Goal: Task Accomplishment & Management: Use online tool/utility

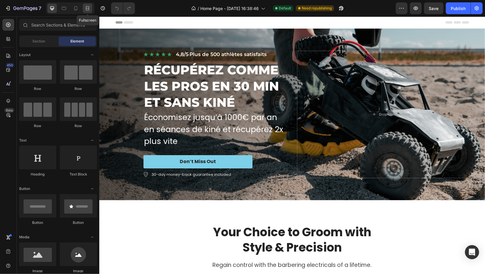
click at [87, 6] on icon at bounding box center [88, 6] width 4 height 1
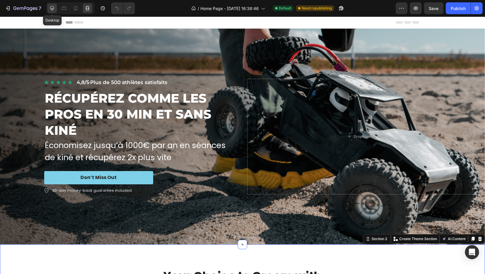
click at [51, 11] on div at bounding box center [51, 8] width 9 height 9
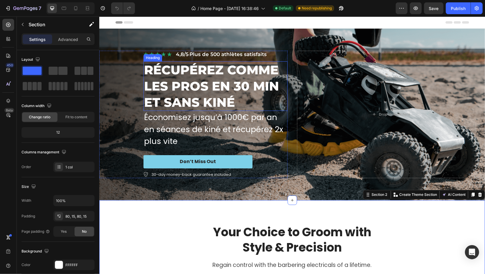
click at [200, 88] on h2 "RÉCUPÉREZ COMME LES PROS EN 30 MIN ET SANS KINÉ" at bounding box center [215, 86] width 144 height 50
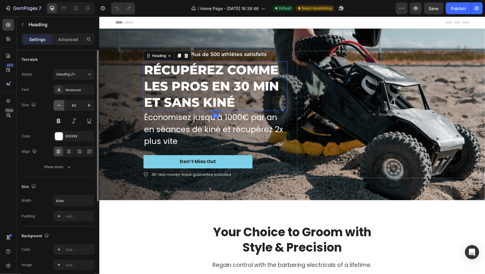
click at [62, 108] on button "button" at bounding box center [59, 105] width 11 height 11
click at [62, 106] on button "button" at bounding box center [59, 105] width 11 height 11
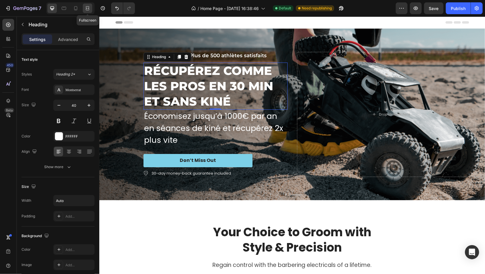
click at [88, 9] on icon at bounding box center [88, 8] width 6 height 6
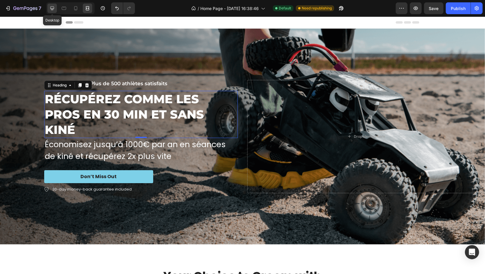
click at [52, 10] on icon at bounding box center [52, 8] width 4 height 4
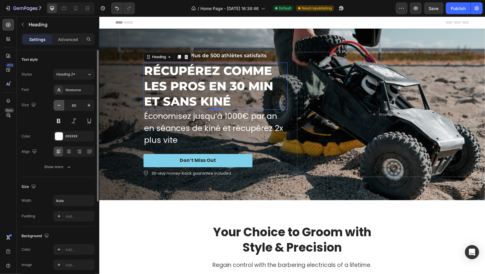
click at [62, 106] on button "button" at bounding box center [59, 105] width 11 height 11
type input "39"
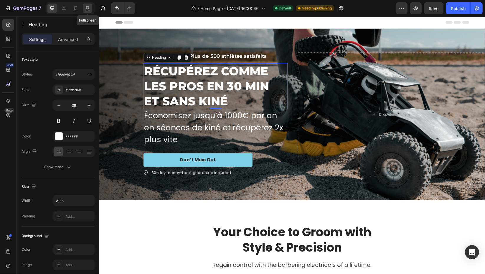
click at [89, 6] on icon at bounding box center [88, 6] width 4 height 1
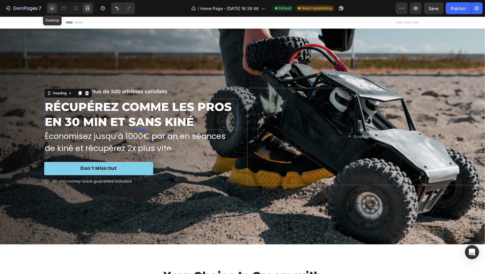
click at [57, 11] on div at bounding box center [51, 8] width 9 height 9
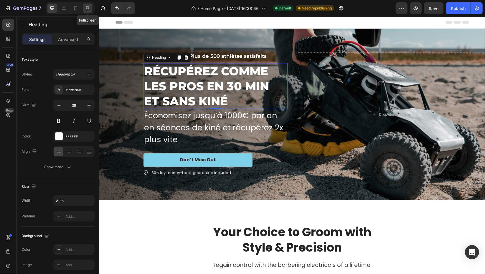
click at [88, 9] on icon at bounding box center [88, 8] width 6 height 6
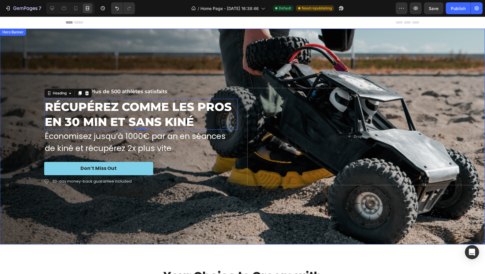
drag, startPoint x: 227, startPoint y: 60, endPoint x: 286, endPoint y: 88, distance: 64.4
click at [227, 60] on div "Background Image" at bounding box center [242, 137] width 485 height 216
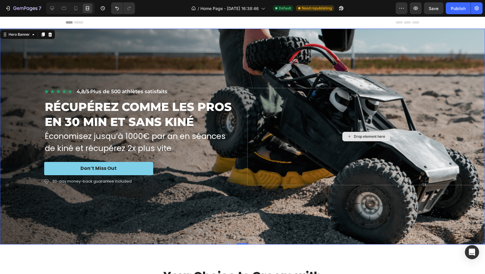
click at [311, 116] on div "Drop element here" at bounding box center [366, 136] width 238 height 97
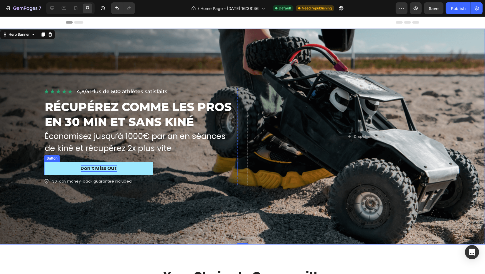
click at [86, 167] on div "Don’t Miss Out" at bounding box center [99, 168] width 36 height 6
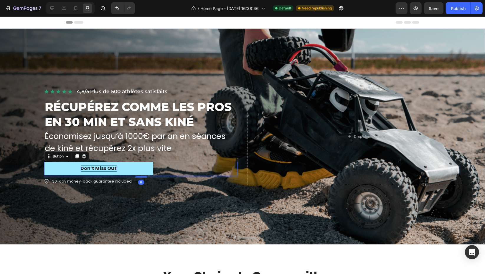
click at [90, 166] on div "Don’t Miss Out" at bounding box center [99, 168] width 36 height 6
click at [90, 166] on p "Don’t Miss Out" at bounding box center [99, 168] width 36 height 6
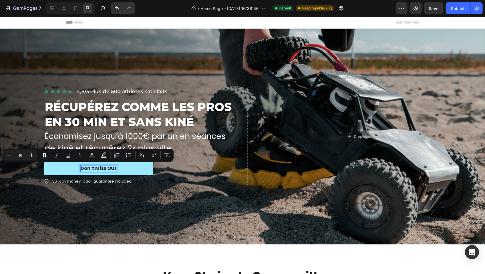
click at [98, 168] on p "Don’t Miss Out" at bounding box center [99, 168] width 36 height 6
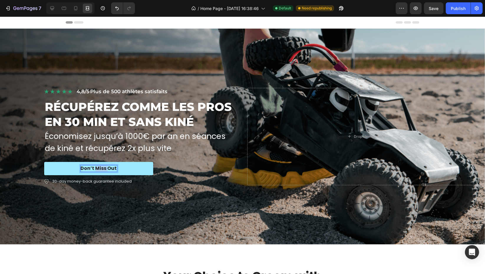
click at [98, 168] on p "Don’t Miss Out" at bounding box center [99, 168] width 36 height 6
click at [53, 9] on icon at bounding box center [52, 8] width 6 height 6
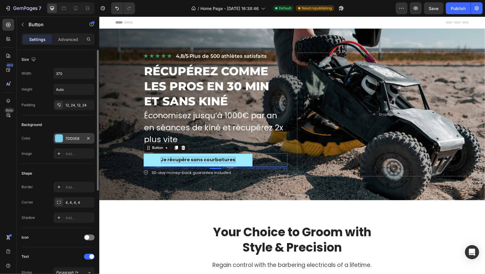
click at [64, 135] on div "7DD0E8" at bounding box center [73, 138] width 41 height 11
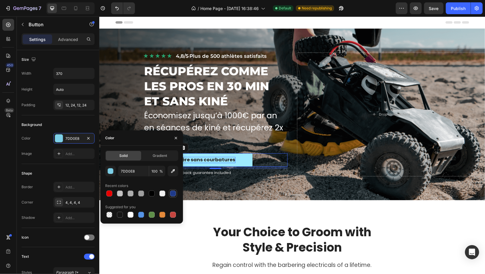
click at [174, 192] on div at bounding box center [173, 193] width 6 height 6
click at [161, 193] on div at bounding box center [162, 193] width 6 height 6
click at [130, 216] on div at bounding box center [131, 215] width 6 height 6
type input "FFFFFF"
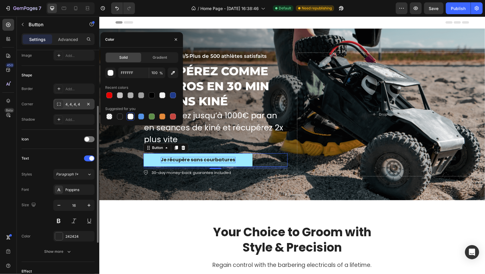
click at [69, 106] on div "4, 4, 4, 4" at bounding box center [73, 104] width 17 height 5
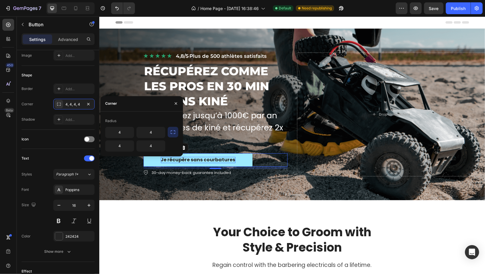
click at [171, 132] on icon "button" at bounding box center [173, 132] width 6 height 6
click at [148, 133] on input "4" at bounding box center [135, 132] width 60 height 11
type input "8"
type input "30"
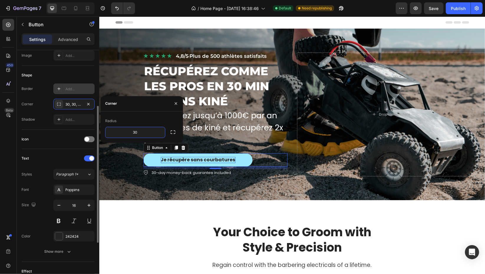
click at [71, 87] on div "Add..." at bounding box center [79, 88] width 28 height 5
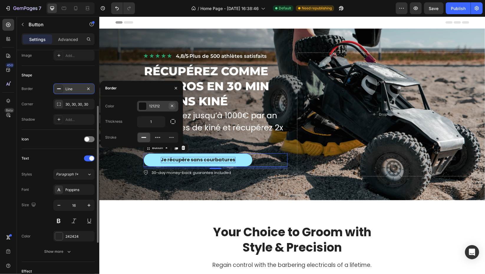
click at [171, 108] on icon "button" at bounding box center [172, 105] width 5 height 5
click at [177, 87] on icon "button" at bounding box center [176, 88] width 5 height 5
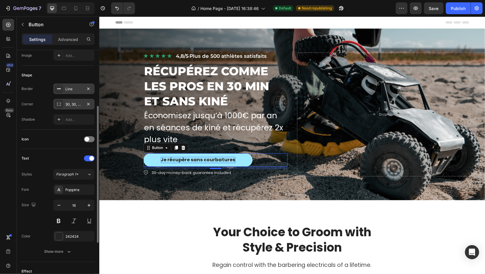
click at [71, 103] on div "30, 30, 30, 30" at bounding box center [73, 104] width 17 height 5
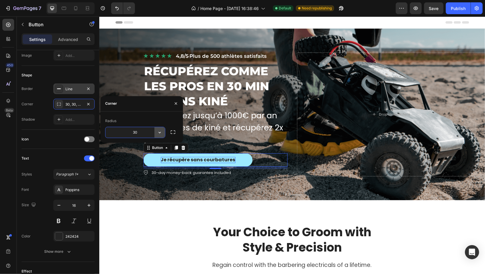
click at [161, 132] on icon "button" at bounding box center [160, 132] width 6 height 6
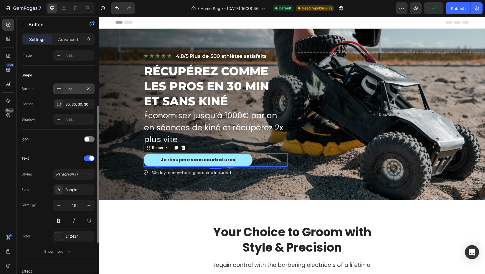
drag, startPoint x: 22, startPoint y: 136, endPoint x: 27, endPoint y: 135, distance: 5.6
click at [25, 136] on div "Icon" at bounding box center [25, 138] width 7 height 9
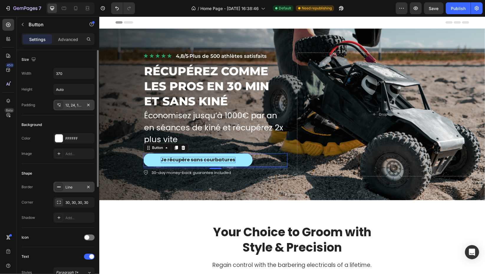
click at [80, 108] on div "12, 24, 12, 24" at bounding box center [73, 105] width 41 height 11
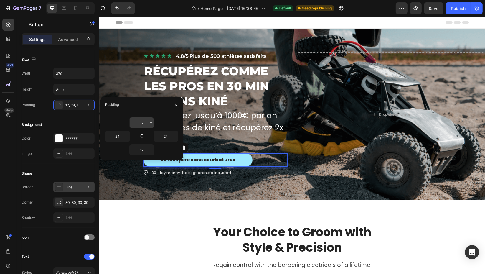
click at [144, 120] on input "12" at bounding box center [142, 122] width 24 height 11
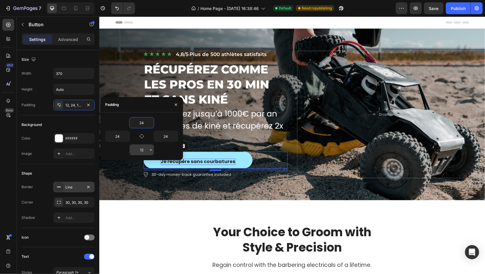
type input "24"
click at [144, 149] on input "12" at bounding box center [142, 149] width 24 height 11
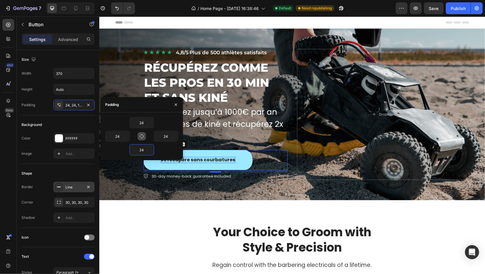
type input "24"
click at [144, 137] on button "button" at bounding box center [142, 136] width 8 height 8
click at [142, 136] on icon "button" at bounding box center [141, 136] width 5 height 5
click at [142, 123] on input "24" at bounding box center [142, 122] width 24 height 11
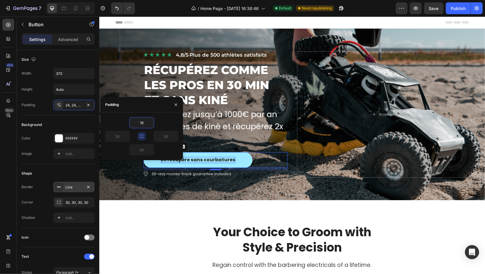
type input "16"
click at [140, 135] on icon "button" at bounding box center [141, 136] width 5 height 5
type input "16"
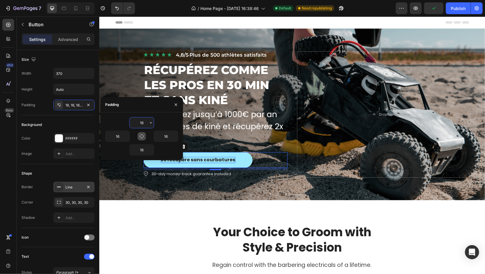
click at [144, 121] on input "16" at bounding box center [142, 122] width 24 height 11
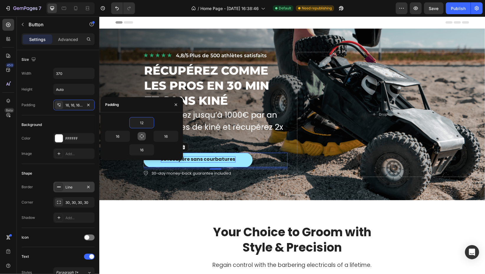
type input "12"
click at [144, 136] on button "button" at bounding box center [142, 136] width 8 height 8
type input "12"
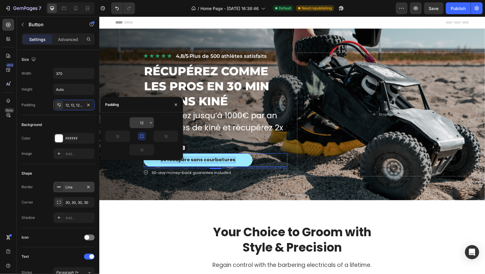
click at [144, 122] on input "12" at bounding box center [142, 122] width 24 height 11
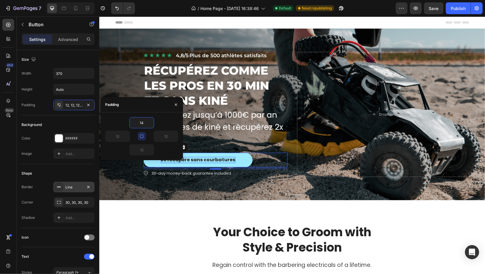
type input "14"
click at [143, 135] on icon "button" at bounding box center [141, 136] width 3 height 3
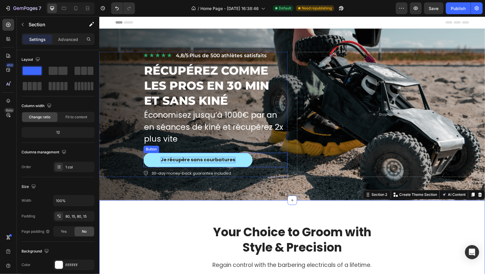
click at [243, 159] on button "Je récupère sans courbatures" at bounding box center [197, 160] width 109 height 14
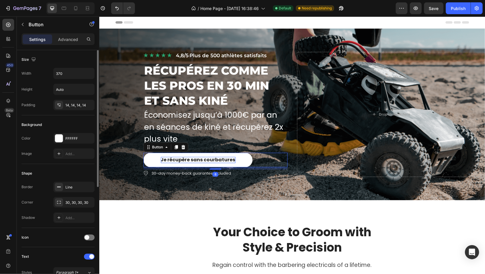
click at [64, 98] on div "Width 370 Height Auto Padding 14, 14, 14, 14" at bounding box center [58, 89] width 73 height 42
click at [66, 109] on div "14, 14, 14, 14" at bounding box center [73, 105] width 41 height 11
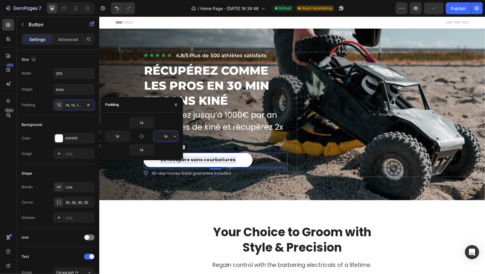
click at [170, 136] on input "14" at bounding box center [166, 136] width 24 height 11
click at [121, 135] on input "14" at bounding box center [117, 136] width 24 height 11
type input "0"
click at [175, 103] on icon "button" at bounding box center [176, 104] width 5 height 5
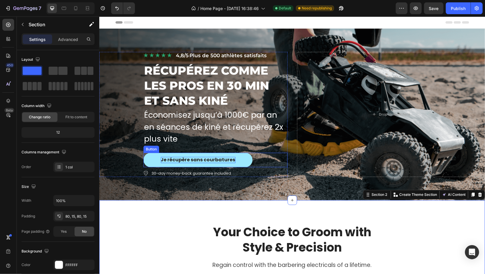
click at [244, 161] on button "Je récupère sans courbatures" at bounding box center [197, 160] width 109 height 14
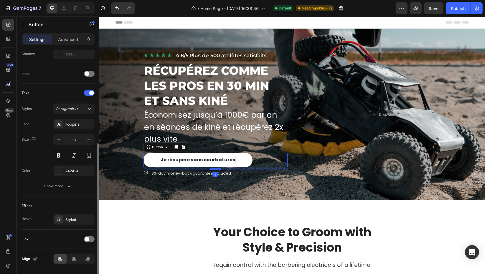
scroll to position [182, 0]
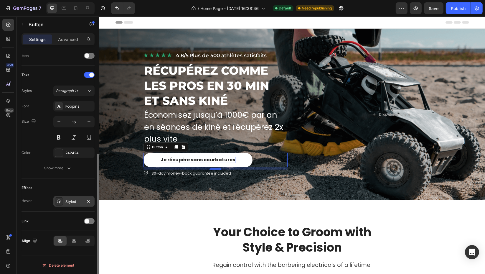
click at [71, 202] on div "Styled" at bounding box center [73, 201] width 17 height 5
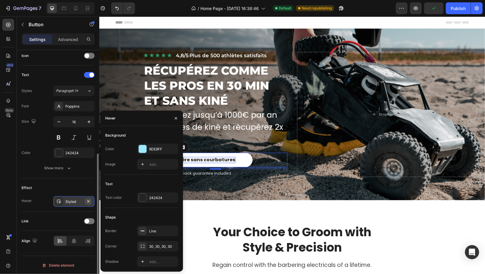
click at [88, 199] on icon "button" at bounding box center [88, 201] width 5 height 5
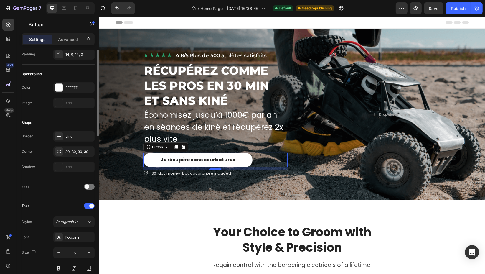
scroll to position [0, 0]
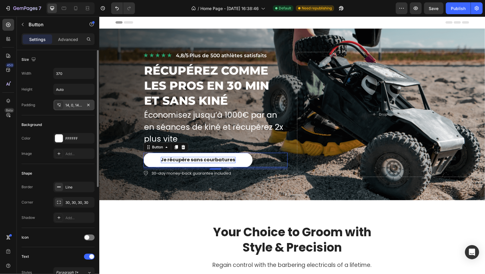
click at [75, 104] on div "14, 0, 14, 0" at bounding box center [73, 105] width 17 height 5
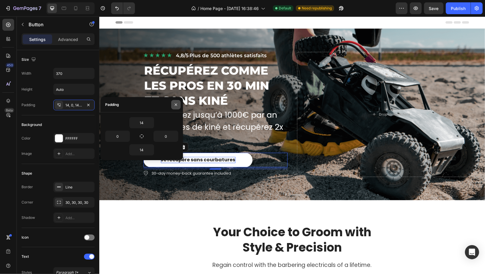
drag, startPoint x: 178, startPoint y: 102, endPoint x: 5, endPoint y: 73, distance: 176.0
click at [178, 102] on button "button" at bounding box center [175, 104] width 9 height 9
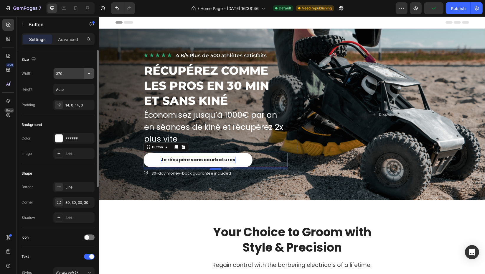
click at [88, 74] on icon "button" at bounding box center [89, 73] width 6 height 6
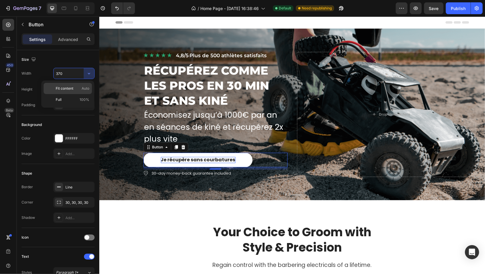
click at [74, 86] on p "Fit content Auto" at bounding box center [73, 88] width 34 height 5
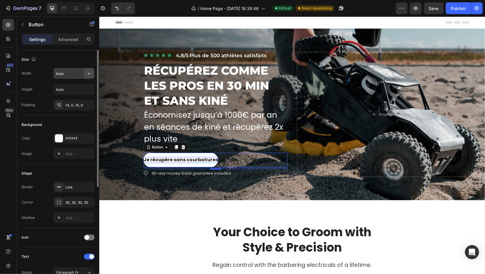
click at [90, 70] on button "button" at bounding box center [89, 73] width 11 height 11
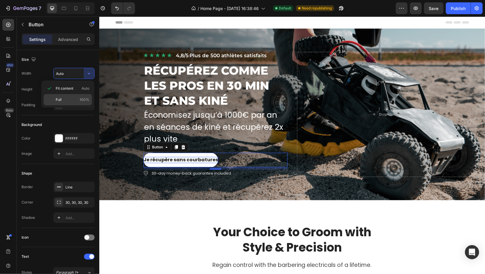
click at [74, 101] on p "Full 100%" at bounding box center [73, 99] width 34 height 5
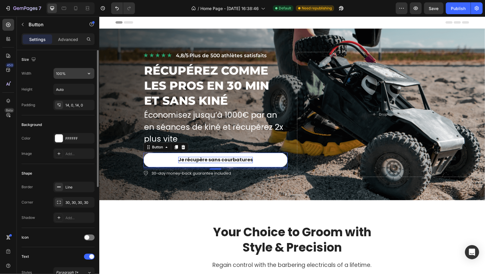
click at [78, 73] on input "100%" at bounding box center [74, 73] width 41 height 11
click at [92, 72] on button "button" at bounding box center [89, 73] width 11 height 11
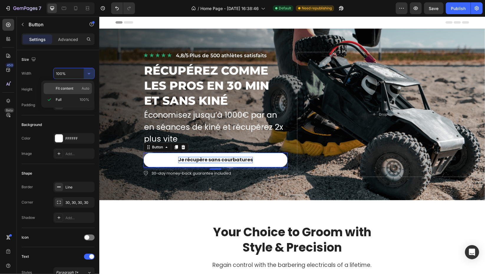
click at [88, 84] on div "Fit content Auto" at bounding box center [68, 88] width 48 height 11
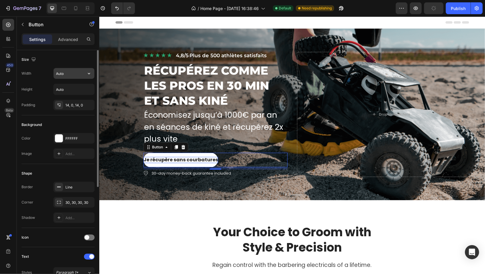
click at [78, 76] on input "Auto" at bounding box center [74, 73] width 41 height 11
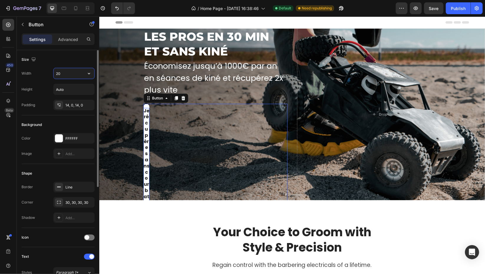
type input "2"
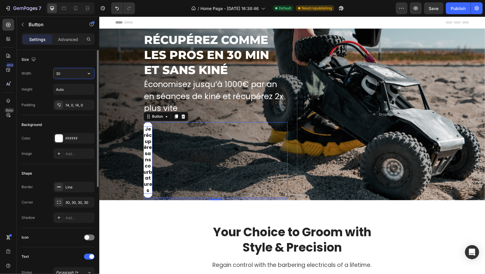
type input "300"
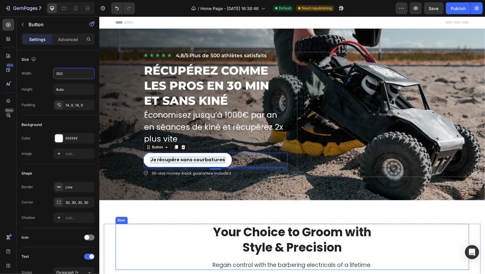
click at [151, 249] on p "Style & Precision" at bounding box center [292, 247] width 352 height 15
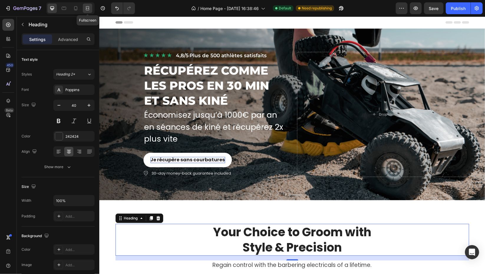
click at [85, 8] on icon at bounding box center [88, 8] width 6 height 6
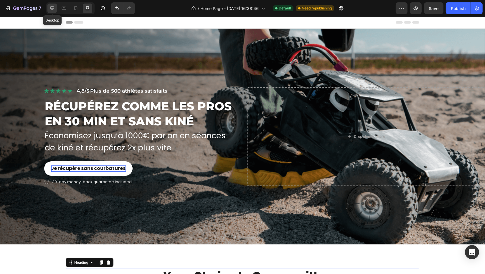
click at [55, 12] on div at bounding box center [51, 8] width 9 height 9
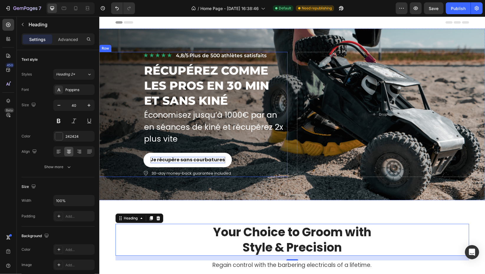
click at [109, 159] on div "Icon Icon Icon Icon Icon Icon List 4,8/5 · Plus de 500 athlètes satisfaits Text…" at bounding box center [193, 114] width 188 height 125
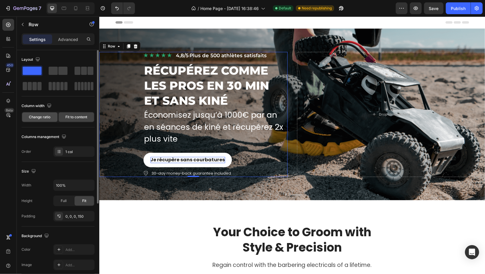
click at [44, 120] on div "Change ratio" at bounding box center [39, 116] width 35 height 9
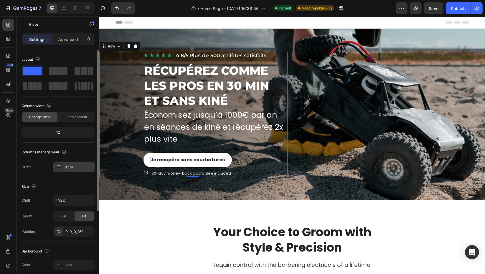
click at [76, 168] on div "1 col" at bounding box center [79, 166] width 28 height 5
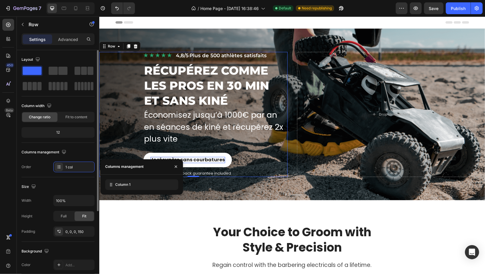
click at [40, 118] on span "Change ratio" at bounding box center [40, 116] width 22 height 5
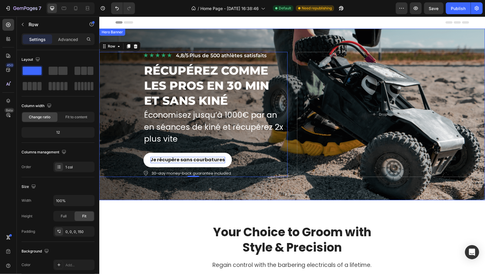
click at [194, 36] on div "Background Image" at bounding box center [292, 114] width 386 height 171
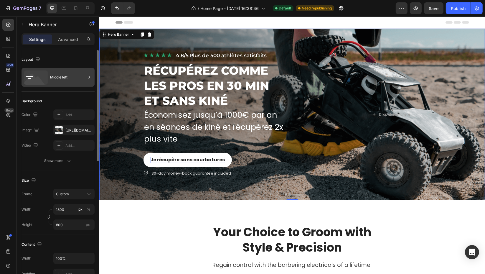
click at [73, 76] on div "Middle left" at bounding box center [68, 77] width 36 height 14
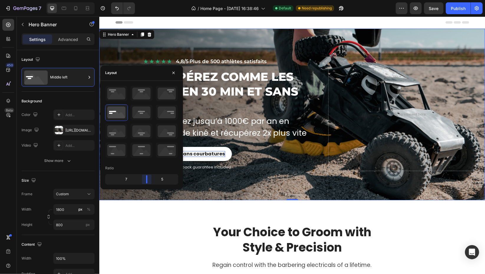
click at [148, 0] on body "7 Version history / Home Page - Sep 16, 16:38:46 Default Need republishing Prev…" at bounding box center [242, 0] width 485 height 0
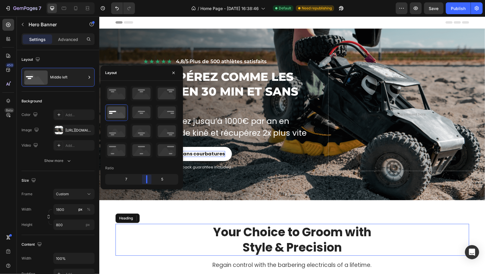
click at [190, 230] on p "Your Choice to Groom with" at bounding box center [292, 231] width 352 height 15
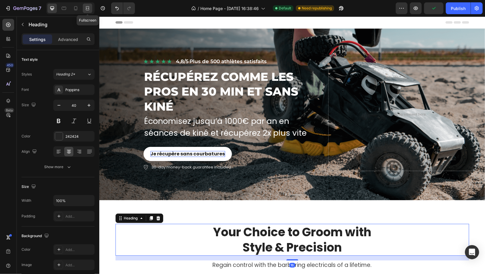
click at [89, 8] on icon at bounding box center [88, 8] width 6 height 6
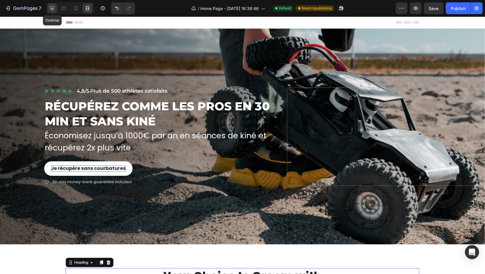
click at [53, 9] on icon at bounding box center [52, 8] width 4 height 4
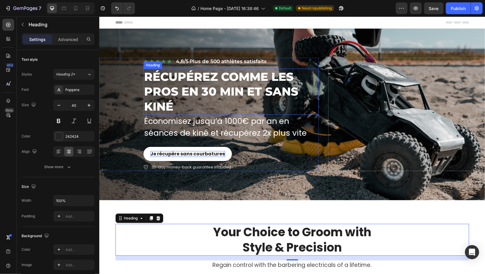
click at [197, 104] on h2 "RÉCUPÉREZ COMME LES PROS EN 30 MIN ET SANS KINÉ" at bounding box center [230, 92] width 175 height 46
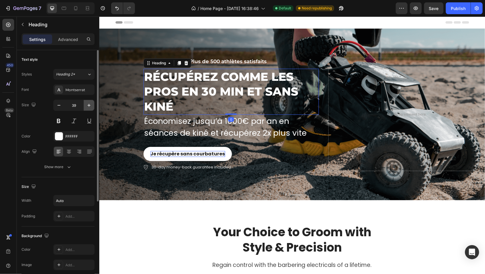
click at [85, 107] on button "button" at bounding box center [89, 105] width 11 height 11
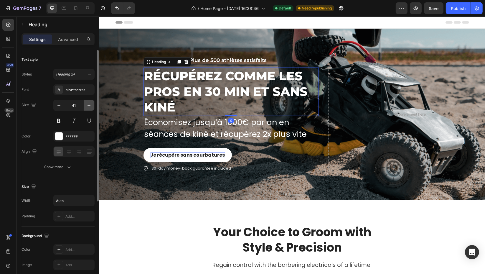
click at [87, 107] on icon "button" at bounding box center [89, 105] width 6 height 6
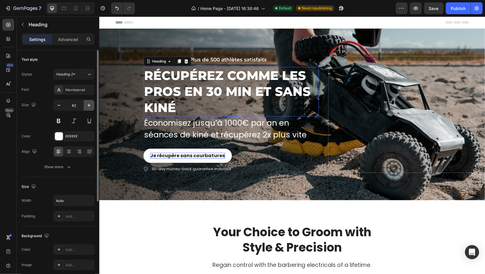
click at [88, 107] on icon "button" at bounding box center [89, 105] width 6 height 6
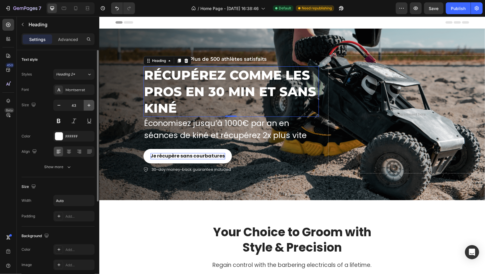
click at [88, 107] on icon "button" at bounding box center [89, 105] width 6 height 6
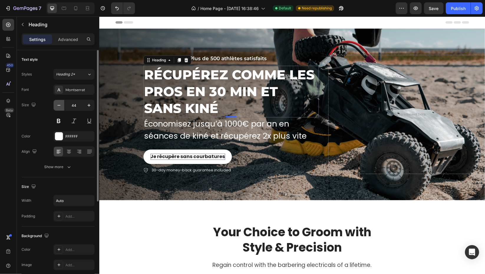
click at [57, 104] on icon "button" at bounding box center [59, 105] width 6 height 6
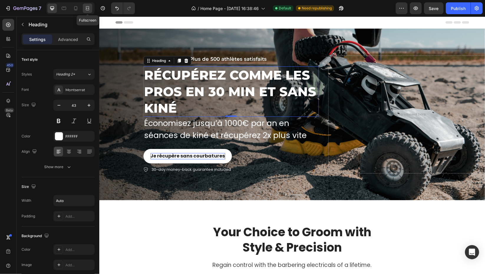
click at [87, 7] on icon at bounding box center [88, 8] width 6 height 6
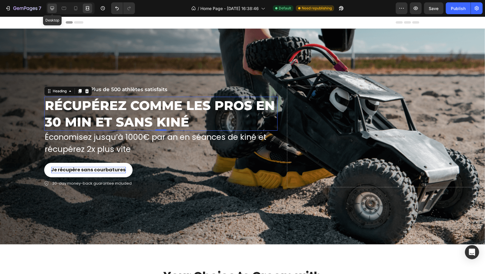
click at [54, 9] on icon at bounding box center [52, 8] width 6 height 6
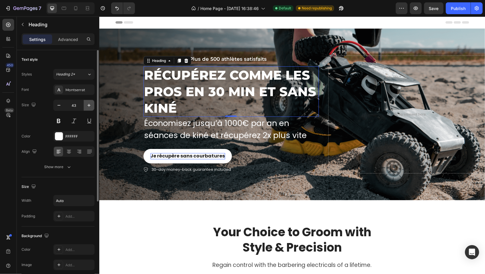
click at [88, 105] on icon "button" at bounding box center [89, 105] width 6 height 6
click at [88, 105] on icon "button" at bounding box center [89, 105] width 3 height 3
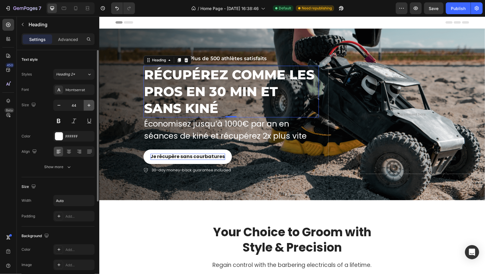
type input "45"
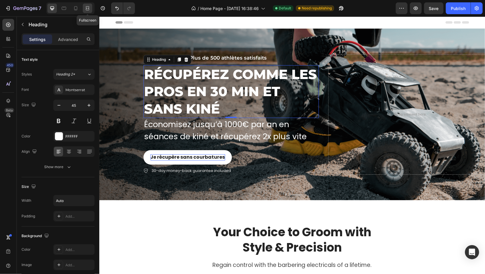
click at [85, 10] on icon at bounding box center [88, 8] width 6 height 6
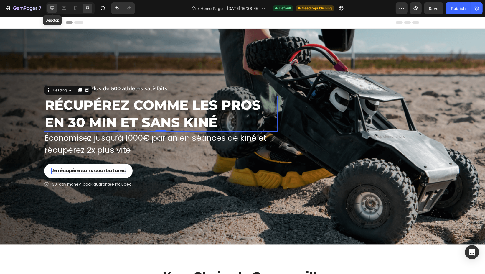
click at [53, 6] on icon at bounding box center [52, 8] width 4 height 4
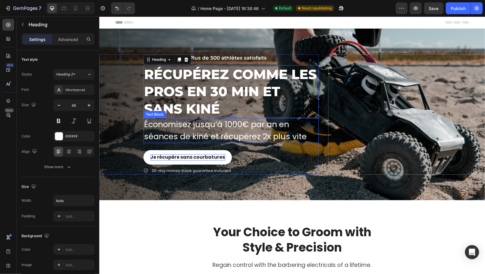
click at [300, 129] on p "Économisez jusqu’à 1000€ par an en séances de kiné et récupérez 2x plus vite" at bounding box center [231, 130] width 174 height 24
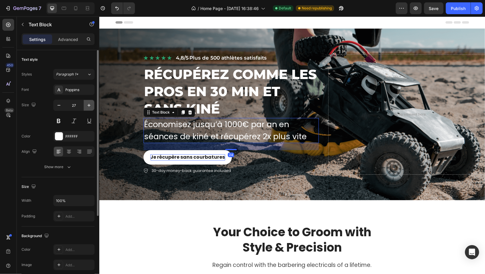
click at [89, 103] on icon "button" at bounding box center [89, 105] width 6 height 6
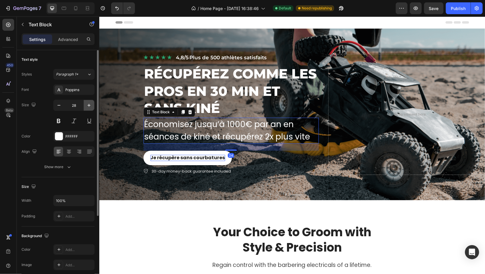
click at [89, 103] on icon "button" at bounding box center [89, 105] width 6 height 6
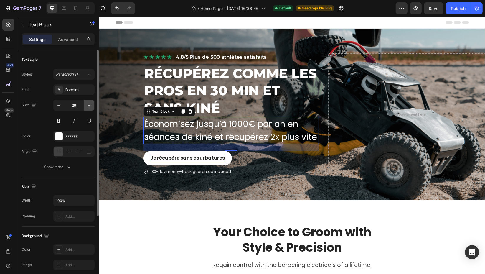
click at [89, 103] on icon "button" at bounding box center [89, 105] width 6 height 6
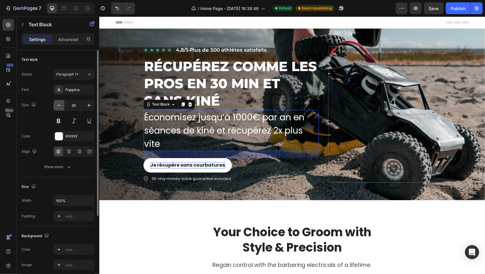
click at [60, 105] on icon "button" at bounding box center [59, 105] width 6 height 6
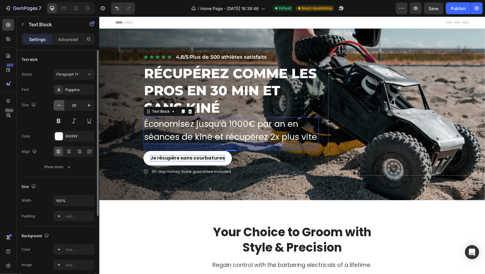
click at [61, 104] on icon "button" at bounding box center [59, 105] width 6 height 6
type input "28"
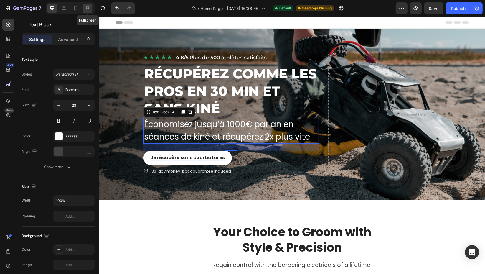
click at [86, 9] on icon at bounding box center [88, 9] width 4 height 1
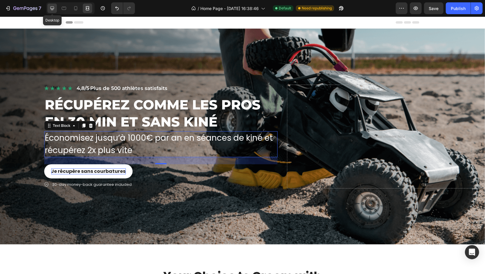
click at [53, 6] on icon at bounding box center [52, 8] width 4 height 4
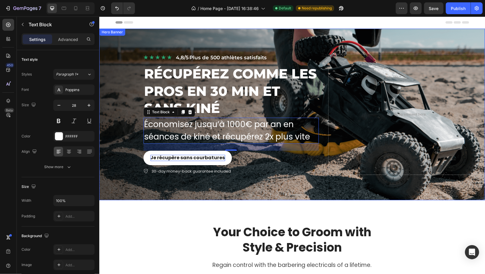
click at [112, 41] on div "Background Image" at bounding box center [292, 114] width 386 height 171
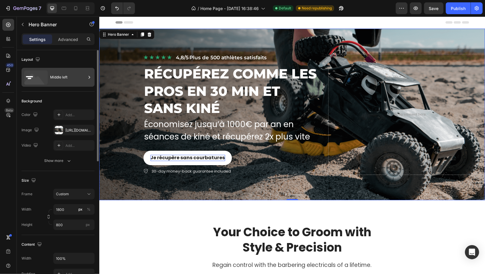
click at [68, 85] on div "Middle left" at bounding box center [58, 77] width 73 height 19
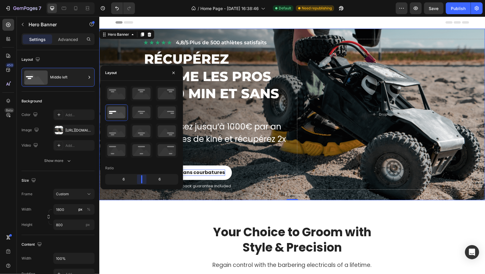
click at [140, 0] on body "7 Version history / Home Page - Sep 16, 16:38:46 Default Need republishing Prev…" at bounding box center [242, 0] width 485 height 0
click at [165, 232] on p "Your Choice to Groom with" at bounding box center [292, 231] width 352 height 15
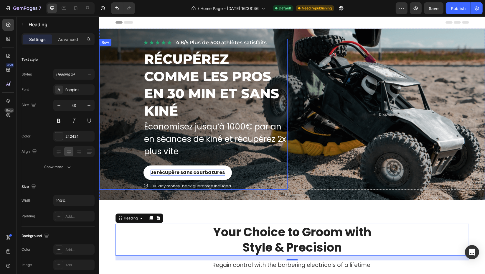
click at [112, 82] on div "Icon Icon Icon Icon Icon Icon List 4,8/5 · Plus de 500 athlètes satisfaits Text…" at bounding box center [193, 114] width 188 height 151
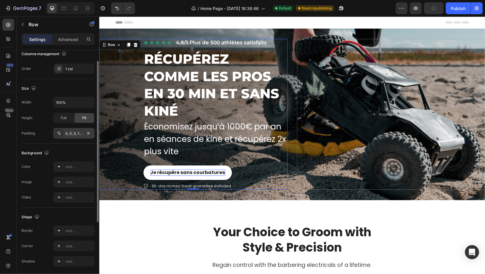
scroll to position [119, 0]
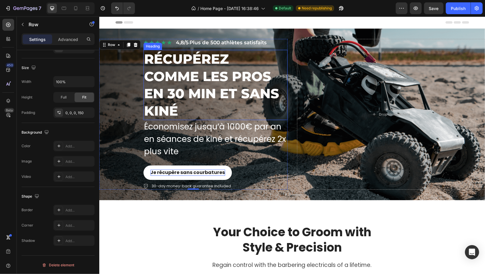
click at [230, 93] on h2 "RÉCUPÉREZ COMME LES PROS EN 30 MIN ET SANS KINÉ" at bounding box center [215, 85] width 144 height 70
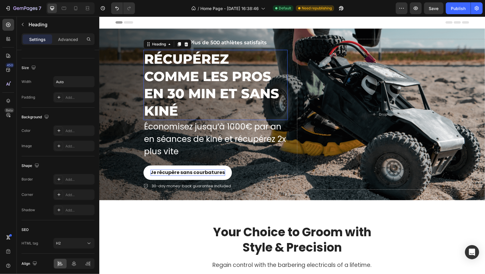
scroll to position [0, 0]
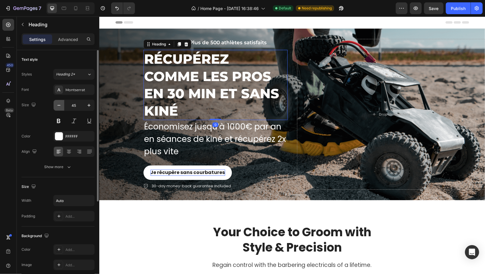
click at [59, 106] on icon "button" at bounding box center [59, 105] width 6 height 6
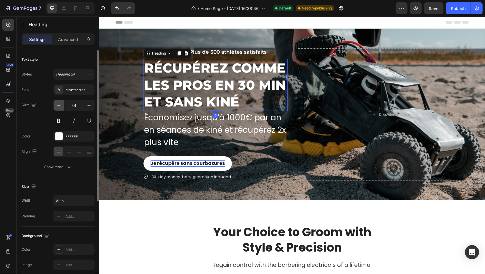
click at [59, 105] on icon "button" at bounding box center [58, 105] width 3 height 1
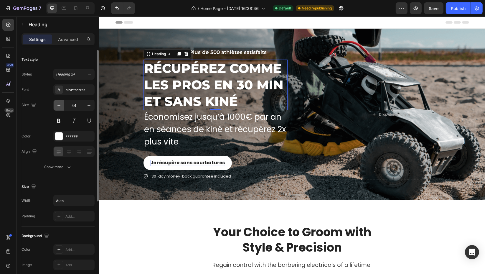
type input "43"
click at [197, 139] on p "Économisez jusqu’à 1000€ par an en séances de kiné et récupérez 2x plus vite" at bounding box center [215, 129] width 143 height 37
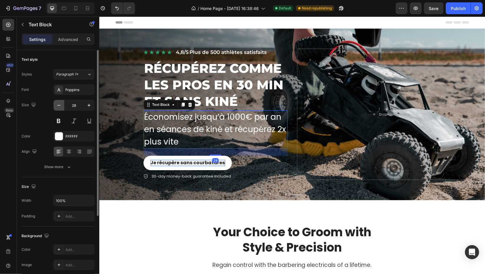
click at [64, 108] on button "button" at bounding box center [59, 105] width 11 height 11
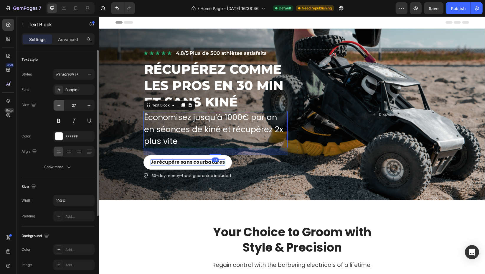
click at [62, 106] on button "button" at bounding box center [59, 105] width 11 height 11
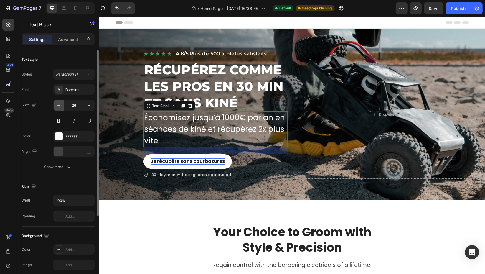
click at [61, 106] on icon "button" at bounding box center [59, 105] width 6 height 6
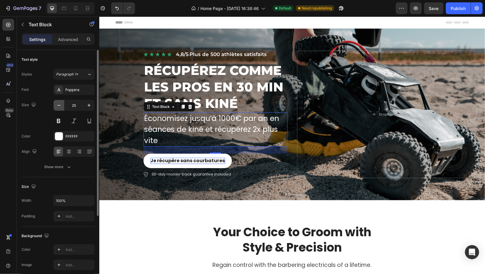
click at [61, 106] on icon "button" at bounding box center [59, 105] width 6 height 6
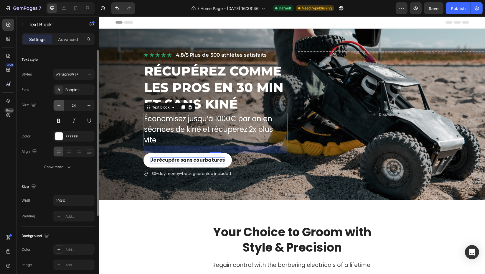
click at [61, 106] on icon "button" at bounding box center [59, 105] width 6 height 6
type input "23"
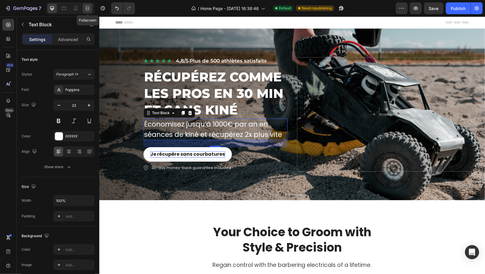
click at [85, 8] on icon at bounding box center [88, 8] width 6 height 6
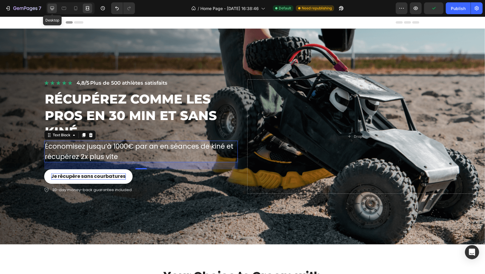
click at [55, 11] on icon at bounding box center [52, 8] width 6 height 6
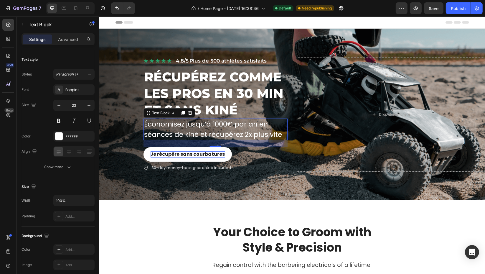
click at [209, 85] on h2 "RÉCUPÉREZ COMME LES PROS EN 30 MIN ET SANS KINÉ" at bounding box center [215, 93] width 144 height 51
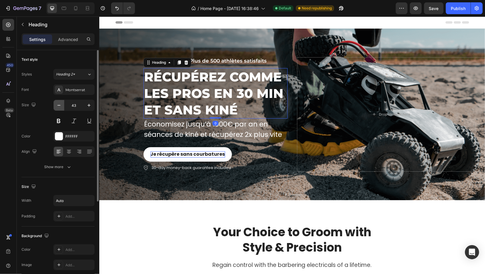
click at [62, 108] on button "button" at bounding box center [59, 105] width 11 height 11
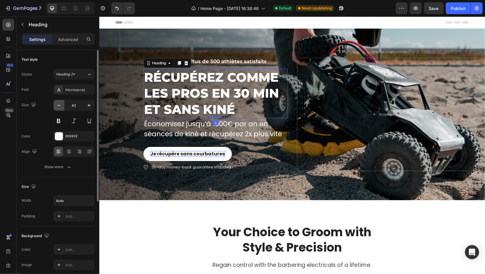
click at [62, 106] on icon "button" at bounding box center [59, 105] width 6 height 6
type input "41"
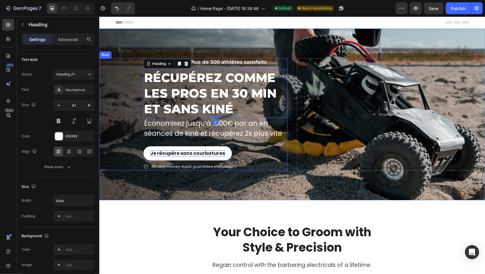
click at [258, 132] on p "Économisez jusqu’à 1000€ par an en séances de kiné et récupérez 2x plus vite" at bounding box center [215, 128] width 143 height 20
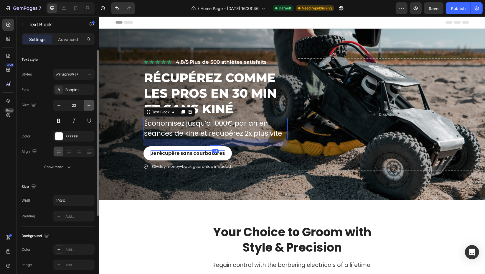
click at [89, 106] on icon "button" at bounding box center [89, 105] width 6 height 6
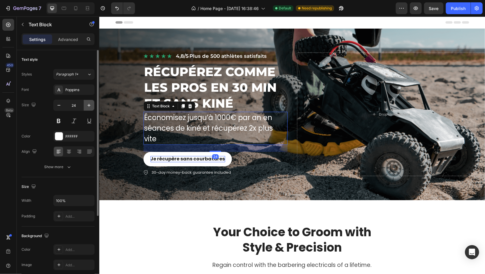
click at [89, 106] on icon "button" at bounding box center [89, 105] width 6 height 6
type input "25"
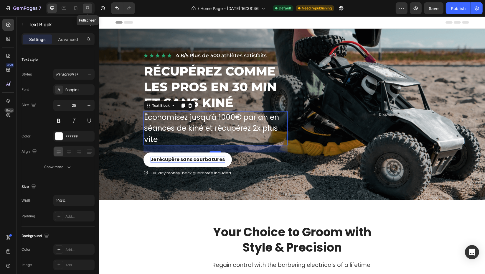
click at [91, 6] on div at bounding box center [87, 8] width 9 height 9
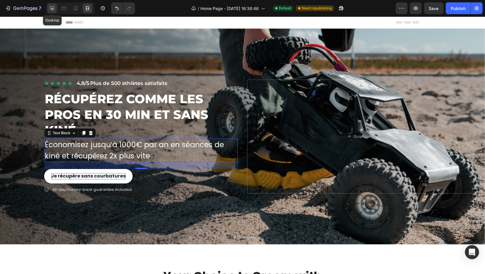
click at [51, 9] on icon at bounding box center [52, 8] width 6 height 6
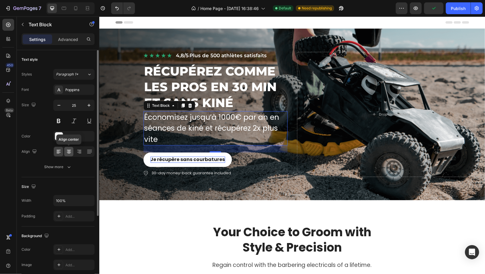
click at [72, 150] on div at bounding box center [68, 151] width 9 height 9
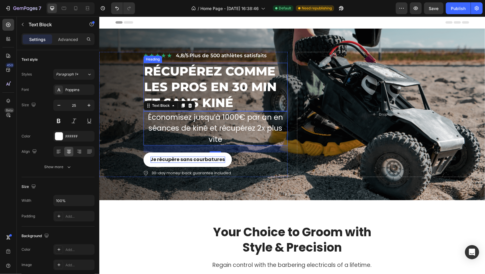
click at [249, 95] on h2 "RÉCUPÉREZ COMME LES PROS EN 30 MIN ET SANS KINÉ" at bounding box center [215, 87] width 144 height 48
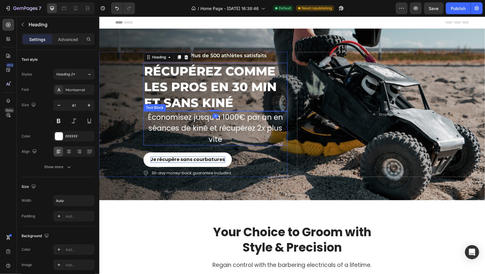
click at [183, 134] on p "Économisez jusqu’à 1000€ par an en séances de kiné et récupérez 2x plus vite" at bounding box center [215, 128] width 143 height 33
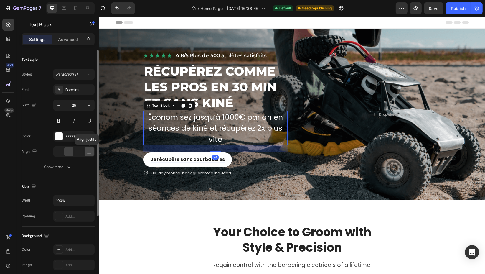
click at [88, 151] on icon at bounding box center [89, 151] width 5 height 0
click at [62, 151] on div at bounding box center [58, 151] width 9 height 9
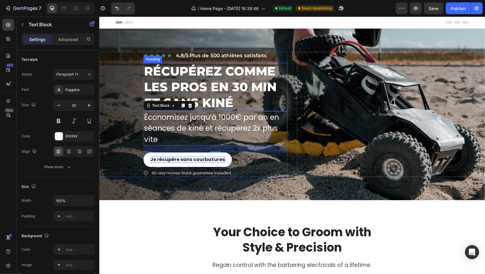
click at [256, 79] on h2 "RÉCUPÉREZ COMME LES PROS EN 30 MIN ET SANS KINÉ" at bounding box center [215, 87] width 144 height 48
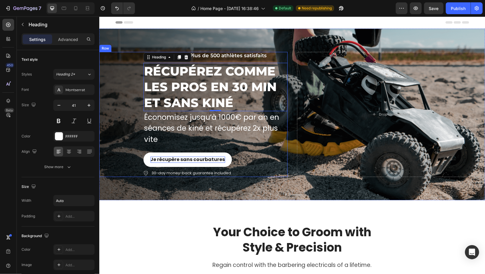
click at [130, 151] on div "Icon Icon Icon Icon Icon Icon List 4,8/5 · Plus de 500 athlètes satisfaits Text…" at bounding box center [193, 114] width 188 height 125
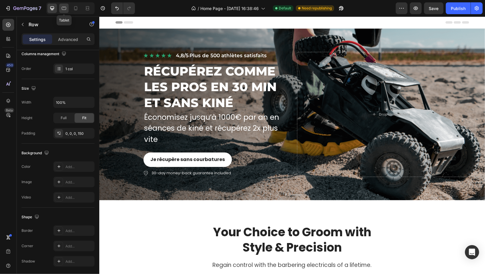
click at [66, 6] on icon at bounding box center [64, 8] width 6 height 6
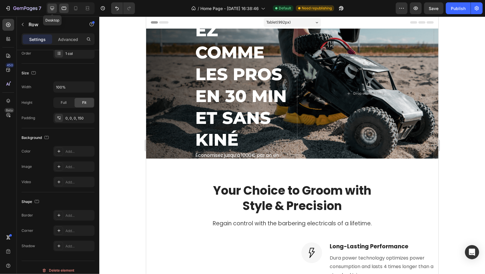
click at [52, 12] on div at bounding box center [51, 8] width 9 height 9
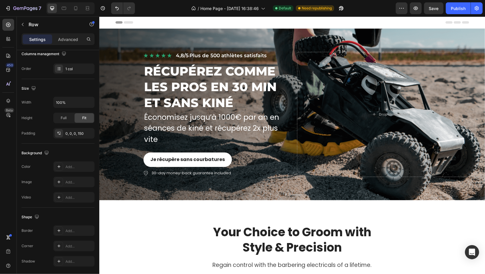
scroll to position [14, 0]
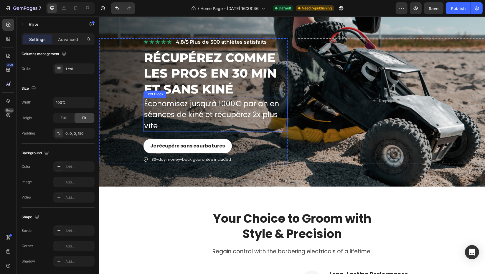
click at [213, 116] on p "Économisez jusqu’à 1000€ par an en séances de kiné et récupérez 2x plus vite" at bounding box center [215, 114] width 143 height 33
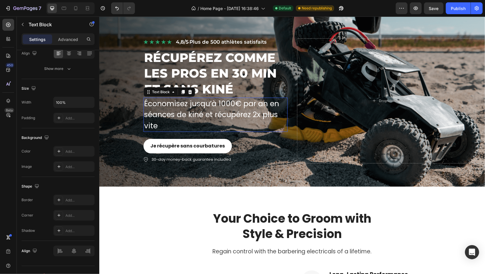
scroll to position [0, 0]
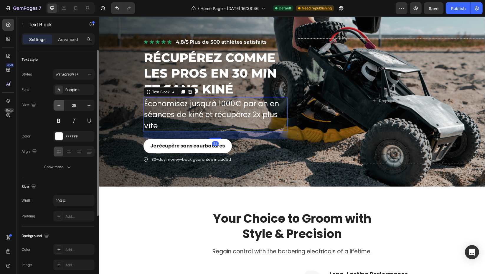
click at [56, 105] on icon "button" at bounding box center [59, 105] width 6 height 6
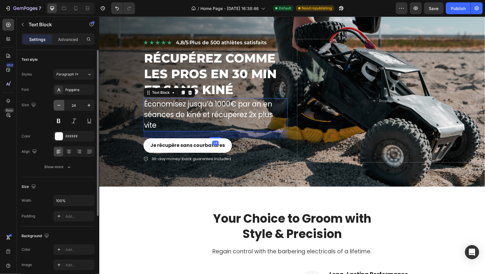
click at [57, 105] on icon "button" at bounding box center [59, 105] width 6 height 6
type input "23"
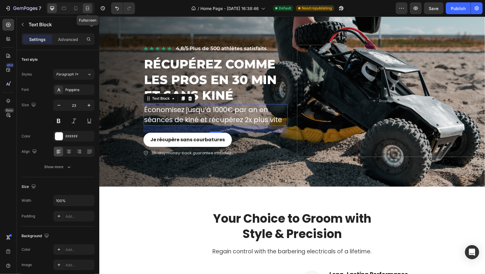
click at [89, 6] on icon at bounding box center [88, 6] width 4 height 1
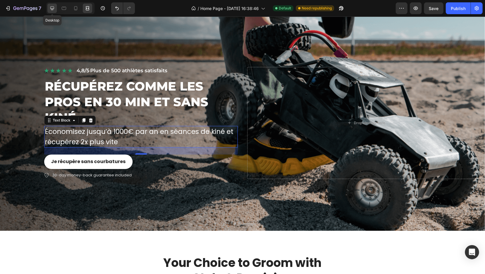
click at [50, 7] on icon at bounding box center [52, 8] width 6 height 6
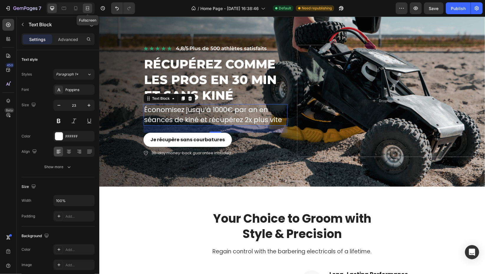
click at [88, 8] on icon at bounding box center [89, 7] width 2 height 1
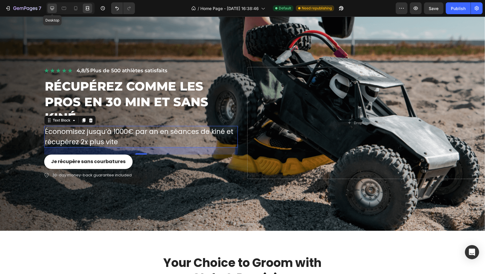
click at [54, 9] on icon at bounding box center [52, 8] width 6 height 6
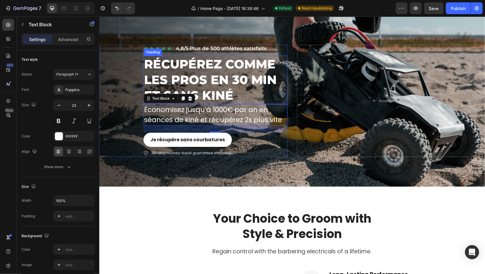
click at [232, 89] on h2 "RÉCUPÉREZ COMME LES PROS EN 30 MIN ET SANS KINÉ" at bounding box center [215, 80] width 144 height 48
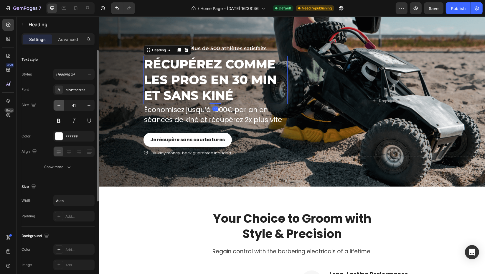
click at [59, 103] on icon "button" at bounding box center [59, 105] width 6 height 6
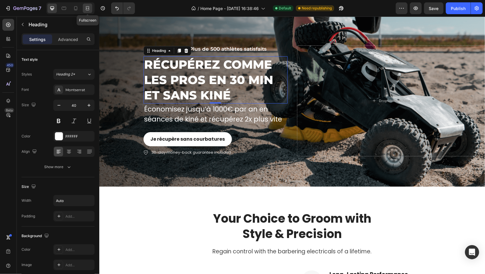
click at [87, 12] on div at bounding box center [87, 8] width 9 height 9
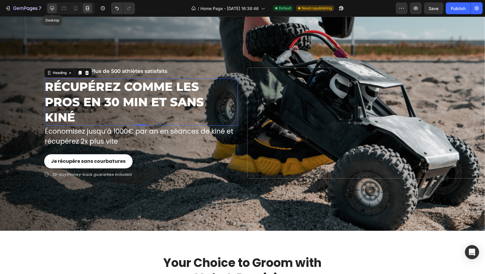
click at [55, 9] on div at bounding box center [51, 8] width 9 height 9
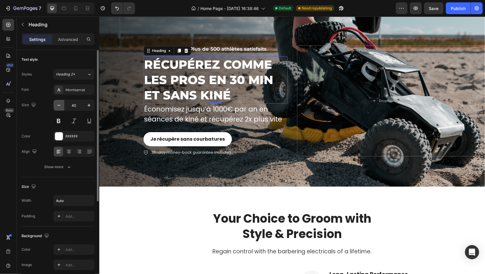
click at [61, 101] on button "button" at bounding box center [59, 105] width 11 height 11
type input "39"
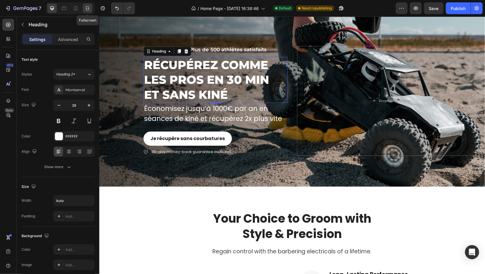
click at [87, 8] on icon at bounding box center [88, 8] width 6 height 6
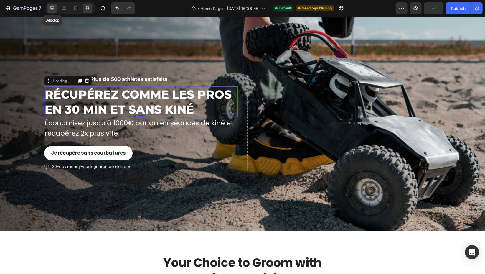
click at [51, 6] on icon at bounding box center [52, 8] width 6 height 6
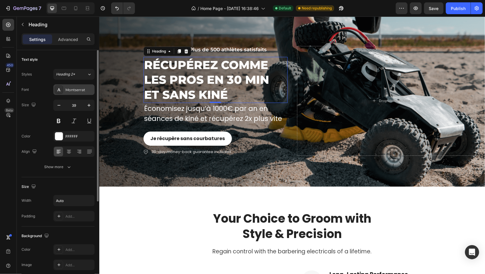
click at [64, 91] on div "Montserrat" at bounding box center [73, 89] width 41 height 11
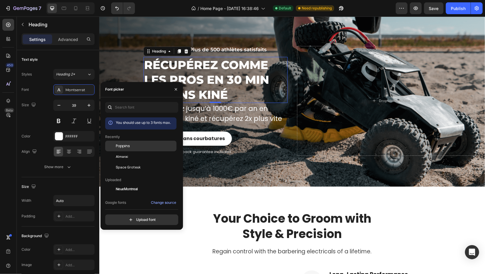
click at [123, 145] on span "Poppins" at bounding box center [123, 145] width 14 height 5
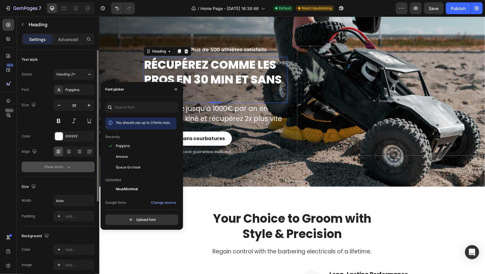
click at [70, 169] on icon "button" at bounding box center [69, 167] width 6 height 6
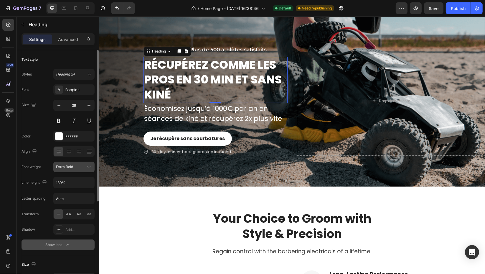
click at [77, 167] on div "Extra Bold" at bounding box center [71, 166] width 30 height 5
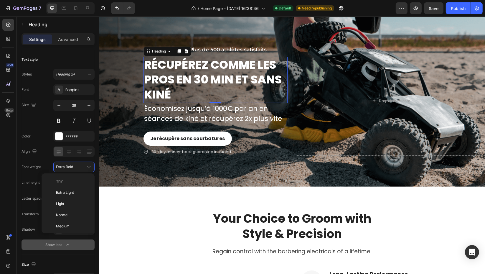
scroll to position [42, 0]
click at [76, 216] on p "Extra Bold" at bounding box center [71, 217] width 31 height 5
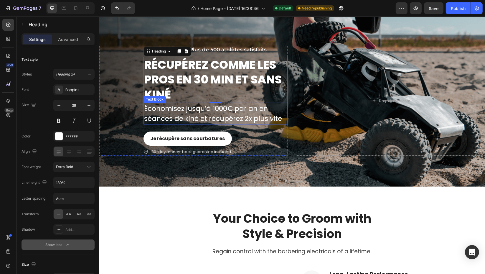
click at [193, 115] on p "Économisez jusqu’à 1000€ par an en séances de kiné et récupérez 2x plus vite" at bounding box center [215, 113] width 143 height 20
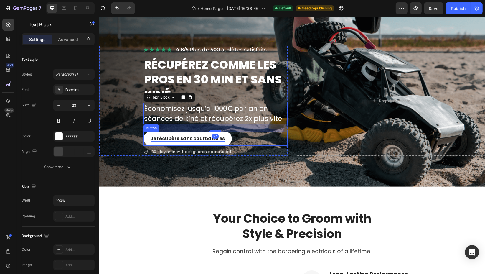
click at [163, 137] on p "Je récupère sans courbatures" at bounding box center [187, 139] width 75 height 6
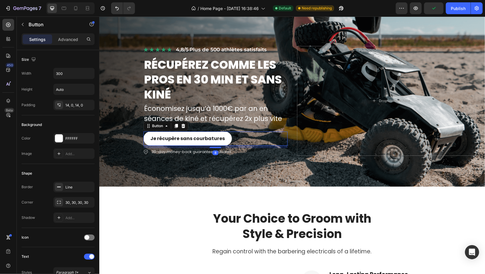
scroll to position [182, 0]
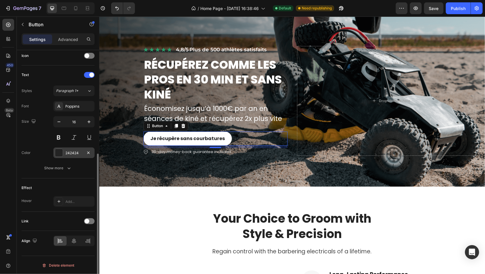
click at [71, 155] on div "242424" at bounding box center [73, 152] width 41 height 11
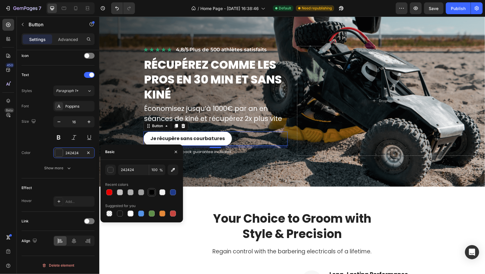
click at [149, 191] on div at bounding box center [152, 192] width 6 height 6
type input "000000"
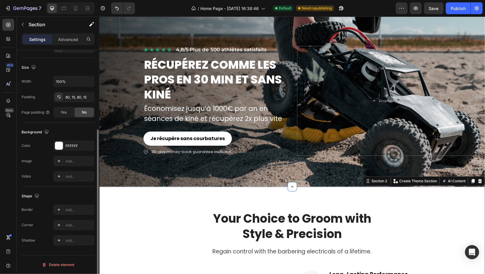
scroll to position [0, 0]
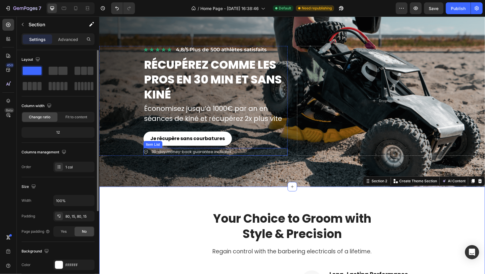
click at [176, 150] on p "30-day money-back guarantee included" at bounding box center [191, 152] width 80 height 6
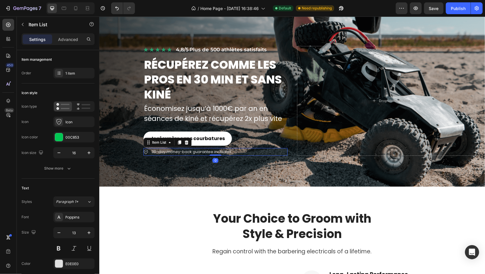
click at [146, 149] on icon at bounding box center [145, 151] width 5 height 5
click at [71, 122] on div "Icon" at bounding box center [79, 121] width 28 height 5
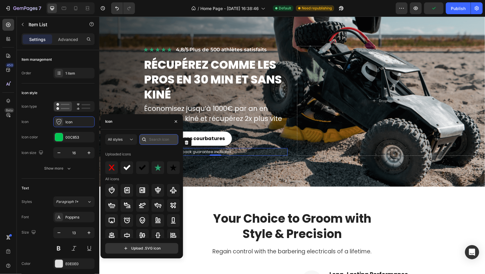
click at [149, 139] on input "text" at bounding box center [158, 139] width 39 height 11
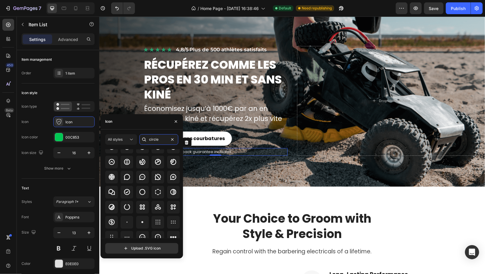
scroll to position [65, 0]
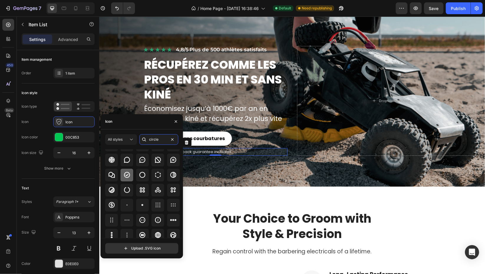
type input "circle"
click at [126, 174] on icon at bounding box center [126, 174] width 7 height 7
click at [127, 142] on div "All styles" at bounding box center [121, 139] width 27 height 6
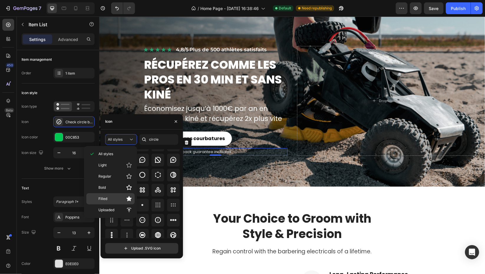
click at [121, 196] on p "Filled" at bounding box center [115, 199] width 34 height 6
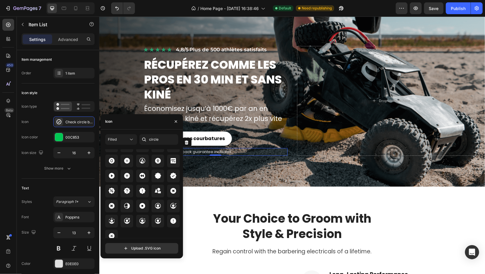
scroll to position [191, 0]
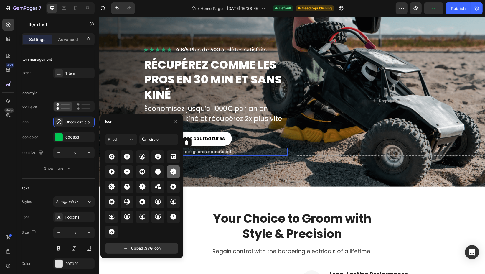
click at [173, 172] on icon at bounding box center [173, 172] width 6 height 6
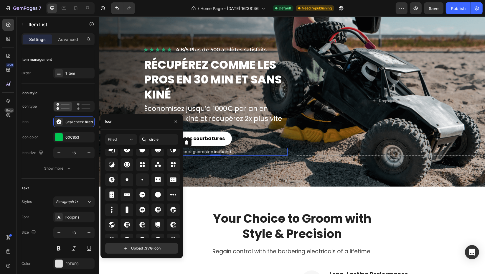
scroll to position [32, 0]
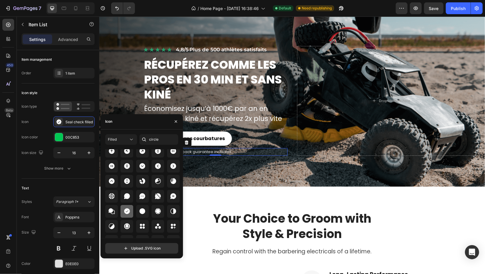
click at [126, 211] on icon at bounding box center [127, 211] width 6 height 6
click at [176, 118] on button "button" at bounding box center [175, 121] width 9 height 9
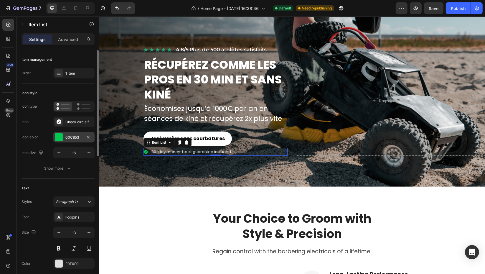
click at [67, 135] on div "00C853" at bounding box center [73, 137] width 17 height 5
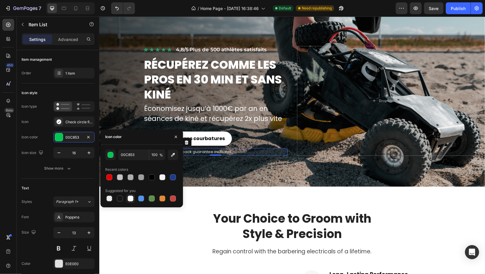
click at [126, 197] on div at bounding box center [130, 198] width 8 height 8
type input "FFFFFF"
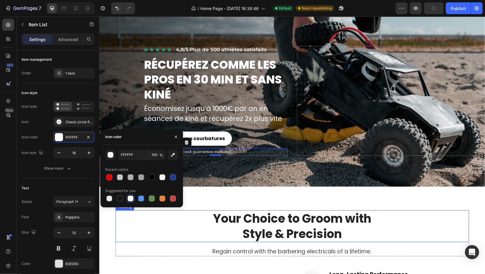
click at [180, 228] on p "Style & Precision" at bounding box center [292, 233] width 352 height 15
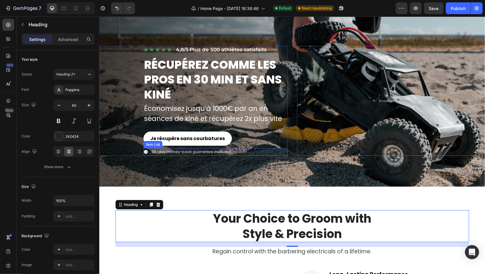
click at [146, 150] on icon at bounding box center [146, 152] width 4 height 4
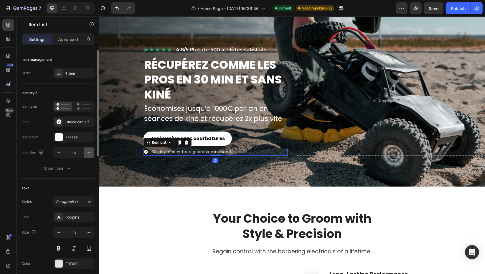
click at [88, 151] on icon "button" at bounding box center [89, 153] width 6 height 6
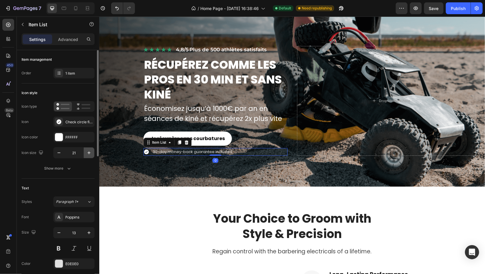
click at [88, 151] on icon "button" at bounding box center [89, 153] width 6 height 6
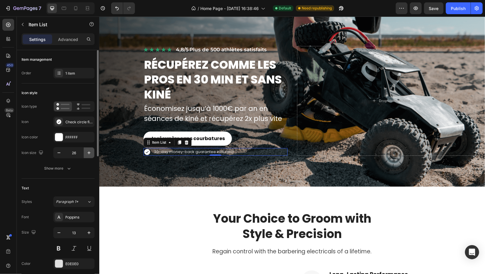
click at [88, 151] on icon "button" at bounding box center [89, 153] width 6 height 6
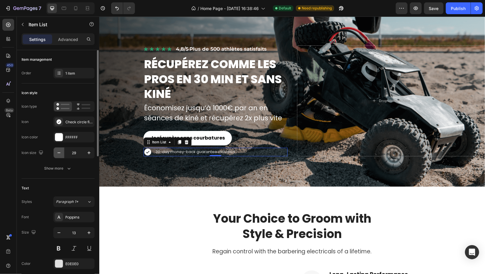
click at [57, 149] on button "button" at bounding box center [59, 152] width 11 height 11
type input "28"
click at [224, 140] on button "Je récupère sans courbatures" at bounding box center [187, 138] width 88 height 14
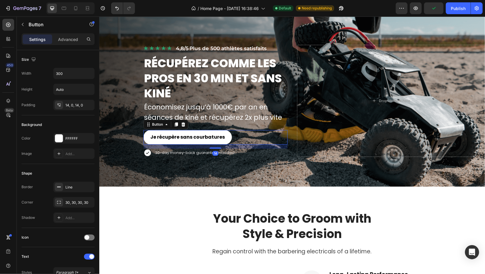
click at [216, 147] on div "Icon Icon Icon Icon Icon Icon List 4,8/5 · Plus de 500 athlètes satisfaits Text…" at bounding box center [215, 101] width 144 height 112
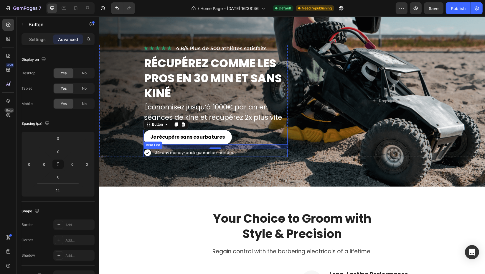
click at [194, 151] on p "30-day money-back guarantee included" at bounding box center [195, 153] width 80 height 6
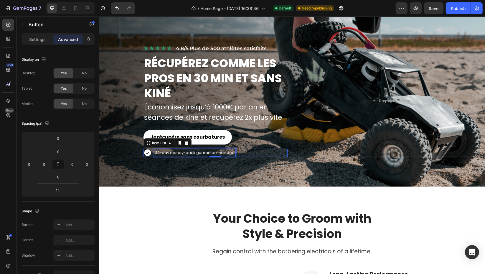
click at [194, 151] on p "30-day money-back guarantee included" at bounding box center [195, 153] width 80 height 6
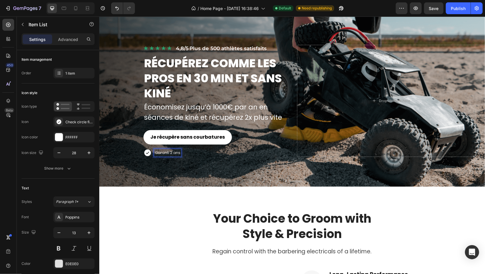
click at [167, 151] on p "Garanti 2 ans" at bounding box center [167, 153] width 25 height 6
click at [168, 151] on p "Garanti 2 ans" at bounding box center [167, 153] width 25 height 6
click at [169, 151] on p "Garanti 2 ans" at bounding box center [167, 153] width 25 height 6
click at [89, 151] on icon "button" at bounding box center [89, 152] width 3 height 3
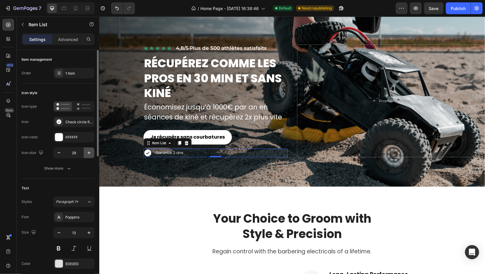
click at [89, 151] on icon "button" at bounding box center [89, 152] width 3 height 3
click at [59, 151] on icon "button" at bounding box center [59, 153] width 6 height 6
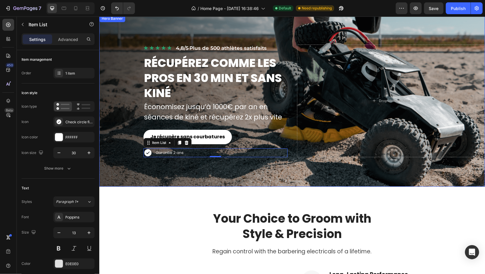
type input "29"
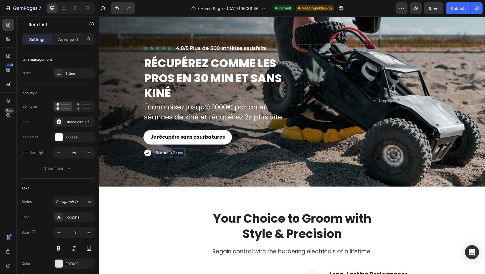
click at [158, 154] on p "Garantie 2 ans" at bounding box center [169, 153] width 28 height 6
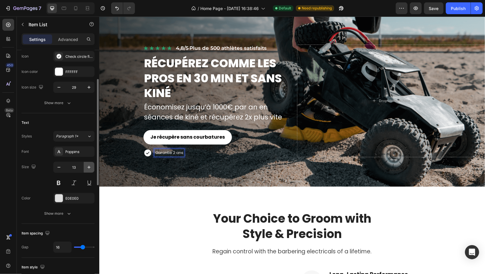
click at [87, 168] on icon "button" at bounding box center [89, 167] width 6 height 6
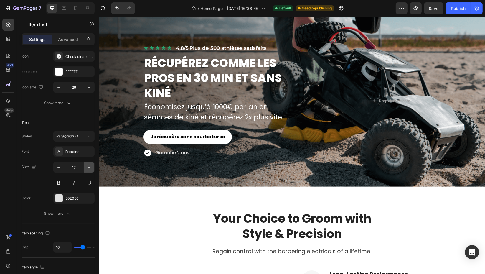
click at [87, 168] on icon "button" at bounding box center [89, 167] width 6 height 6
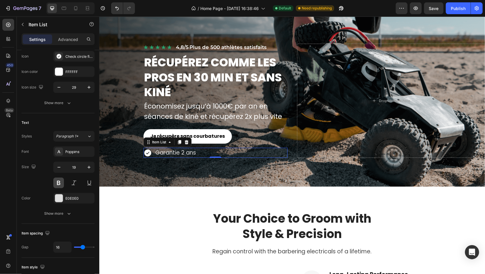
click at [58, 183] on button at bounding box center [58, 182] width 11 height 11
click at [59, 165] on icon "button" at bounding box center [59, 167] width 6 height 6
click at [59, 183] on button at bounding box center [58, 182] width 11 height 11
click at [60, 168] on icon "button" at bounding box center [59, 167] width 6 height 6
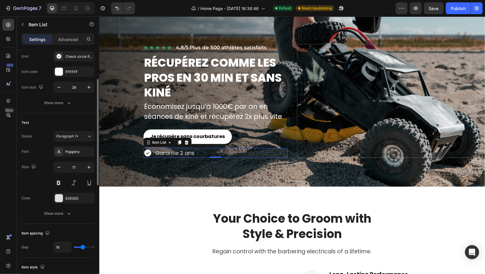
type input "16"
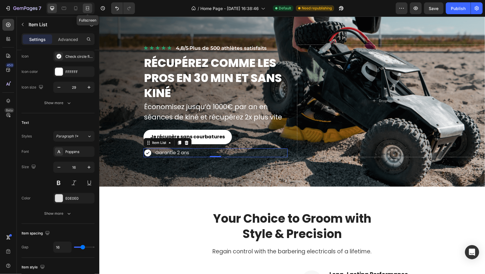
click at [88, 11] on div at bounding box center [87, 8] width 9 height 9
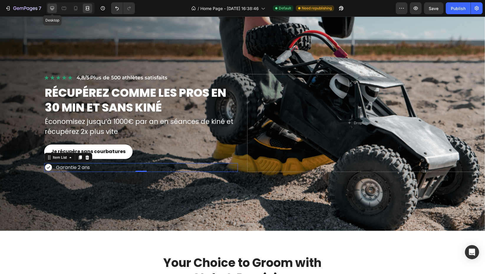
click at [52, 8] on icon at bounding box center [52, 8] width 4 height 4
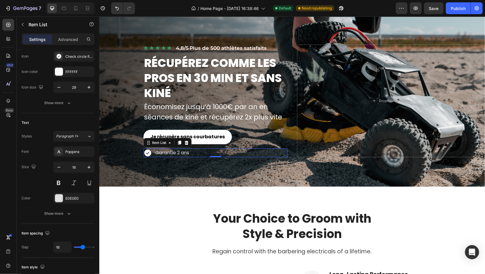
click at [191, 153] on div "Garantie 2 ans" at bounding box center [215, 152] width 144 height 9
click at [179, 143] on icon at bounding box center [179, 142] width 5 height 5
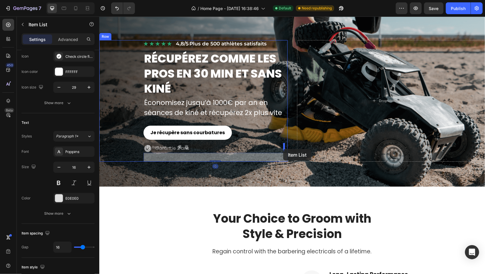
drag, startPoint x: 198, startPoint y: 155, endPoint x: 283, endPoint y: 149, distance: 84.8
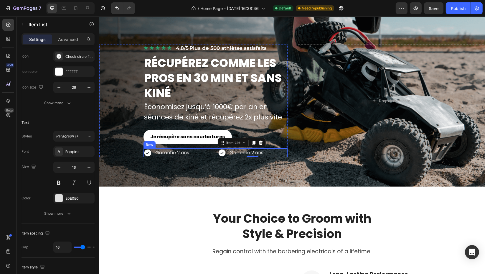
click at [214, 153] on div "Garantie 2 ans Item List Garantie 2 ans Item List 0 Row" at bounding box center [215, 152] width 144 height 9
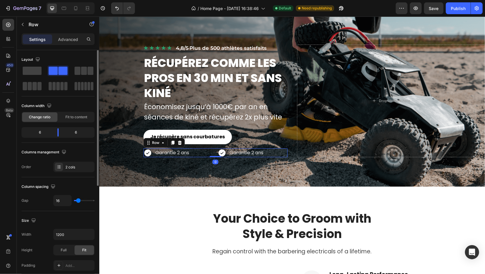
type input "0"
drag, startPoint x: 80, startPoint y: 199, endPoint x: 71, endPoint y: 201, distance: 8.7
type input "0"
click at [74, 201] on input "range" at bounding box center [84, 200] width 21 height 1
click at [72, 118] on span "Fit to content" at bounding box center [76, 116] width 22 height 5
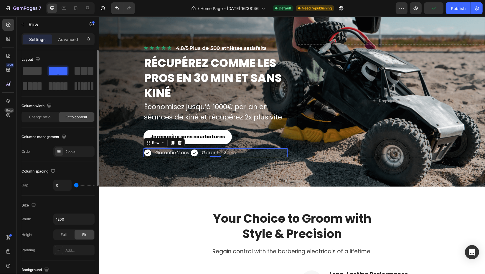
click at [69, 118] on span "Fit to content" at bounding box center [76, 116] width 22 height 5
type input "4"
type input "6"
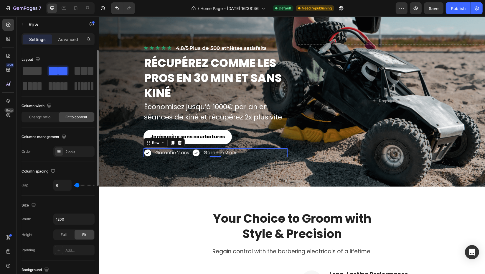
type input "6"
click at [77, 186] on input "range" at bounding box center [84, 184] width 21 height 1
type input "4"
type input "6"
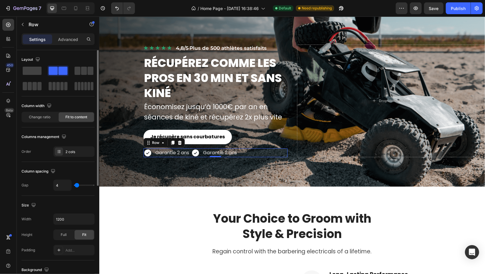
type input "6"
type input "8"
click at [77, 186] on input "range" at bounding box center [84, 184] width 21 height 1
click at [213, 151] on p "Garantie 2 ans" at bounding box center [221, 152] width 34 height 7
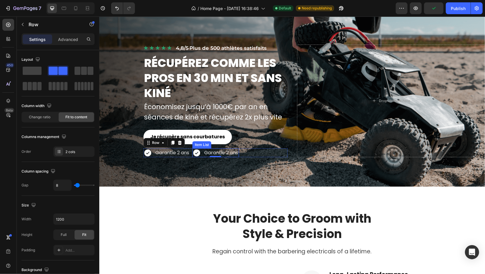
click at [213, 151] on p "Garantie 2 ans" at bounding box center [221, 152] width 34 height 7
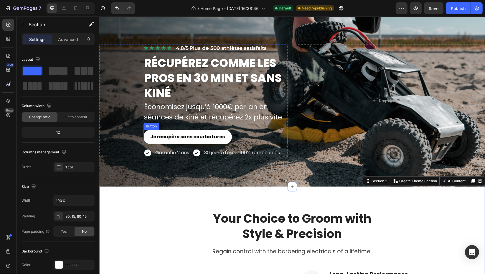
click at [224, 139] on button "Je récupère sans courbatures" at bounding box center [187, 137] width 88 height 14
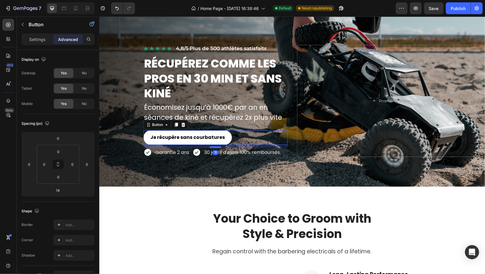
click at [214, 146] on div at bounding box center [215, 147] width 12 height 2
type input "11"
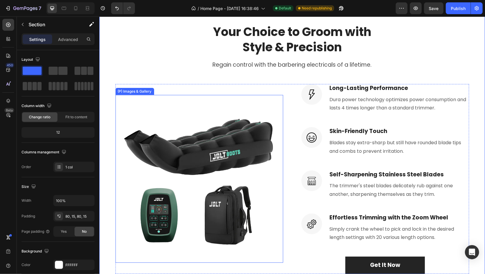
scroll to position [177, 0]
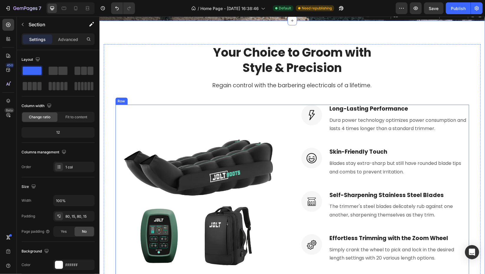
click at [264, 110] on div "(P) Images & Gallery" at bounding box center [199, 200] width 168 height 190
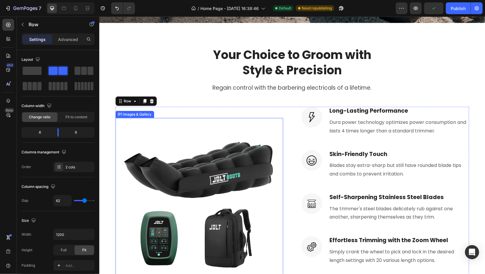
click at [219, 135] on img at bounding box center [199, 202] width 168 height 168
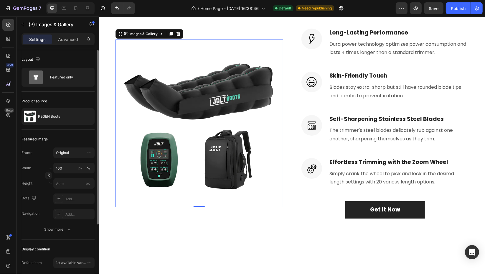
scroll to position [210, 0]
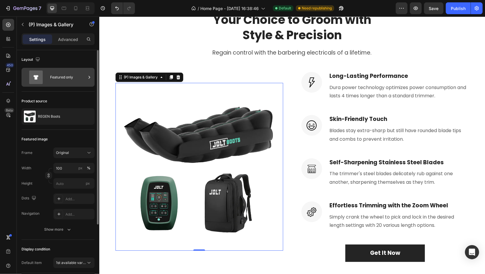
click at [74, 82] on div "Featured only" at bounding box center [68, 77] width 36 height 14
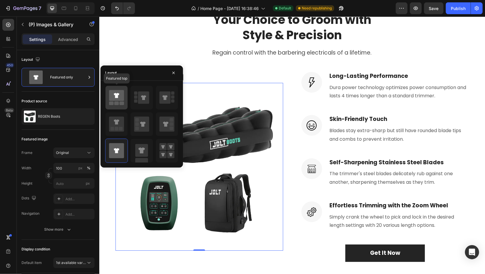
click at [124, 103] on div at bounding box center [116, 98] width 22 height 24
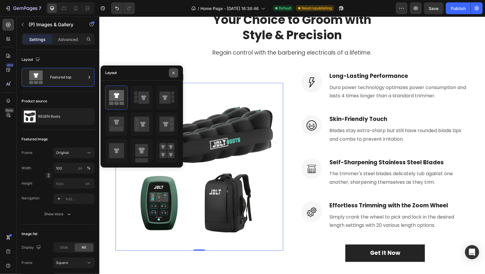
click at [175, 74] on icon "button" at bounding box center [173, 72] width 5 height 5
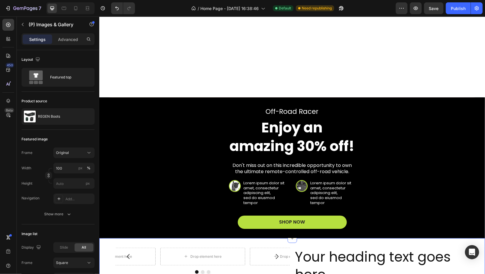
scroll to position [703, 0]
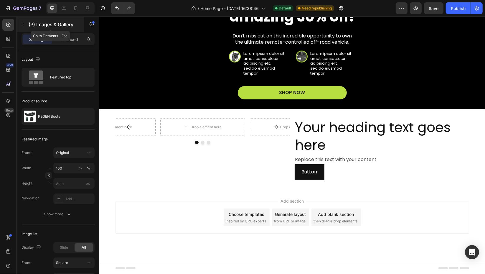
click at [23, 24] on icon "button" at bounding box center [22, 24] width 5 height 5
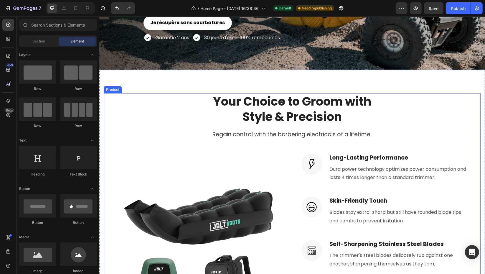
scroll to position [146, 0]
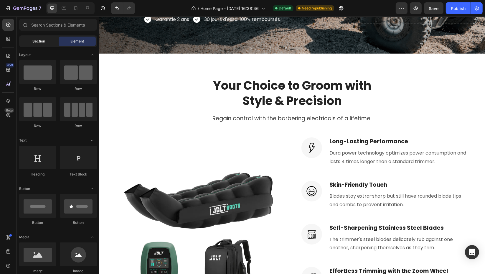
click at [49, 43] on div "Section" at bounding box center [38, 41] width 37 height 9
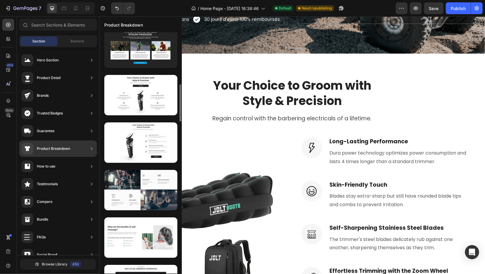
scroll to position [306, 0]
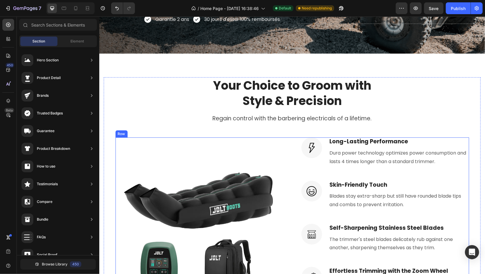
click at [316, 173] on div "Image Long-Lasting Performance Heading Dura power technology optimizes power co…" at bounding box center [385, 232] width 168 height 190
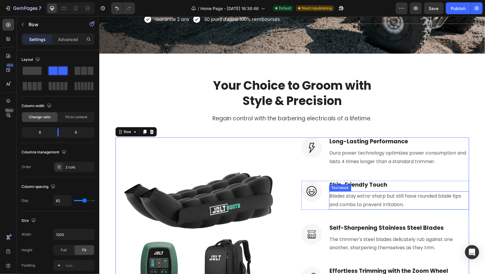
click at [433, 202] on p "Blades stay extra-sharp but still have rounded blade tips and combs to prevent …" at bounding box center [398, 200] width 139 height 17
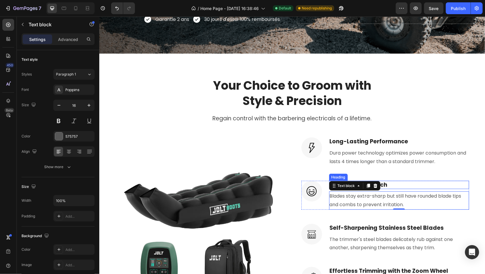
click at [440, 181] on p "Skin-Friendly Touch" at bounding box center [398, 184] width 139 height 7
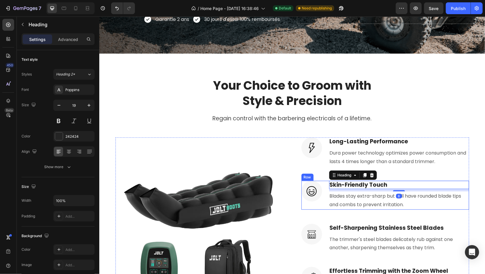
click at [320, 204] on div "Image Skin-Friendly Touch Heading 8 Blades stay extra-sharp but still have roun…" at bounding box center [385, 195] width 168 height 29
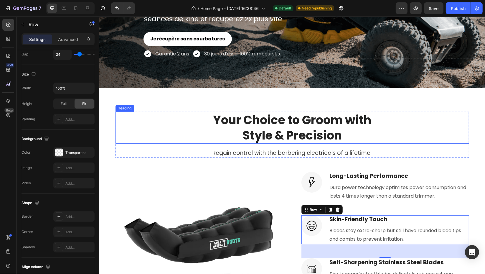
scroll to position [146, 0]
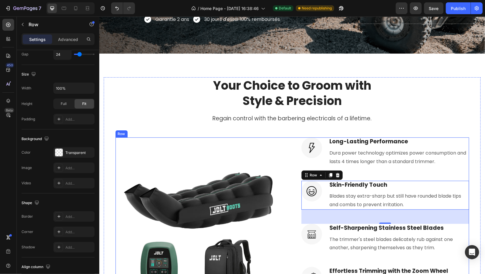
click at [282, 146] on div "(P) Images & Gallery Image Long-Lasting Performance Heading Dura power technolo…" at bounding box center [292, 232] width 354 height 190
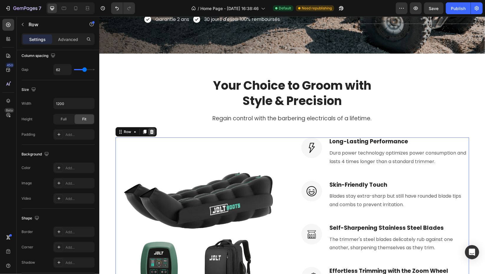
click at [149, 129] on icon at bounding box center [151, 131] width 5 height 5
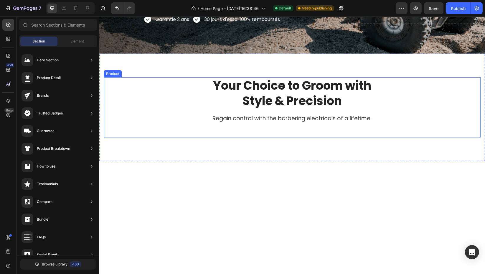
click at [176, 123] on div "Your Choice to Groom with Style & Precision Heading Regain control with the bar…" at bounding box center [291, 107] width 377 height 60
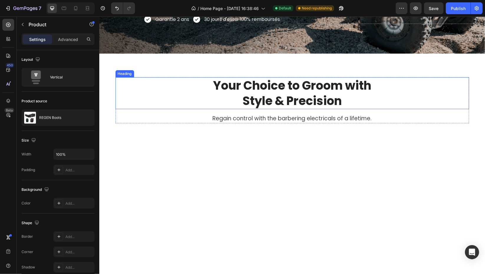
click at [176, 102] on p "Style & Precision" at bounding box center [292, 100] width 352 height 15
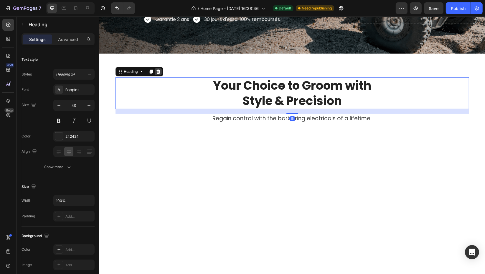
click at [158, 72] on div at bounding box center [157, 71] width 7 height 7
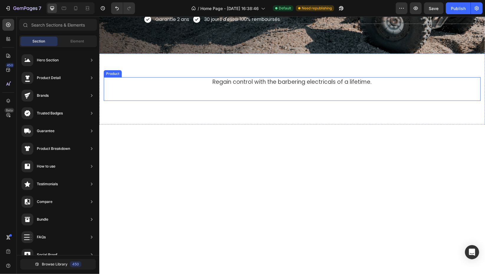
click at [185, 83] on p "Regain control with the barbering electricals of a lifetime." at bounding box center [292, 82] width 352 height 9
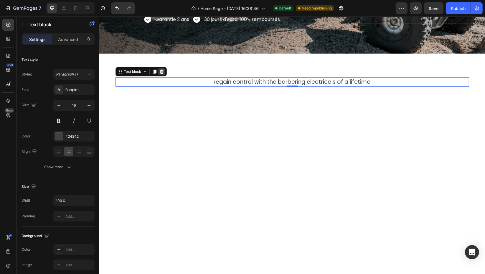
click at [159, 70] on icon at bounding box center [161, 72] width 4 height 4
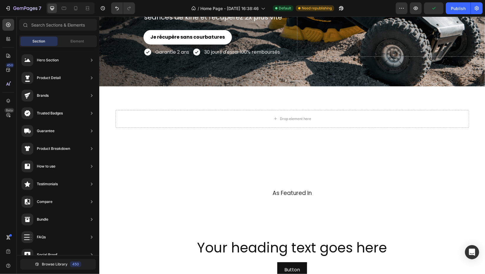
scroll to position [230, 0]
drag, startPoint x: 72, startPoint y: 39, endPoint x: 69, endPoint y: 38, distance: 3.2
click at [71, 40] on span "Element" at bounding box center [77, 41] width 14 height 5
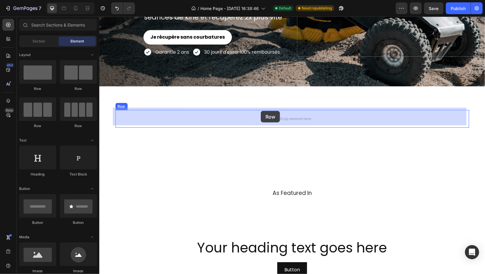
drag, startPoint x: 136, startPoint y: 82, endPoint x: 320, endPoint y: 143, distance: 194.2
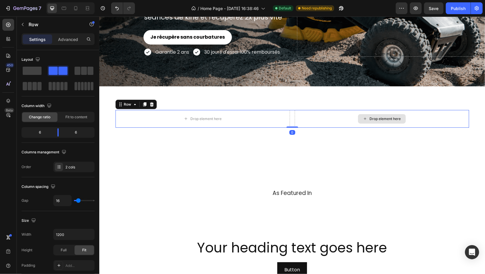
click at [369, 118] on div "Drop element here" at bounding box center [384, 118] width 31 height 5
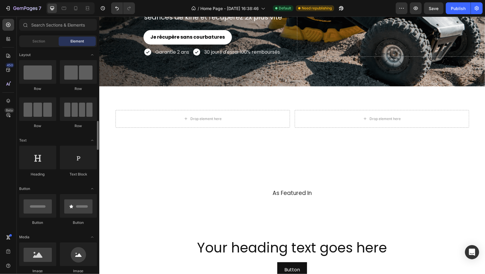
scroll to position [65, 0]
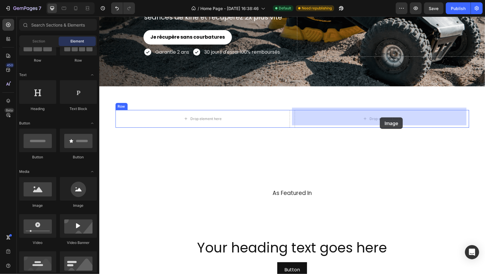
drag, startPoint x: 137, startPoint y: 207, endPoint x: 380, endPoint y: 117, distance: 258.3
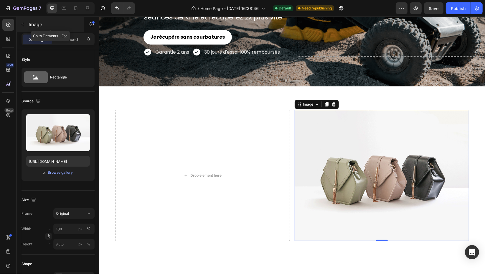
click at [21, 25] on icon "button" at bounding box center [22, 24] width 5 height 5
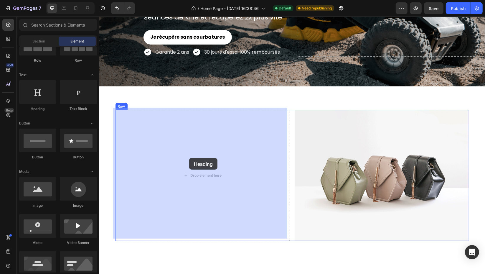
drag, startPoint x: 135, startPoint y: 114, endPoint x: 189, endPoint y: 158, distance: 69.3
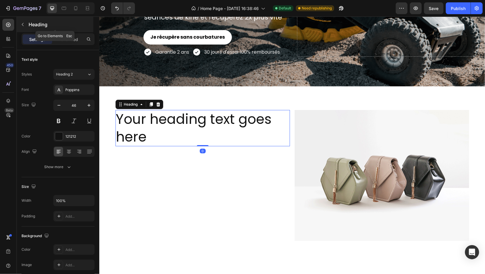
click at [21, 25] on icon "button" at bounding box center [22, 24] width 5 height 5
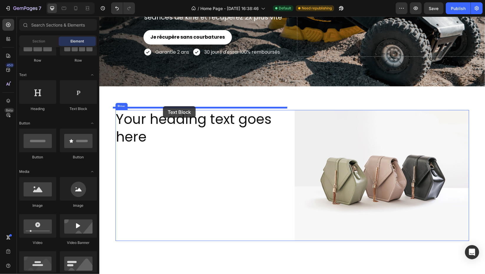
drag, startPoint x: 197, startPoint y: 118, endPoint x: 163, endPoint y: 106, distance: 36.4
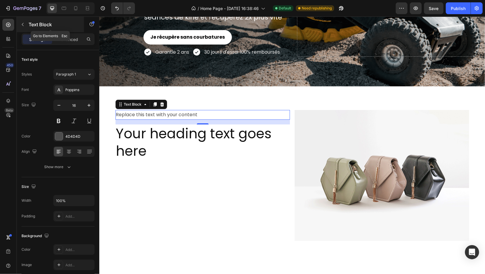
click at [27, 30] on div "Text Block" at bounding box center [50, 24] width 67 height 15
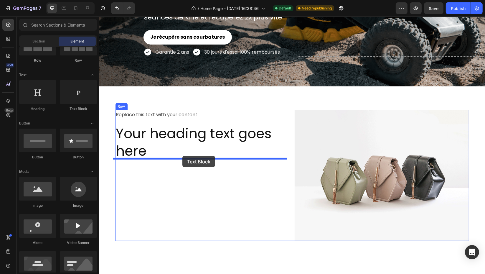
drag, startPoint x: 177, startPoint y: 115, endPoint x: 182, endPoint y: 157, distance: 42.4
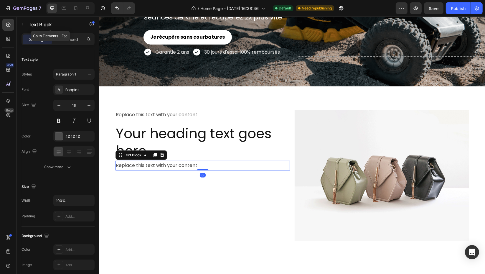
click at [24, 20] on button "button" at bounding box center [22, 24] width 9 height 9
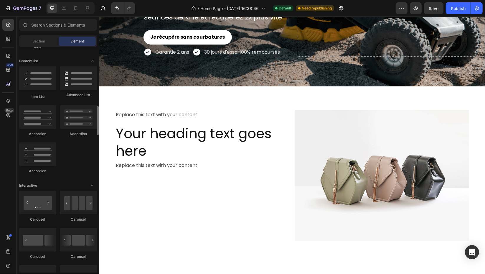
scroll to position [393, 0]
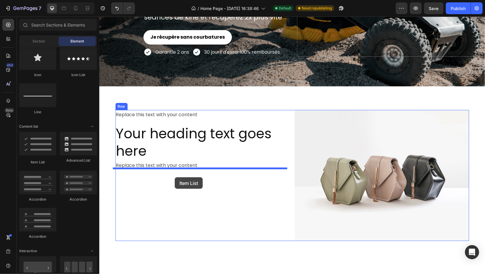
drag, startPoint x: 132, startPoint y: 166, endPoint x: 174, endPoint y: 175, distance: 43.8
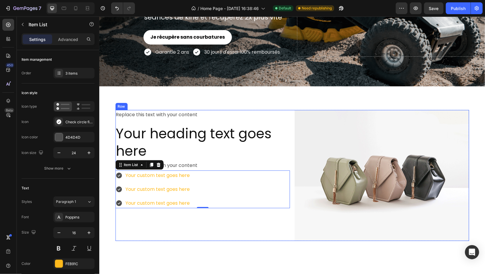
scroll to position [146, 0]
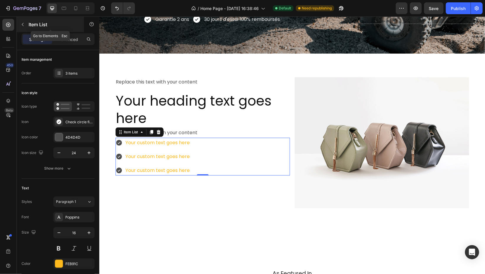
click at [26, 24] on button "button" at bounding box center [22, 24] width 9 height 9
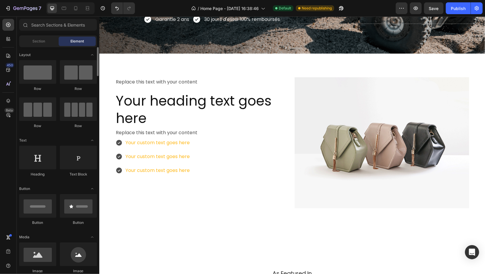
scroll to position [33, 0]
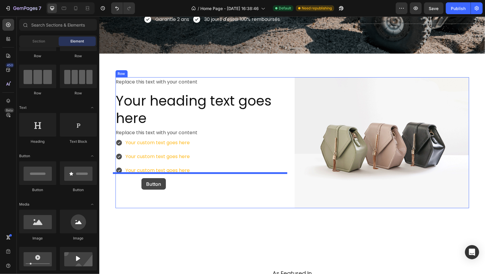
drag, startPoint x: 132, startPoint y: 189, endPoint x: 144, endPoint y: 176, distance: 17.9
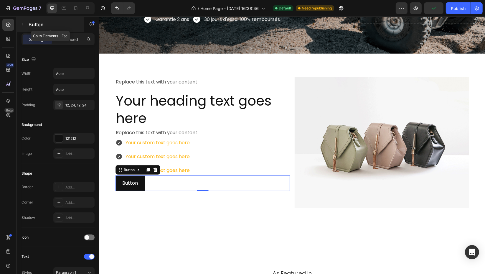
click at [21, 22] on button "button" at bounding box center [22, 24] width 9 height 9
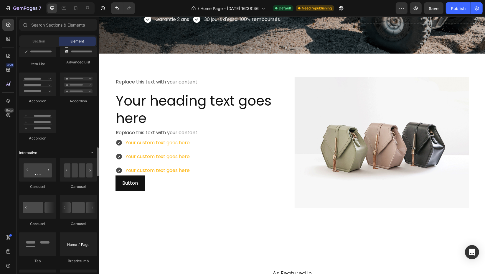
scroll to position [655, 0]
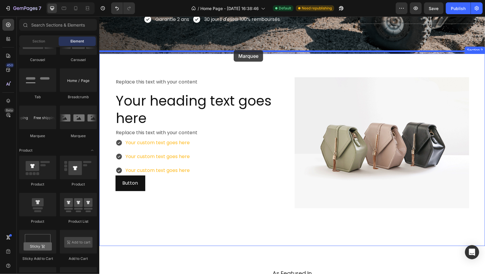
drag, startPoint x: 180, startPoint y: 139, endPoint x: 233, endPoint y: 52, distance: 101.9
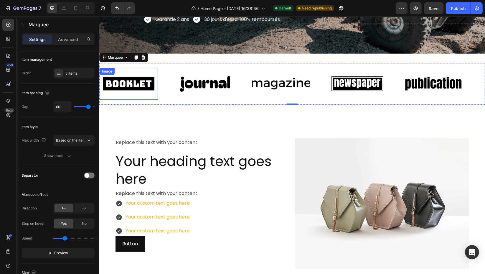
click at [134, 78] on img at bounding box center [128, 83] width 58 height 25
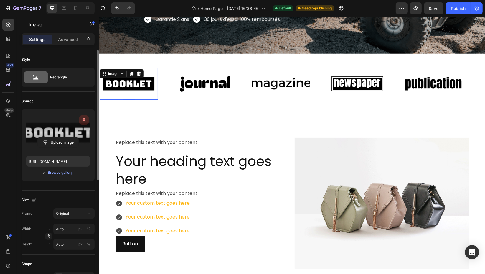
click at [83, 121] on icon "button" at bounding box center [84, 120] width 6 height 6
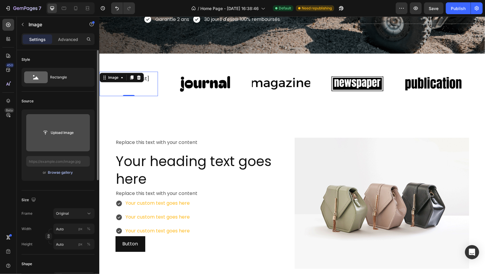
click at [60, 172] on div "Browse gallery" at bounding box center [60, 172] width 25 height 5
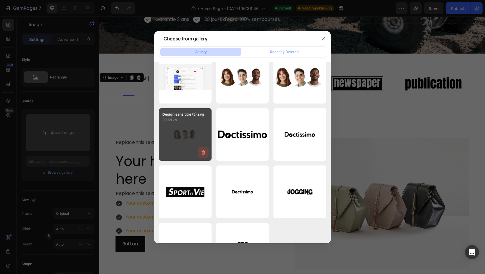
scroll to position [168, 0]
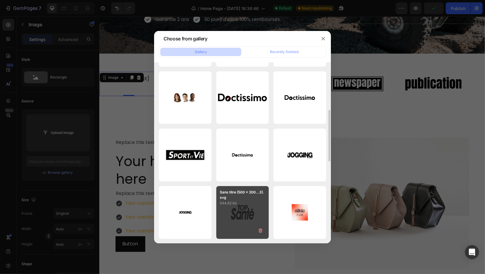
scroll to position [233, 0]
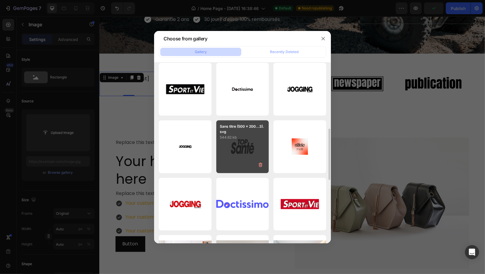
click at [233, 154] on div "Sans titre (500 x 200...3).svg 544.62 kb" at bounding box center [242, 146] width 53 height 53
type input "[URL][DOMAIN_NAME]"
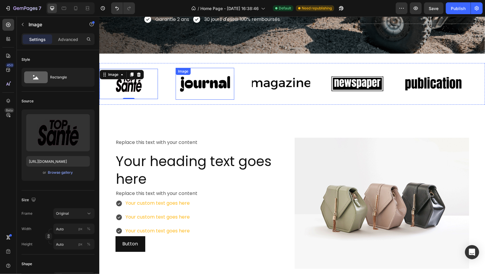
click at [199, 81] on img at bounding box center [204, 83] width 58 height 25
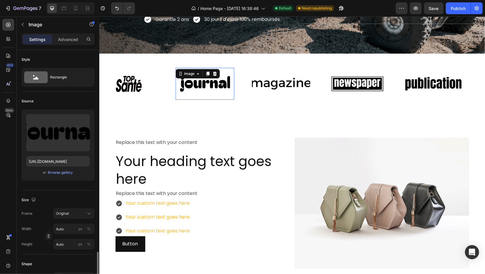
scroll to position [131, 0]
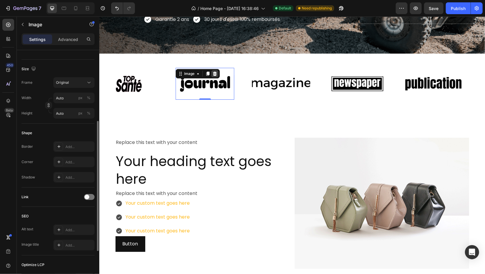
click at [216, 72] on icon at bounding box center [215, 74] width 4 height 4
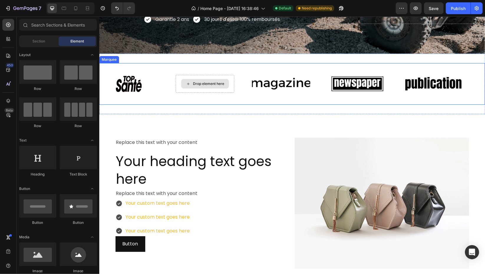
click at [205, 81] on div "Drop element here" at bounding box center [208, 83] width 31 height 5
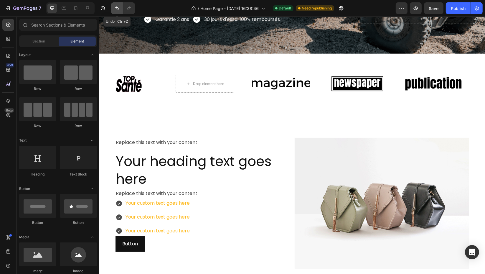
click at [117, 11] on button "Undo/Redo" at bounding box center [117, 8] width 12 height 12
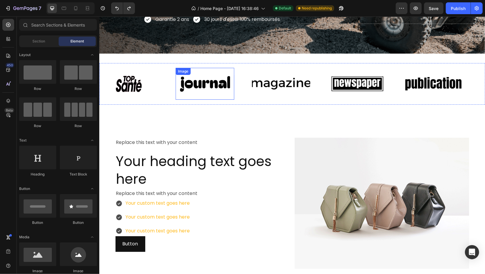
click at [193, 84] on img at bounding box center [204, 83] width 58 height 25
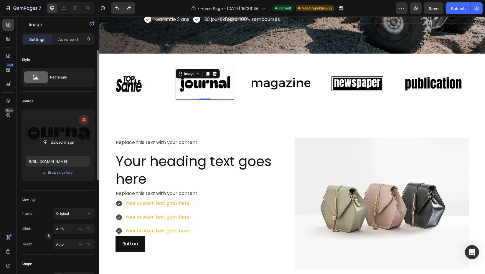
click at [82, 120] on icon "button" at bounding box center [84, 120] width 6 height 6
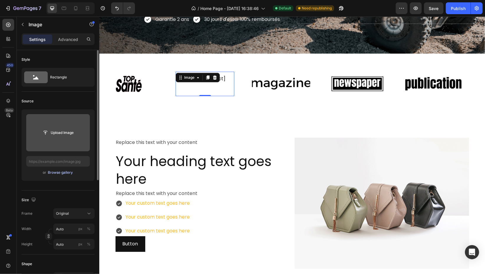
click at [62, 171] on div "Browse gallery" at bounding box center [60, 172] width 25 height 5
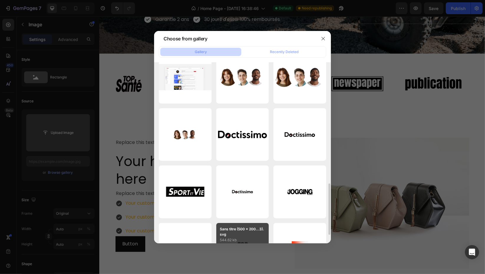
scroll to position [196, 0]
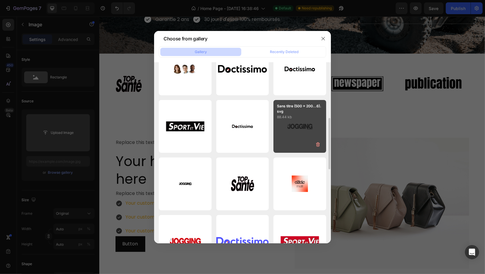
click at [291, 133] on div "Sans titre (500 x 200...6).svg 88.44 kb" at bounding box center [299, 126] width 53 height 53
type input "[URL][DOMAIN_NAME]"
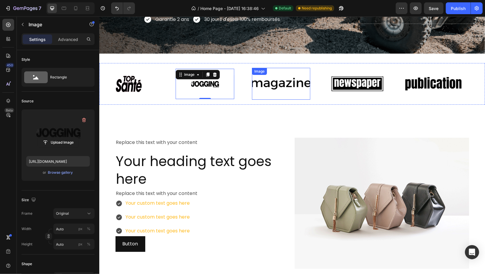
click at [269, 82] on img at bounding box center [281, 83] width 58 height 25
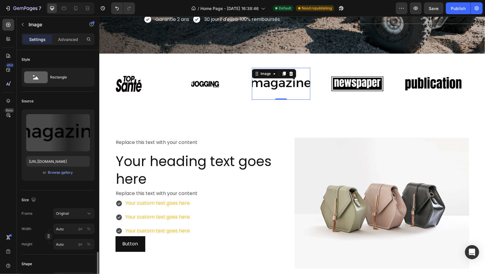
scroll to position [131, 0]
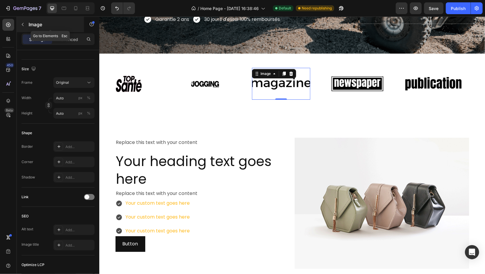
click at [24, 26] on icon "button" at bounding box center [22, 24] width 5 height 5
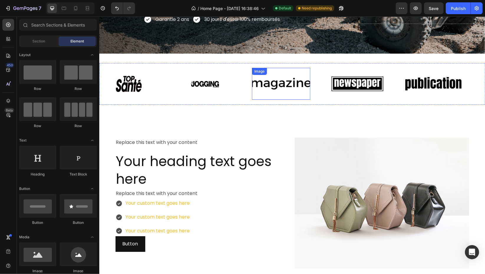
click at [269, 78] on img at bounding box center [281, 83] width 58 height 25
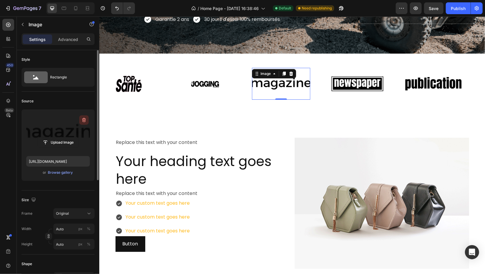
click at [85, 122] on icon "button" at bounding box center [84, 120] width 6 height 6
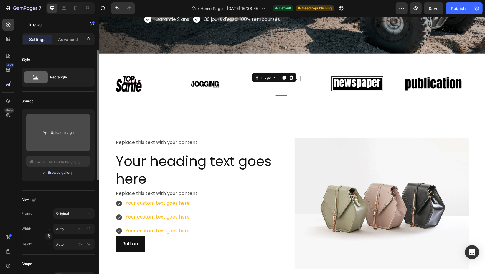
click at [67, 175] on button "Browse gallery" at bounding box center [61, 172] width 26 height 6
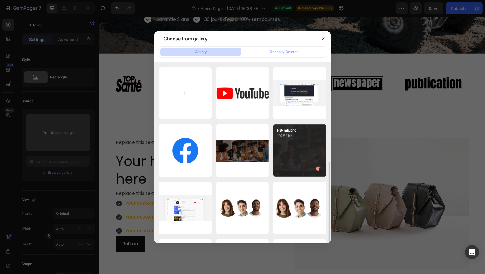
scroll to position [229, 0]
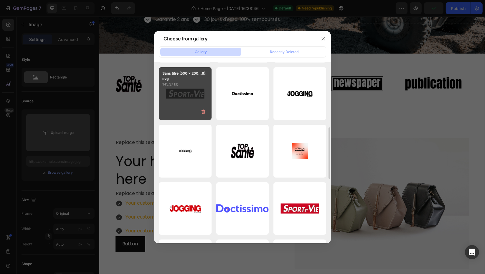
click at [188, 105] on div "Sans titre (500 x 200...8).svg 145.37 kb" at bounding box center [185, 93] width 53 height 53
type input "[URL][DOMAIN_NAME]"
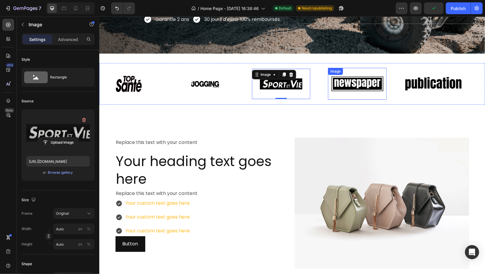
click at [358, 86] on img at bounding box center [357, 83] width 58 height 25
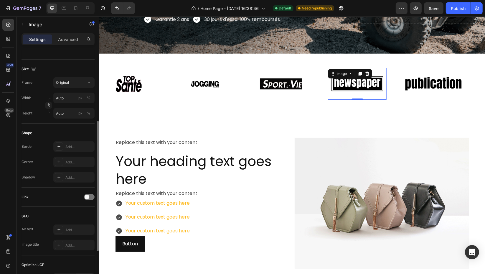
scroll to position [0, 0]
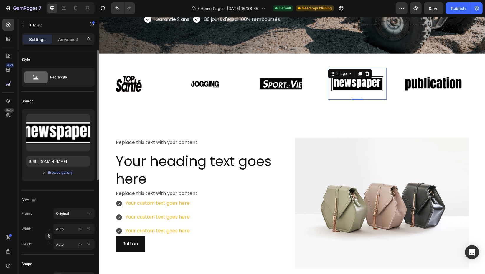
click at [83, 118] on icon "button" at bounding box center [84, 120] width 4 height 4
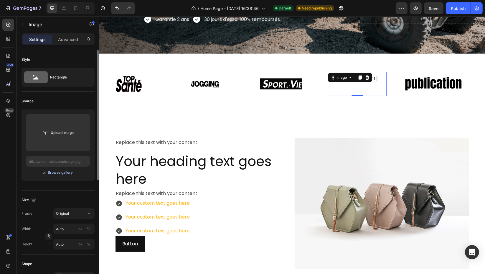
click at [62, 171] on div "Browse gallery" at bounding box center [60, 172] width 25 height 5
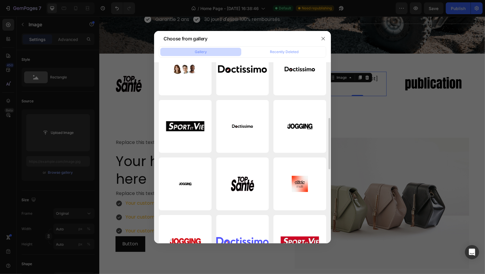
scroll to position [131, 0]
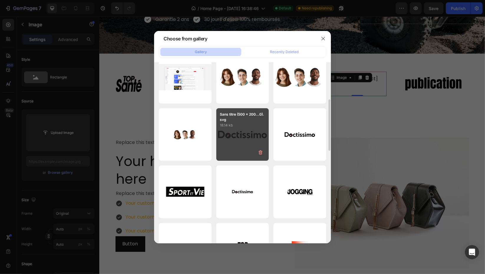
click at [240, 134] on div "Sans titre (500 x 200...0).svg 18.14 kb" at bounding box center [242, 134] width 53 height 53
type input "[URL][DOMAIN_NAME]"
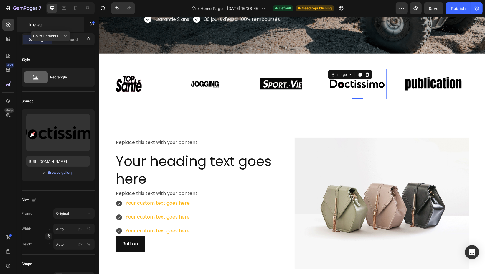
click at [25, 25] on button "button" at bounding box center [22, 24] width 9 height 9
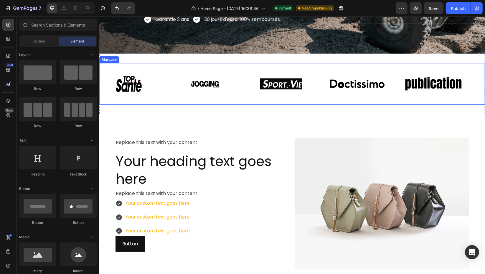
click at [275, 97] on div "Image Image Image Image Image" at bounding box center [289, 84] width 381 height 32
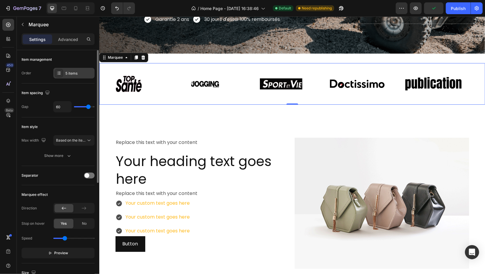
click at [75, 73] on div "5 items" at bounding box center [79, 73] width 28 height 5
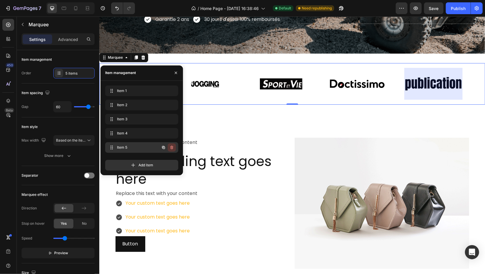
click at [174, 147] on icon "button" at bounding box center [171, 147] width 5 height 5
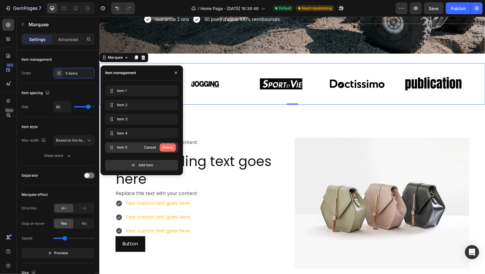
click at [167, 146] on div "Delete" at bounding box center [167, 147] width 11 height 5
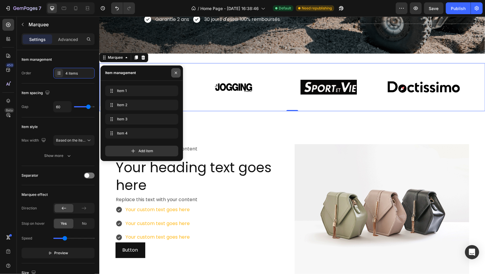
click at [175, 75] on icon "button" at bounding box center [176, 72] width 5 height 5
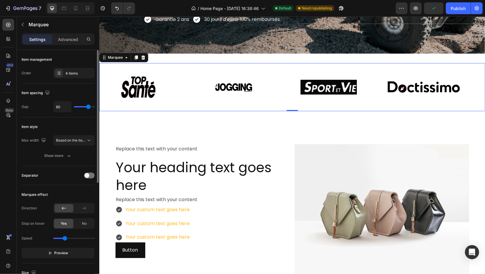
type input "56"
type input "47"
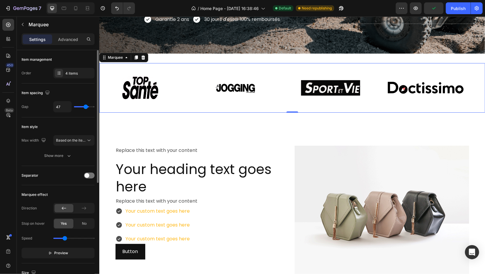
type input "42"
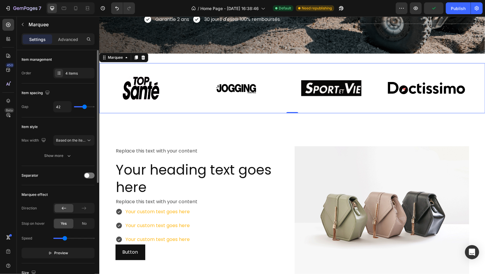
type input "37"
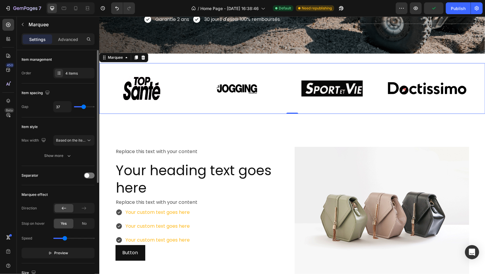
type input "30"
type input "25"
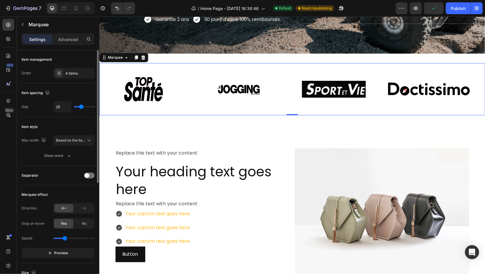
type input "17"
type input "16"
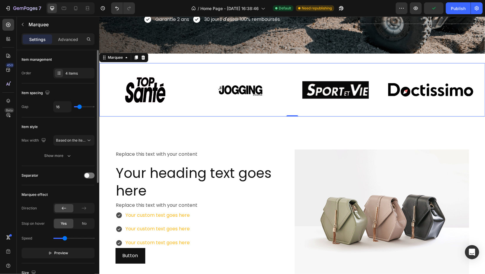
type input "13"
type input "0"
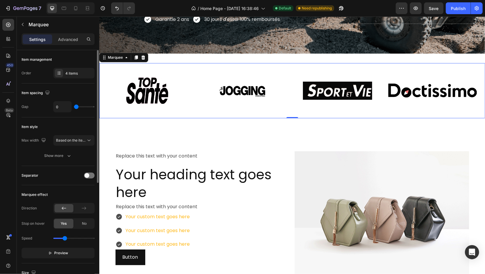
type input "33"
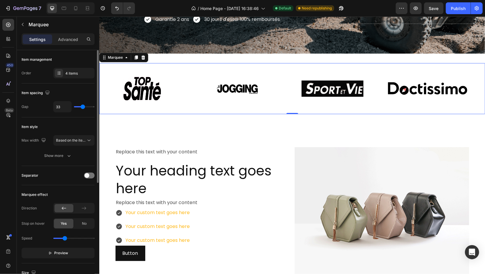
type input "34"
type input "49"
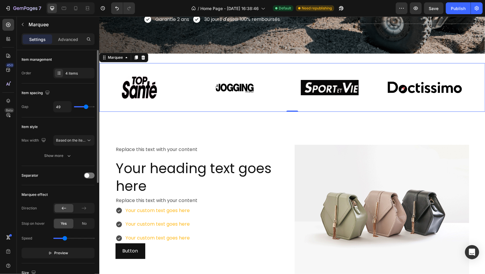
type input "53"
type input "80"
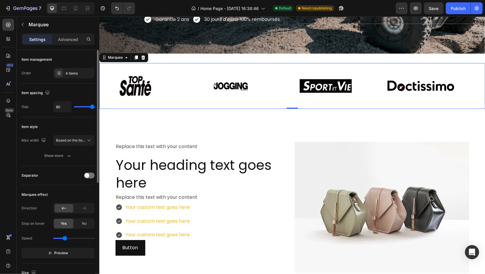
type input "55"
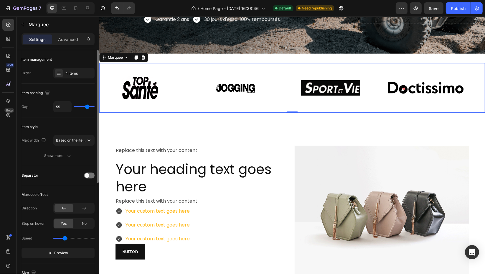
type input "47"
type input "43"
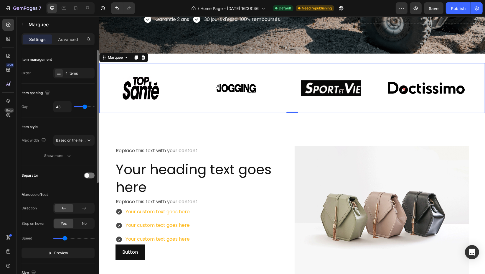
type input "42"
drag, startPoint x: 88, startPoint y: 105, endPoint x: 82, endPoint y: 126, distance: 21.7
type input "37"
click at [83, 107] on input "range" at bounding box center [84, 106] width 21 height 1
type input "37"
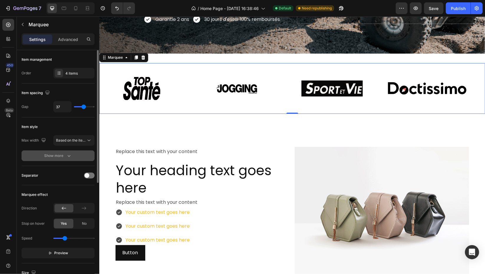
click at [71, 152] on button "Show more" at bounding box center [58, 155] width 73 height 11
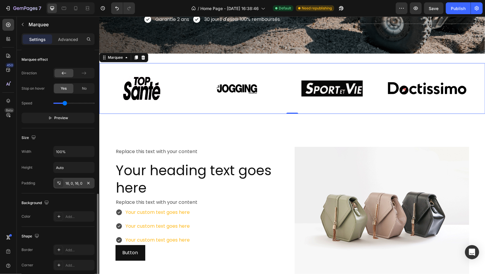
scroll to position [229, 0]
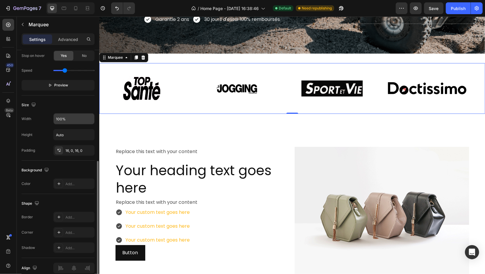
click at [77, 120] on input "100%" at bounding box center [74, 118] width 41 height 11
click at [74, 122] on input "100%" at bounding box center [74, 118] width 41 height 11
click at [82, 135] on input "Auto" at bounding box center [74, 134] width 41 height 11
click at [90, 135] on icon "button" at bounding box center [89, 135] width 6 height 6
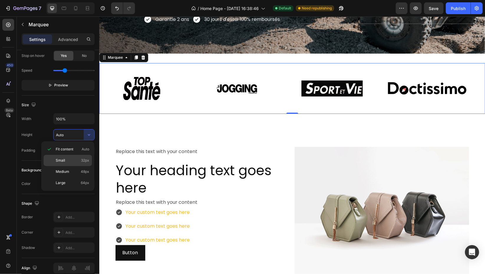
click at [85, 159] on span "32px" at bounding box center [85, 160] width 8 height 5
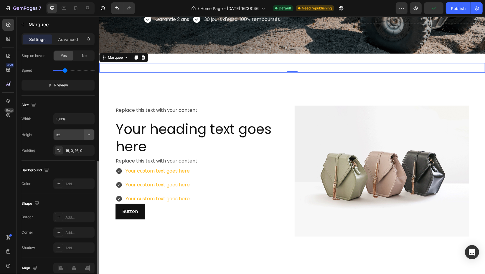
click at [88, 135] on icon "button" at bounding box center [89, 135] width 6 height 6
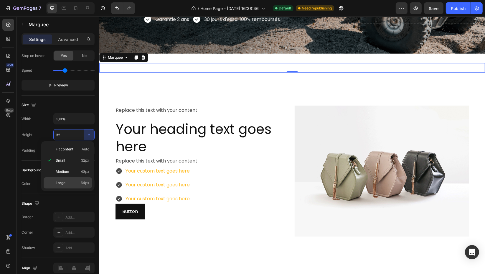
click at [83, 177] on div "Large 64px" at bounding box center [68, 182] width 48 height 11
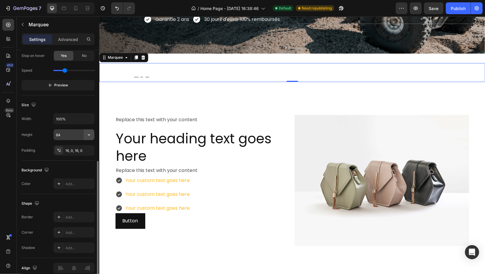
click at [90, 135] on icon "button" at bounding box center [89, 135] width 6 height 6
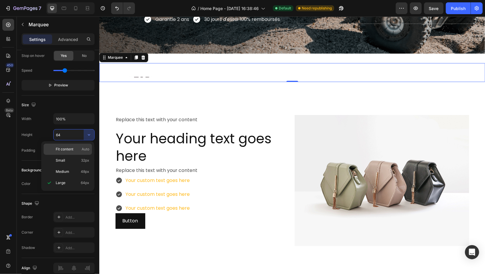
click at [81, 147] on p "Fit content Auto" at bounding box center [73, 148] width 34 height 5
type input "Auto"
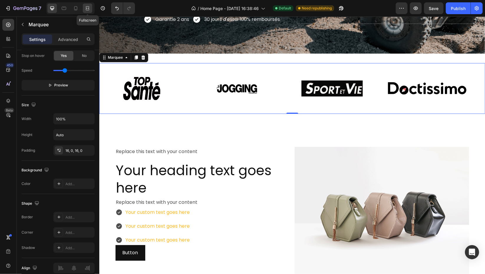
click at [91, 9] on div at bounding box center [87, 8] width 9 height 9
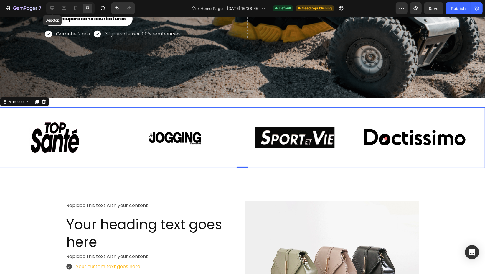
click at [57, 7] on div at bounding box center [51, 8] width 9 height 9
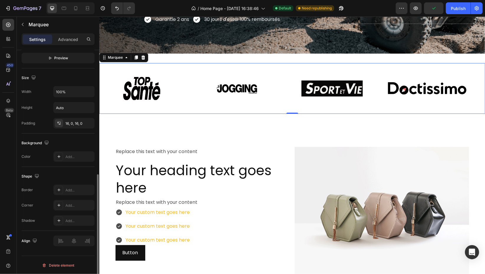
scroll to position [92, 0]
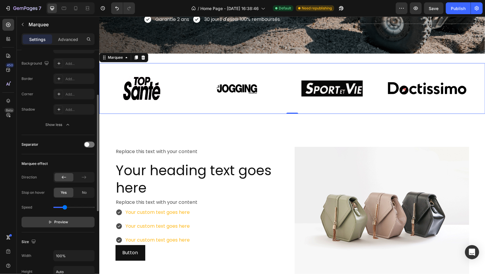
click at [63, 220] on span "Preview" at bounding box center [62, 222] width 14 height 6
click at [61, 219] on span "Pause" at bounding box center [61, 222] width 10 height 6
click at [91, 143] on div at bounding box center [89, 144] width 11 height 6
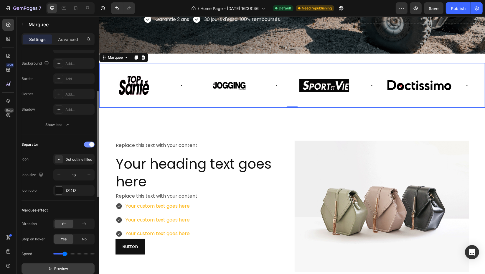
click at [92, 145] on span at bounding box center [91, 144] width 5 height 5
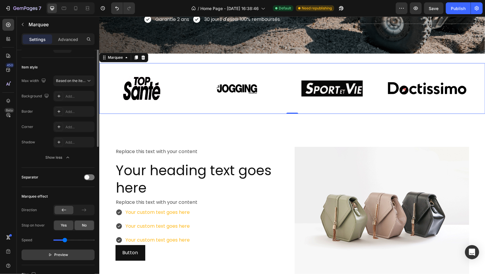
scroll to position [0, 0]
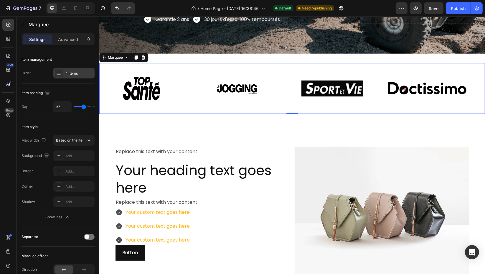
click at [69, 74] on div "4 items" at bounding box center [79, 73] width 28 height 5
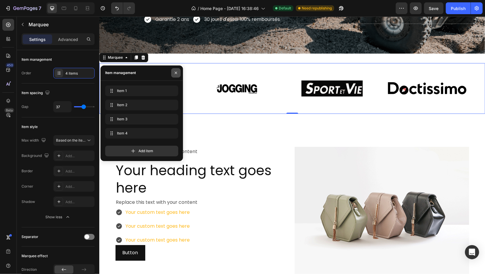
click at [175, 72] on icon "button" at bounding box center [176, 73] width 2 height 2
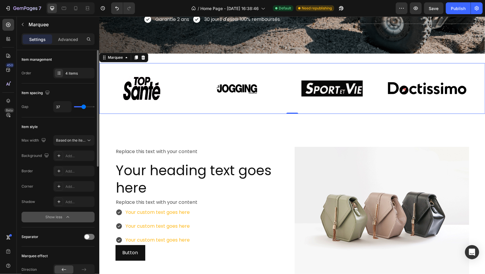
click at [62, 212] on button "Show less" at bounding box center [58, 217] width 73 height 11
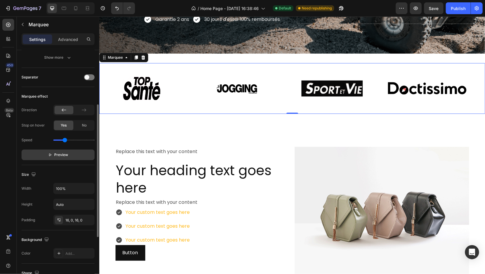
scroll to position [131, 0]
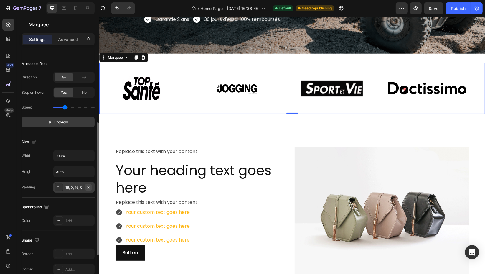
click at [90, 185] on icon "button" at bounding box center [88, 187] width 5 height 5
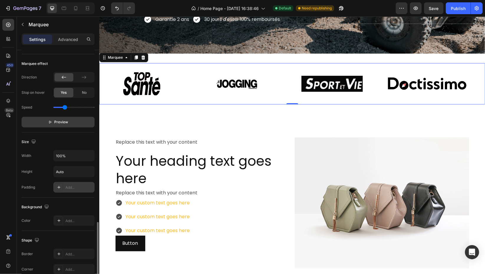
scroll to position [195, 0]
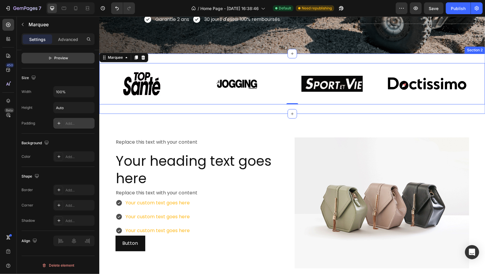
click at [212, 54] on div "Image Image Image Image Image Image Image Image Marquee 0 Section 2" at bounding box center [292, 84] width 386 height 60
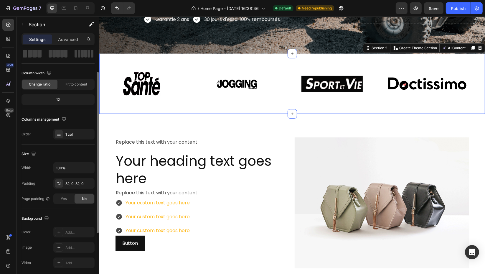
scroll to position [65, 0]
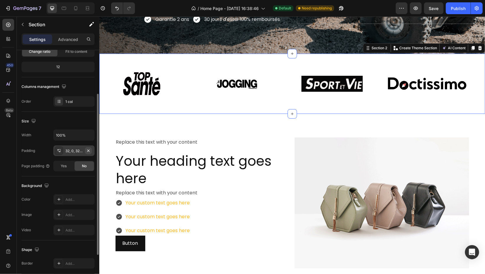
click at [86, 149] on icon "button" at bounding box center [88, 150] width 5 height 5
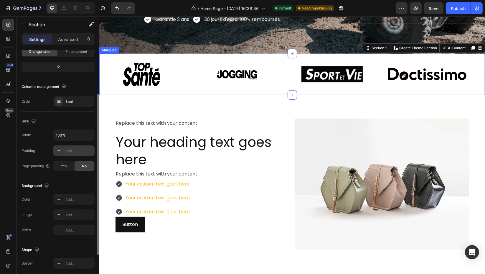
click at [187, 90] on div "Image" at bounding box center [144, 74] width 95 height 41
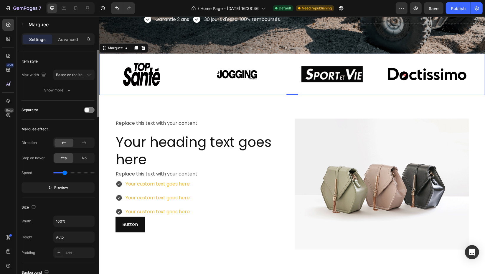
scroll to position [0, 0]
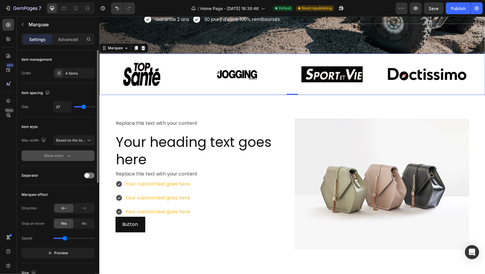
click at [69, 153] on icon "button" at bounding box center [69, 156] width 6 height 6
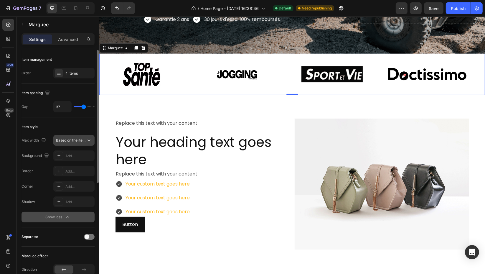
click at [83, 140] on span "Based on the item count" at bounding box center [76, 140] width 40 height 4
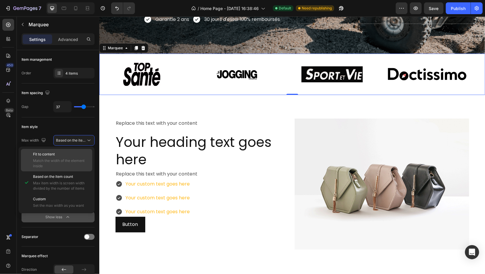
click at [74, 156] on p "Fit to content" at bounding box center [61, 153] width 57 height 5
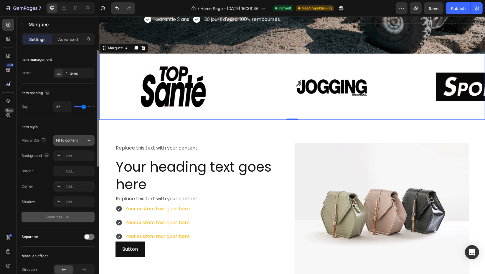
click at [84, 138] on div "Fit to content" at bounding box center [71, 140] width 30 height 5
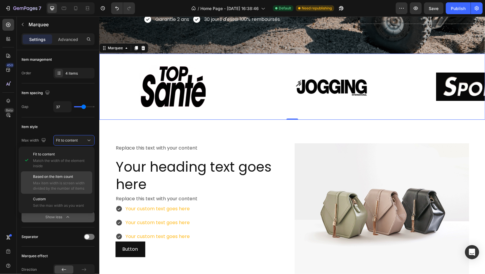
click at [74, 177] on p "Based on the item count" at bounding box center [61, 176] width 57 height 5
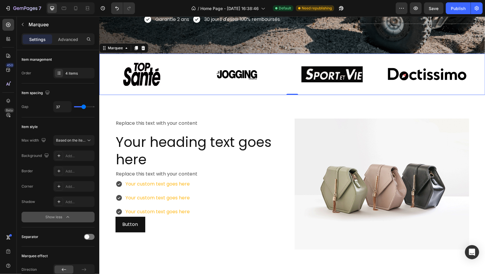
type input "25"
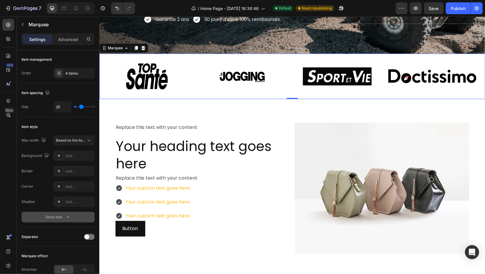
type input "2"
type input "0"
drag, startPoint x: 84, startPoint y: 108, endPoint x: 71, endPoint y: 110, distance: 12.9
type input "0"
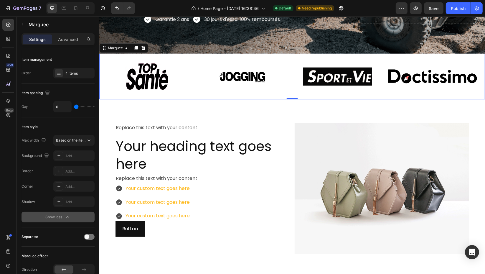
click at [74, 107] on input "range" at bounding box center [84, 106] width 21 height 1
type input "54"
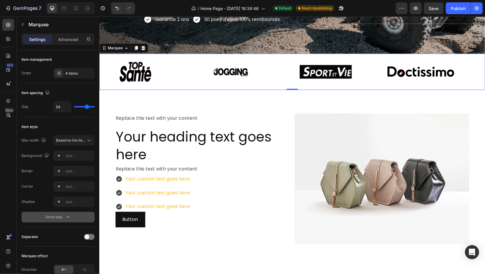
type input "80"
drag, startPoint x: 76, startPoint y: 105, endPoint x: 104, endPoint y: 106, distance: 28.0
type input "80"
click at [95, 106] on input "range" at bounding box center [84, 106] width 21 height 1
type input "63"
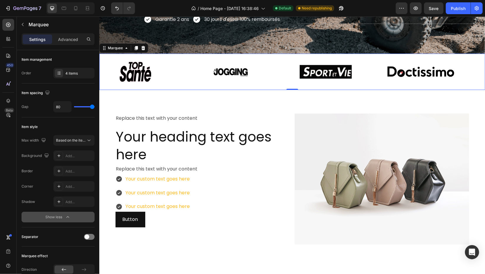
type input "63"
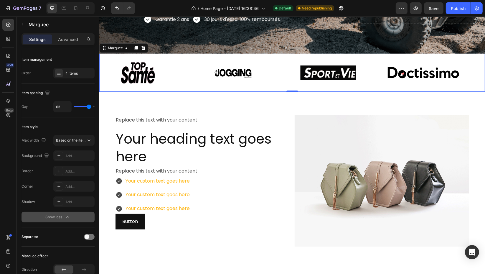
type input "47"
drag, startPoint x: 90, startPoint y: 105, endPoint x: 84, endPoint y: 108, distance: 7.5
type input "39"
click at [84, 107] on input "range" at bounding box center [84, 106] width 21 height 1
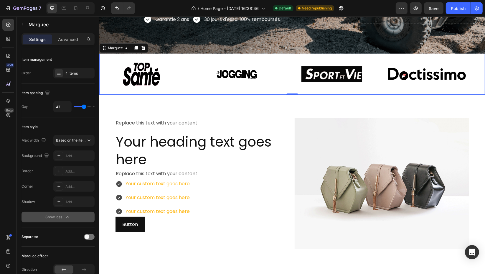
type input "39"
click at [171, 77] on img at bounding box center [138, 74] width 84 height 34
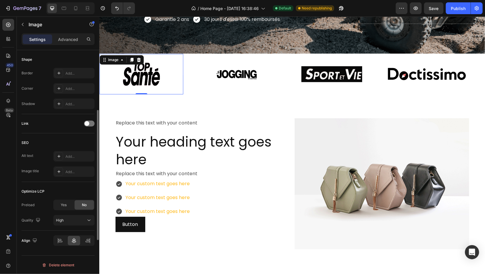
scroll to position [40, 0]
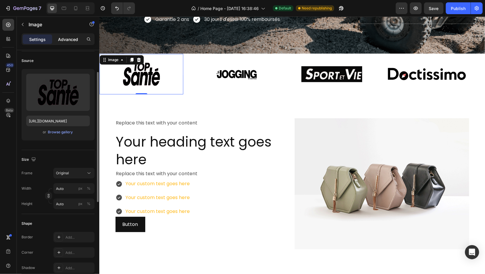
click at [73, 40] on p "Advanced" at bounding box center [68, 39] width 20 height 6
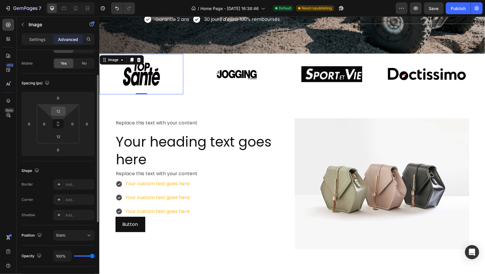
click at [62, 110] on input "12" at bounding box center [58, 111] width 12 height 9
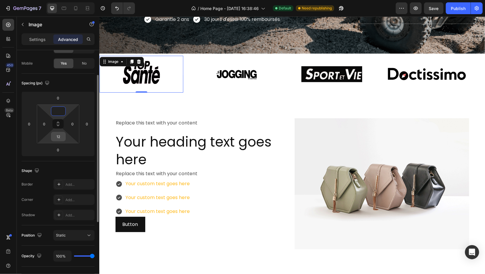
type input "0"
click at [60, 137] on input "12" at bounding box center [58, 136] width 12 height 9
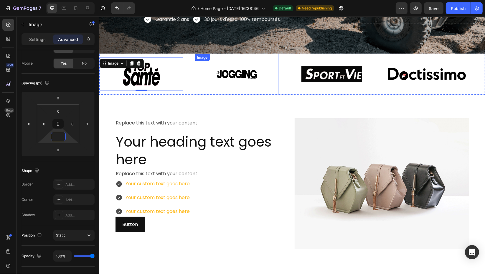
click at [239, 77] on img at bounding box center [202, 74] width 84 height 34
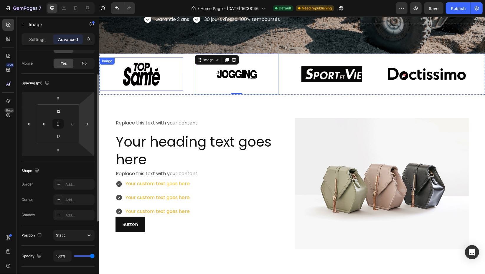
scroll to position [40, 0]
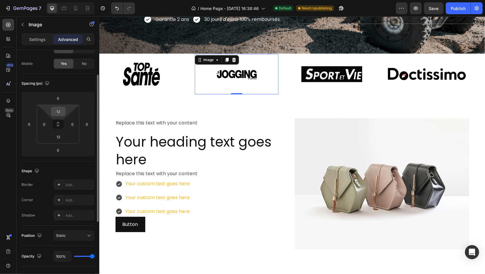
click at [62, 110] on input "12" at bounding box center [58, 111] width 12 height 9
click at [57, 123] on icon at bounding box center [58, 124] width 5 height 5
click at [56, 111] on input "0" at bounding box center [58, 111] width 12 height 9
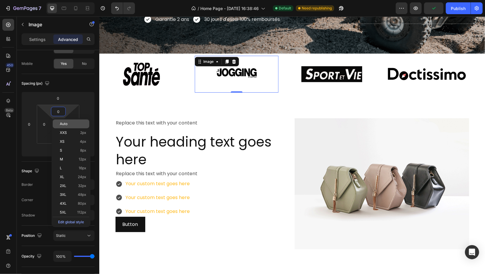
click at [59, 123] on div "Auto" at bounding box center [71, 123] width 37 height 9
type input "Auto"
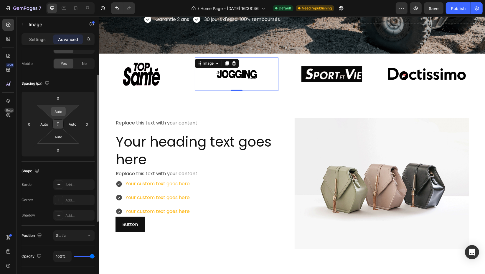
click at [64, 112] on div "Auto" at bounding box center [58, 111] width 15 height 9
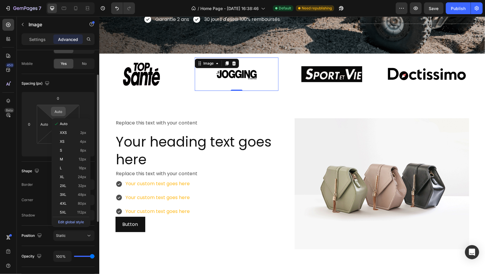
click at [58, 108] on input "Auto" at bounding box center [58, 111] width 12 height 9
type input "0"
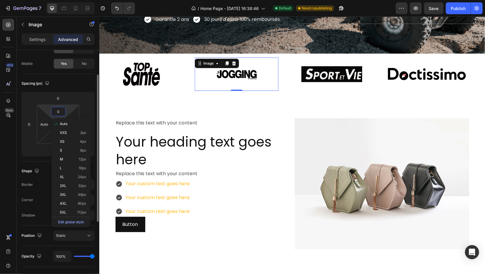
type input "0"
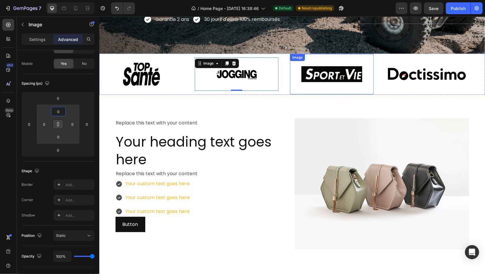
click at [319, 81] on img at bounding box center [329, 74] width 84 height 34
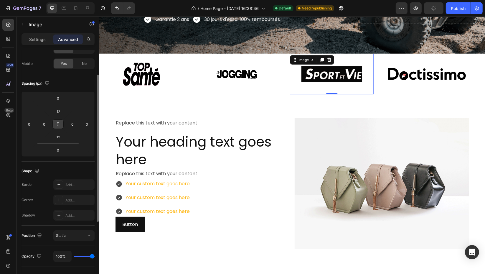
click at [59, 126] on icon at bounding box center [58, 124] width 5 height 5
click at [59, 113] on input "12" at bounding box center [58, 111] width 12 height 9
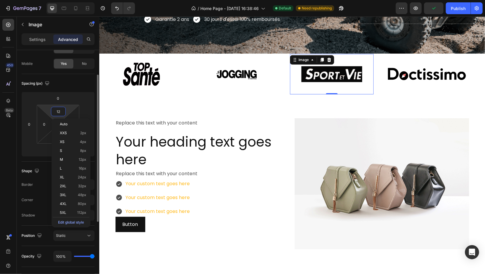
type input "0"
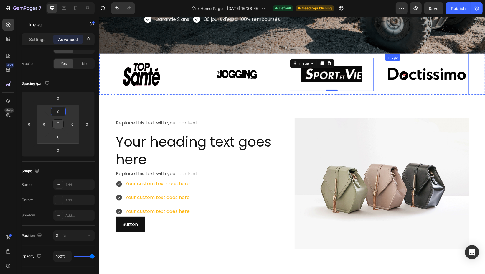
click at [405, 76] on img at bounding box center [423, 74] width 84 height 34
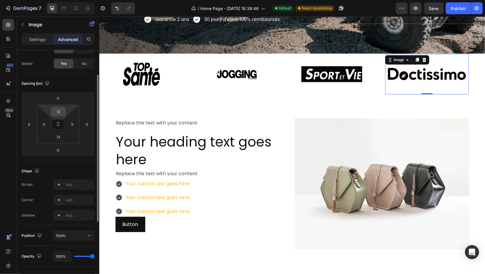
click at [60, 113] on input "12" at bounding box center [58, 111] width 12 height 9
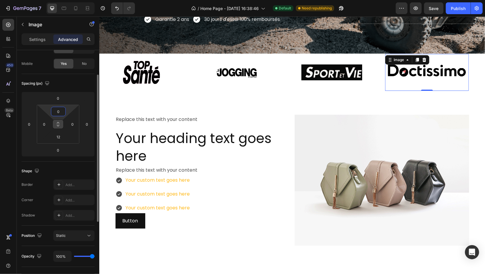
click at [58, 128] on button at bounding box center [57, 123] width 11 height 9
click at [62, 113] on input "0" at bounding box center [58, 111] width 12 height 9
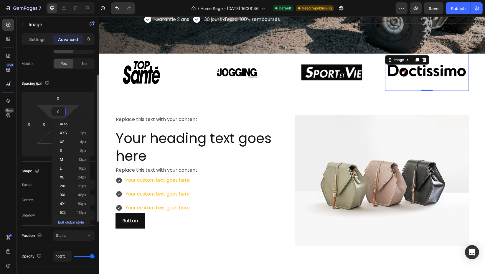
type input "00"
type input "0"
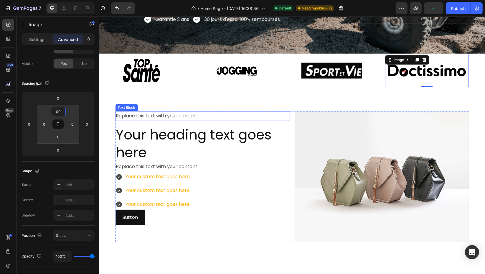
type input "0"
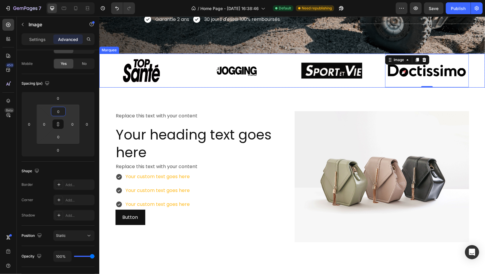
click at [183, 70] on div "Image" at bounding box center [145, 71] width 95 height 34
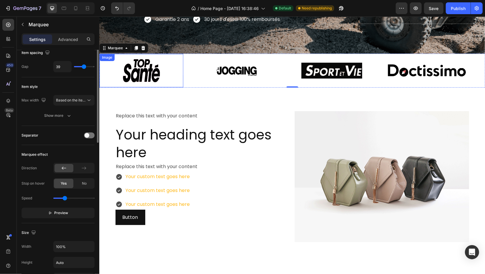
scroll to position [0, 0]
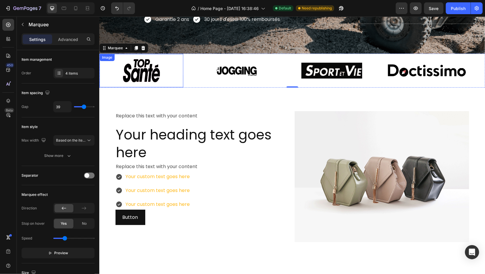
click at [170, 76] on img at bounding box center [139, 71] width 84 height 34
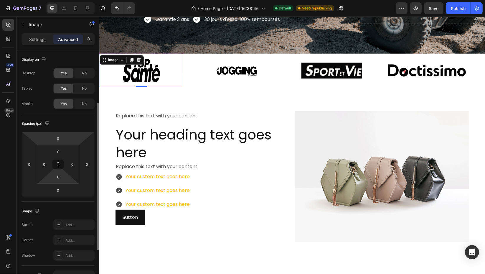
scroll to position [33, 0]
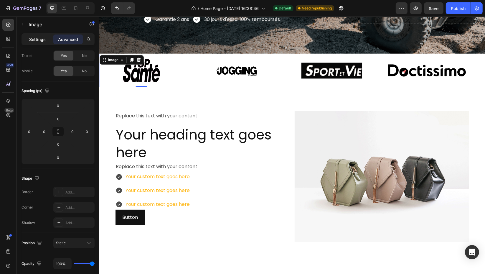
click at [37, 38] on p "Settings" at bounding box center [37, 39] width 17 height 6
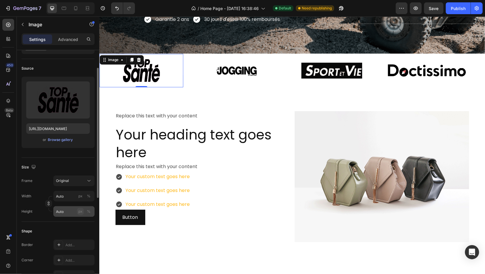
scroll to position [65, 0]
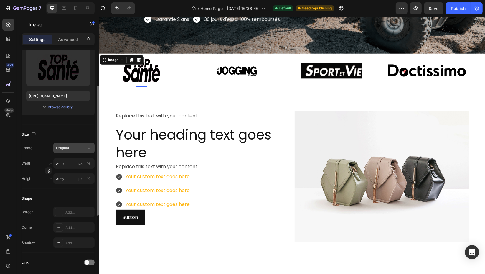
click at [80, 148] on div "Original" at bounding box center [70, 147] width 29 height 5
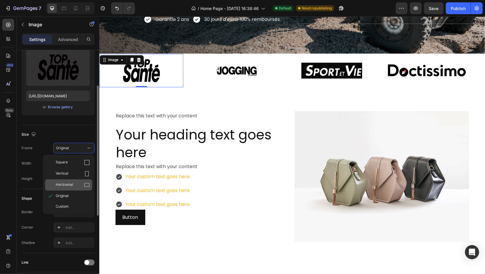
click at [86, 184] on icon at bounding box center [87, 185] width 6 height 6
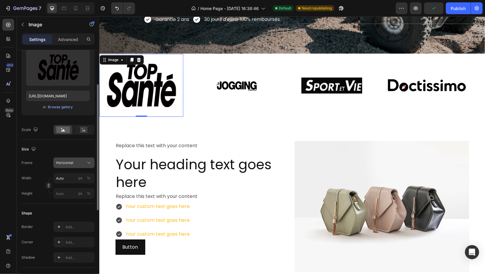
click at [85, 163] on div "Horizontal" at bounding box center [74, 163] width 36 height 6
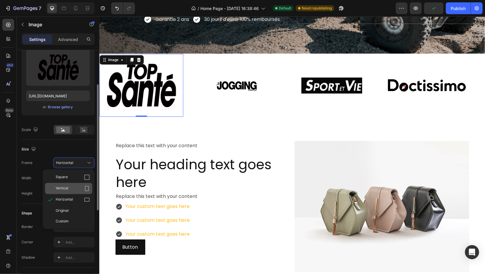
click at [83, 187] on div "Vertical" at bounding box center [73, 188] width 34 height 6
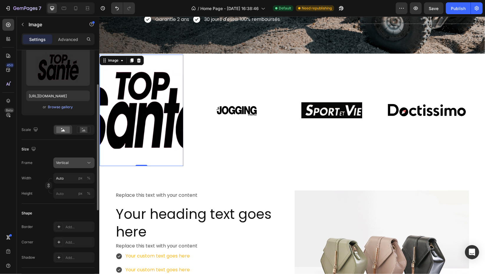
click at [88, 159] on button "Vertical" at bounding box center [73, 162] width 41 height 11
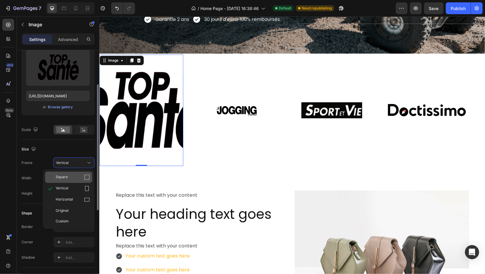
click at [83, 175] on div "Square" at bounding box center [73, 177] width 34 height 6
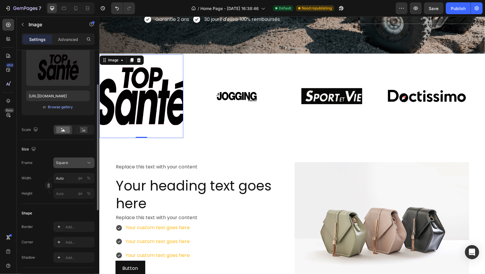
click at [86, 160] on icon at bounding box center [89, 163] width 6 height 6
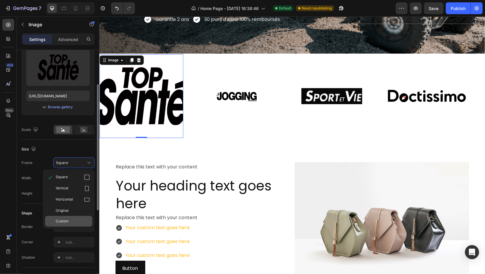
click at [78, 218] on div "Custom" at bounding box center [73, 220] width 34 height 5
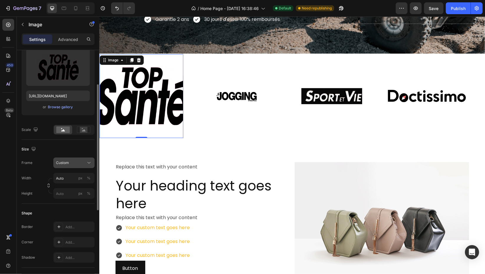
click at [85, 164] on div "Custom" at bounding box center [74, 163] width 36 height 6
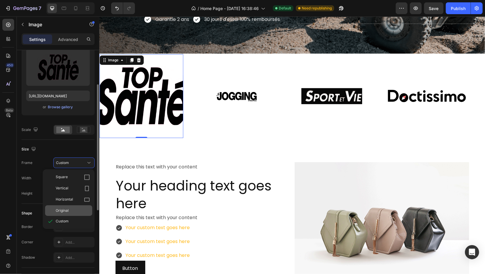
click at [78, 208] on div "Original" at bounding box center [73, 210] width 34 height 5
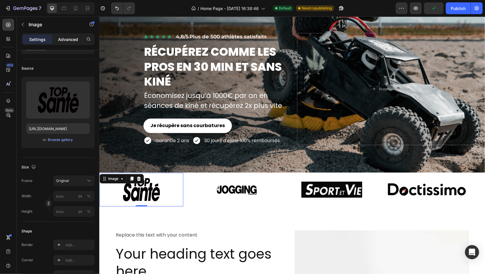
scroll to position [33, 0]
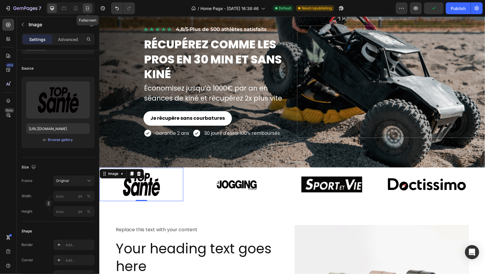
click at [86, 11] on icon at bounding box center [88, 8] width 6 height 6
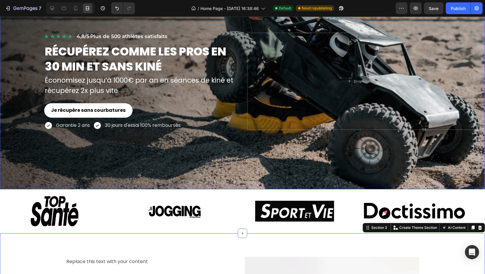
scroll to position [65, 0]
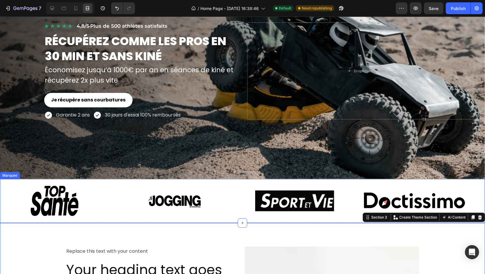
click at [477, 191] on div "Image" at bounding box center [418, 200] width 120 height 43
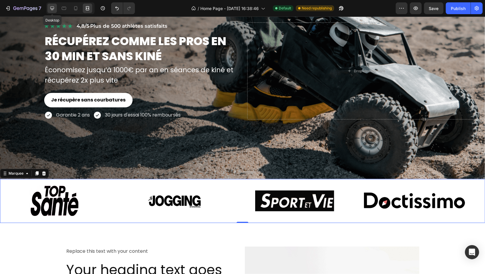
click at [50, 5] on icon at bounding box center [52, 8] width 6 height 6
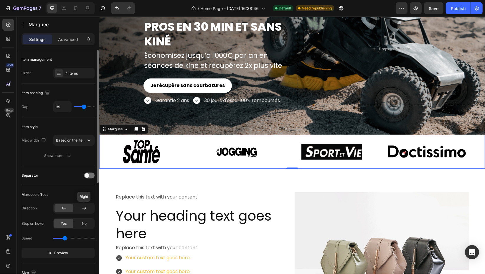
click at [85, 211] on div at bounding box center [84, 208] width 19 height 8
click at [60, 211] on div at bounding box center [64, 208] width 19 height 8
drag, startPoint x: 62, startPoint y: 149, endPoint x: 62, endPoint y: 153, distance: 3.8
click at [62, 153] on div "Max width Based on the item count Show more" at bounding box center [58, 148] width 73 height 26
drag, startPoint x: 62, startPoint y: 153, endPoint x: 50, endPoint y: 151, distance: 12.3
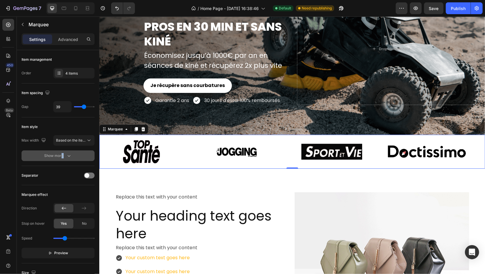
click at [50, 151] on button "Show more" at bounding box center [58, 155] width 73 height 11
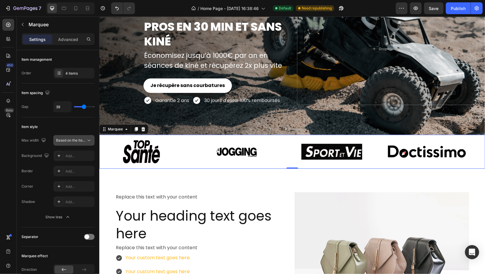
click at [78, 141] on span "Based on the item count" at bounding box center [76, 140] width 40 height 4
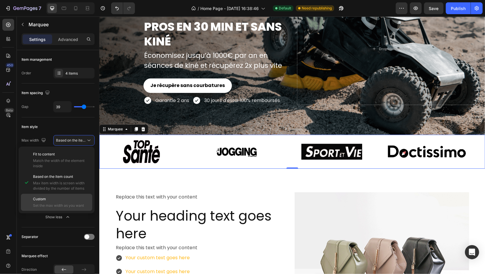
click at [66, 203] on span "Set the max width as you want" at bounding box center [61, 205] width 57 height 5
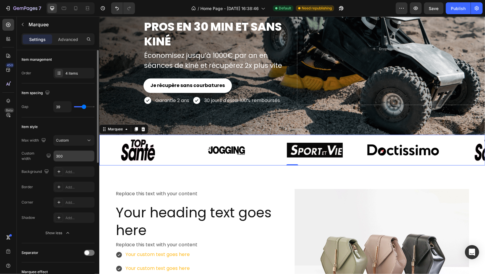
click at [74, 159] on input "300" at bounding box center [74, 156] width 41 height 11
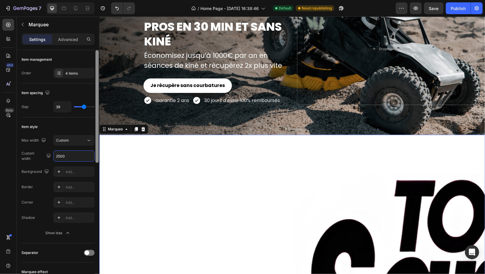
type input "250"
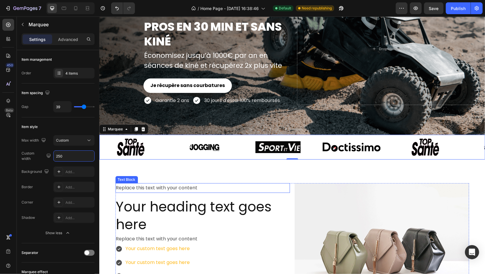
click at [284, 184] on div "Replace this text with your content" at bounding box center [202, 188] width 174 height 10
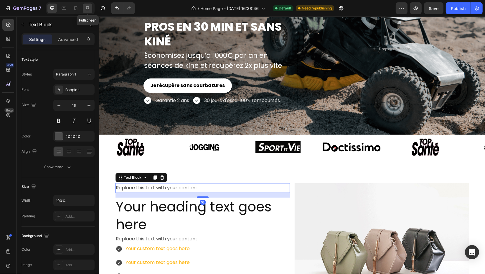
click at [88, 7] on icon at bounding box center [88, 8] width 6 height 6
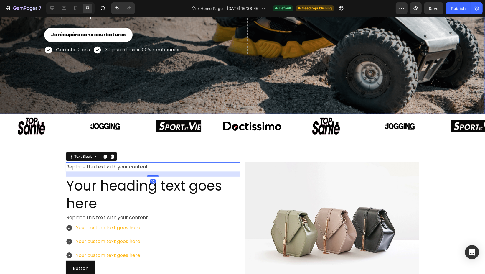
scroll to position [131, 0]
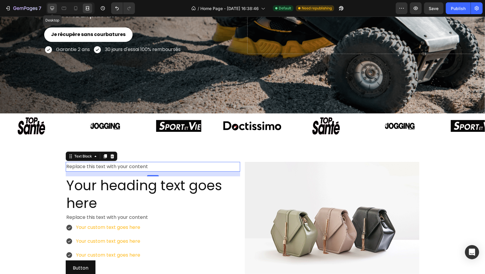
click at [53, 10] on icon at bounding box center [52, 8] width 4 height 4
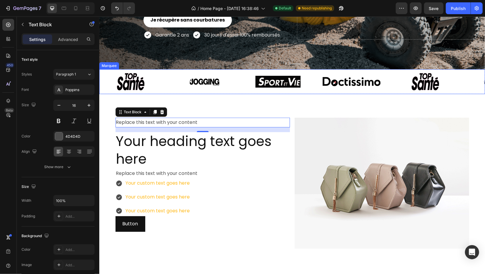
click at [165, 89] on div "Image" at bounding box center [131, 81] width 74 height 25
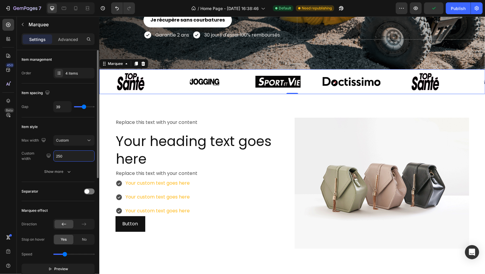
click at [76, 158] on input "250" at bounding box center [74, 156] width 41 height 11
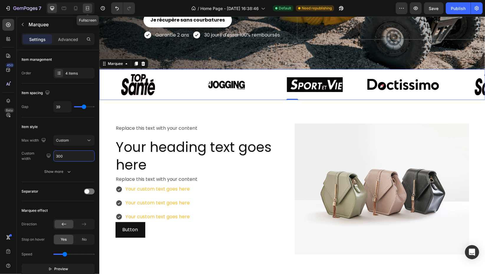
type input "300"
click at [85, 8] on icon at bounding box center [88, 8] width 6 height 6
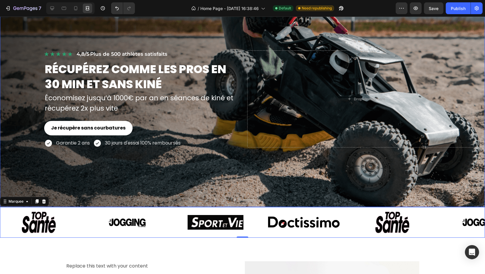
scroll to position [65, 0]
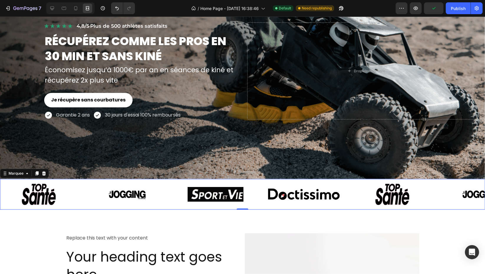
click at [70, 204] on div "Image" at bounding box center [26, 194] width 88 height 31
click at [78, 8] on icon at bounding box center [76, 8] width 6 height 6
type input "20"
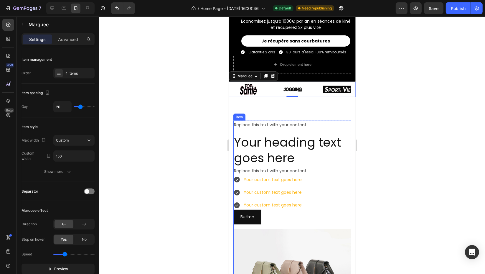
scroll to position [142, 0]
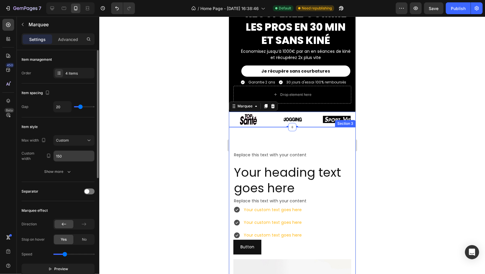
click at [71, 158] on input "150" at bounding box center [74, 156] width 41 height 11
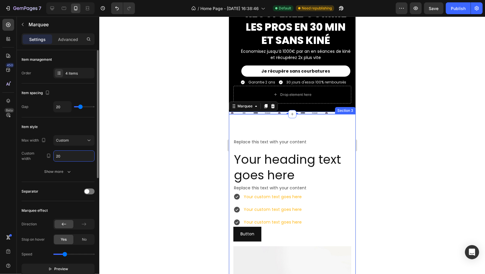
type input "200"
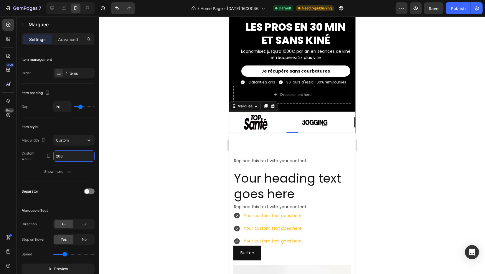
click at [441, 157] on div at bounding box center [292, 145] width 386 height 257
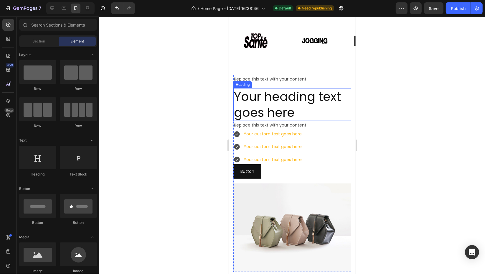
scroll to position [240, 0]
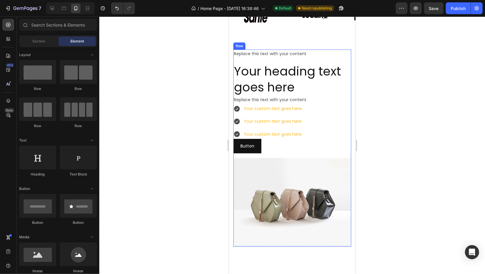
click at [343, 153] on div "Replace this text with your content Text Block Your heading text goes here Head…" at bounding box center [292, 148] width 118 height 197
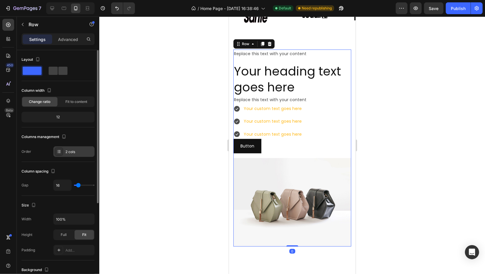
click at [75, 153] on div "2 cols" at bounding box center [79, 151] width 28 height 5
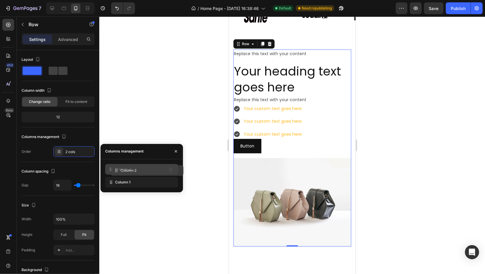
drag, startPoint x: 111, startPoint y: 184, endPoint x: 115, endPoint y: 170, distance: 14.1
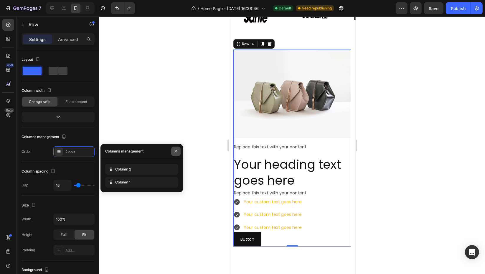
click at [175, 146] on button "button" at bounding box center [175, 150] width 9 height 9
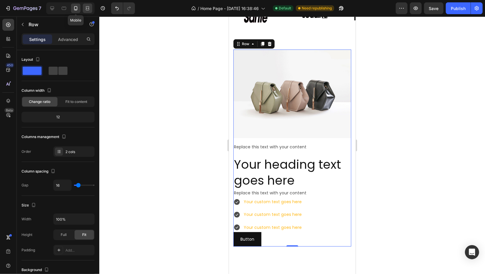
drag, startPoint x: 79, startPoint y: 10, endPoint x: 83, endPoint y: 7, distance: 5.2
click at [79, 10] on div at bounding box center [75, 8] width 9 height 9
click at [85, 8] on icon at bounding box center [88, 8] width 6 height 6
type input "1200"
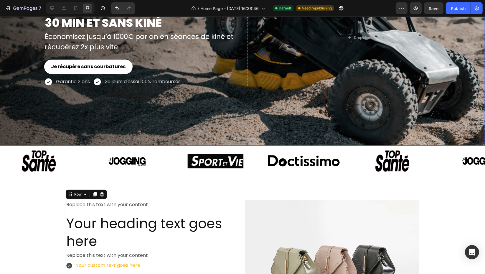
scroll to position [230, 0]
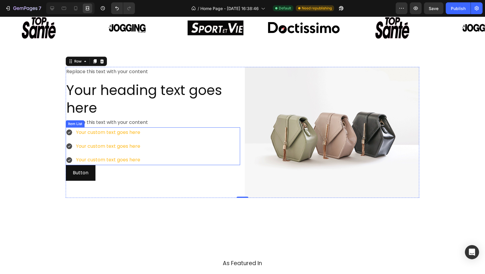
click at [110, 136] on div "Your custom text goes here" at bounding box center [108, 132] width 66 height 10
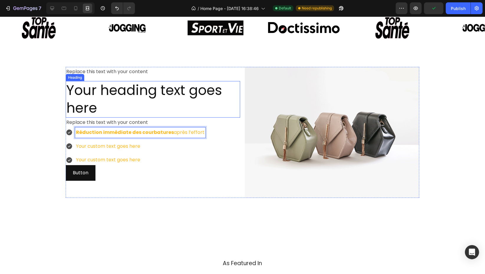
click at [111, 92] on h2 "Your heading text goes here" at bounding box center [153, 99] width 174 height 37
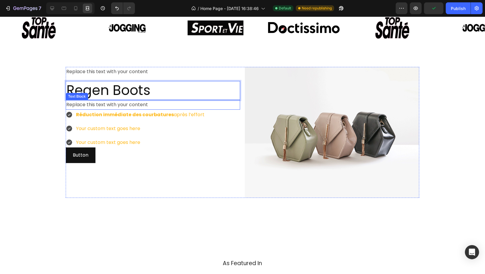
click at [137, 105] on div "Replace this text with your content" at bounding box center [153, 105] width 174 height 10
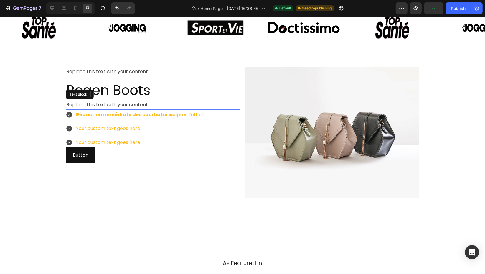
click at [137, 105] on p "Replace this text with your content" at bounding box center [152, 104] width 173 height 9
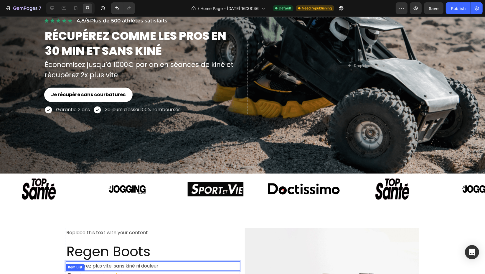
scroll to position [0, 0]
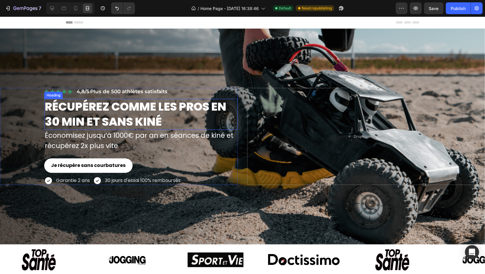
click at [118, 115] on h2 "RÉCUPÉREZ COMME LES PROS EN 30 MIN ET SANS KINÉ" at bounding box center [141, 114] width 194 height 31
click at [118, 115] on p "RÉCUPÉREZ COMME LES PROS EN 30 MIN ET SANS KINÉ" at bounding box center [141, 114] width 192 height 30
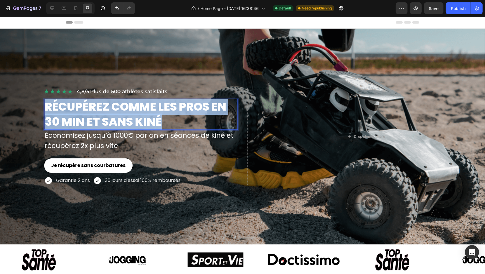
click at [118, 115] on p "RÉCUPÉREZ COMME LES PROS EN 30 MIN ET SANS KINÉ" at bounding box center [141, 114] width 192 height 30
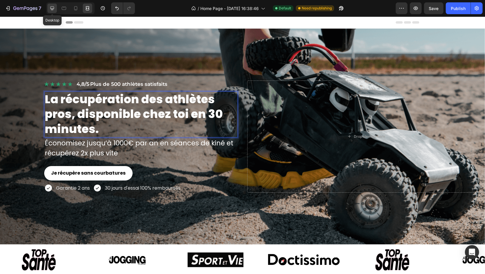
click at [52, 9] on icon at bounding box center [52, 8] width 4 height 4
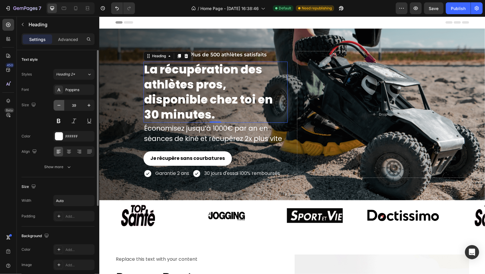
click at [58, 104] on icon "button" at bounding box center [59, 105] width 6 height 6
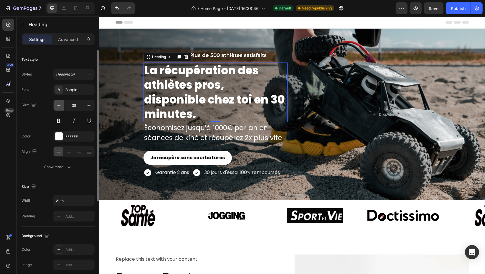
click at [58, 104] on icon "button" at bounding box center [59, 105] width 6 height 6
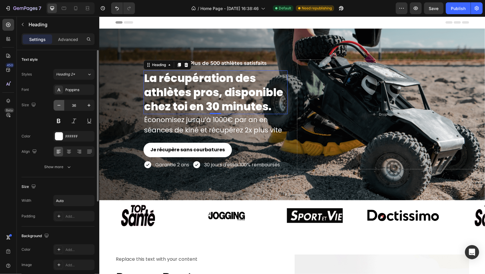
click at [58, 104] on icon "button" at bounding box center [59, 105] width 6 height 6
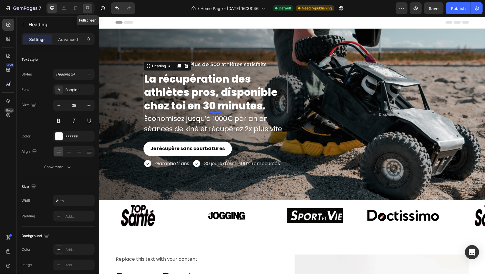
click at [88, 6] on icon at bounding box center [88, 8] width 6 height 6
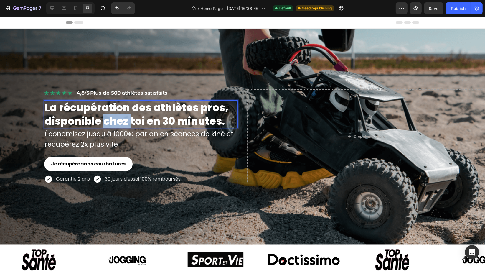
click at [107, 123] on p "La récupération des athlètes pros, disponible chez toi en 30 minutes." at bounding box center [141, 114] width 192 height 27
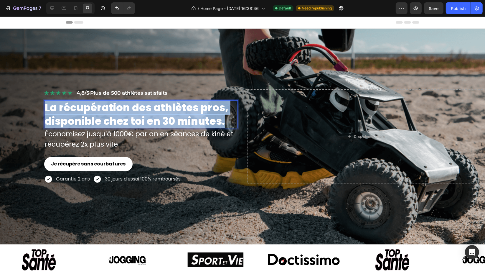
click at [107, 123] on p "La récupération des athlètes pros, disponible chez toi en 30 minutes." at bounding box center [141, 114] width 192 height 27
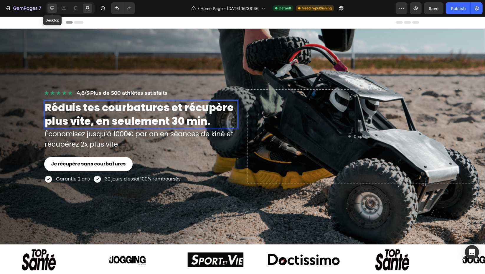
click at [53, 12] on div at bounding box center [51, 8] width 9 height 9
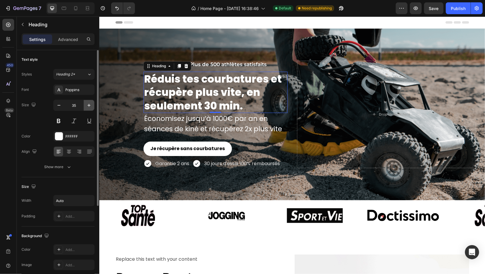
click at [87, 107] on icon "button" at bounding box center [89, 105] width 6 height 6
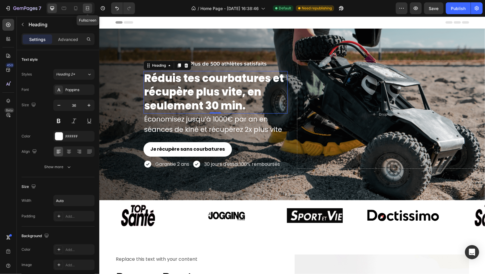
click at [90, 10] on div at bounding box center [87, 8] width 9 height 9
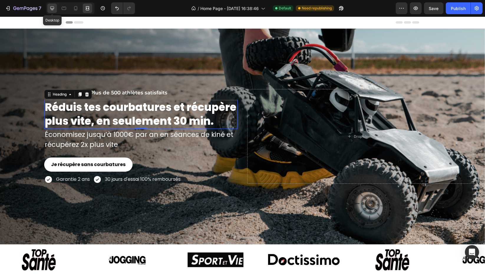
click at [55, 7] on div at bounding box center [51, 8] width 9 height 9
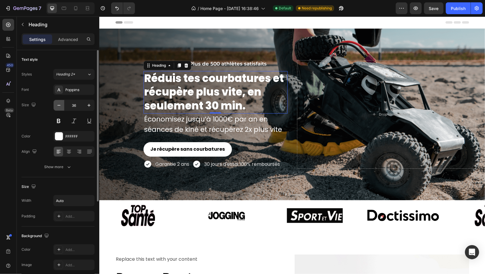
click at [61, 104] on icon "button" at bounding box center [59, 105] width 6 height 6
type input "35"
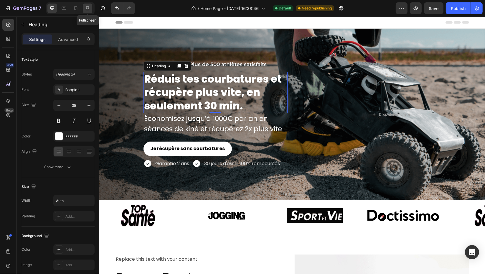
click at [90, 9] on div at bounding box center [87, 8] width 9 height 9
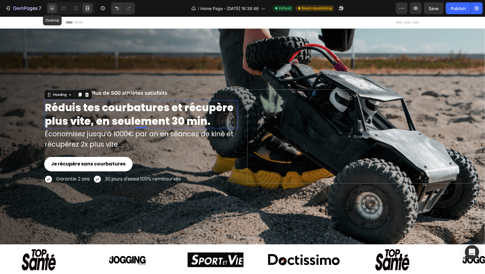
click at [48, 7] on div at bounding box center [51, 8] width 9 height 9
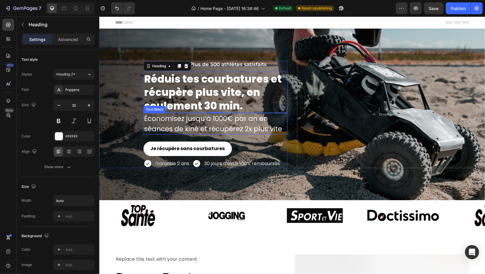
click at [154, 118] on p "Économisez jusqu’à 1000€ par an en séances de kiné et récupérez 2x plus vite" at bounding box center [215, 123] width 143 height 20
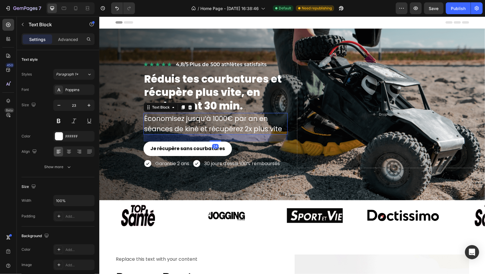
click at [154, 118] on p "Économisez jusqu’à 1000€ par an en séances de kiné et récupérez 2x plus vite" at bounding box center [215, 123] width 143 height 20
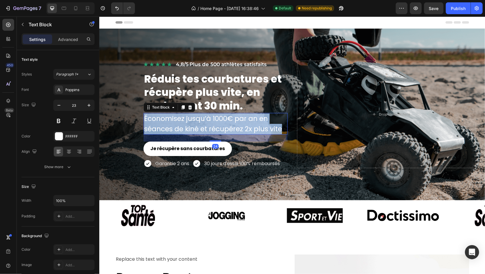
click at [154, 118] on p "Économisez jusqu’à 1000€ par an en séances de kiné et récupérez 2x plus vite" at bounding box center [215, 123] width 143 height 20
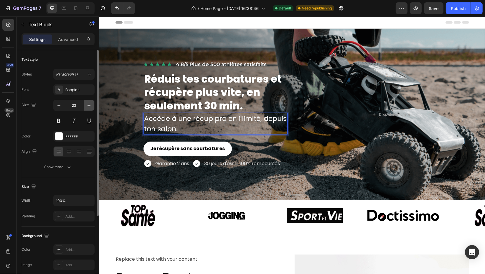
click at [90, 104] on icon "button" at bounding box center [89, 105] width 6 height 6
type input "24"
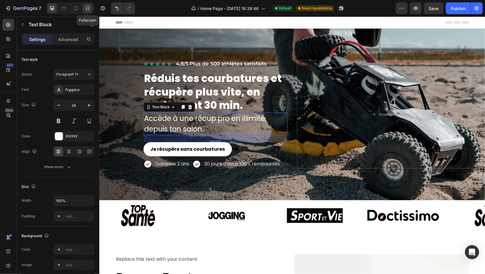
click at [90, 9] on icon at bounding box center [88, 8] width 6 height 6
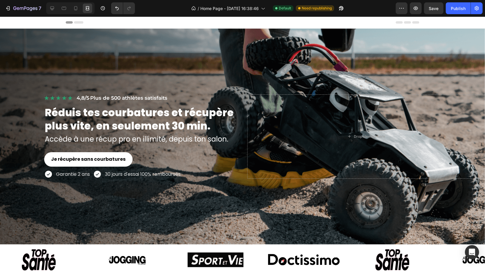
click at [151, 19] on div "Header" at bounding box center [243, 23] width 354 height 12
click at [206, 138] on p "Accède à une récup pro en illimité, depuis ton salon." at bounding box center [141, 139] width 192 height 11
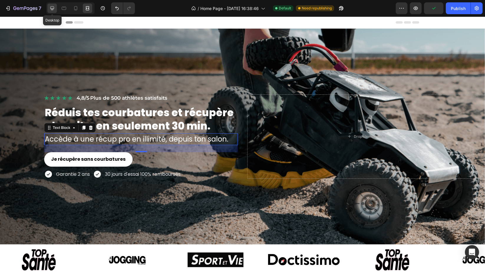
click at [55, 8] on div at bounding box center [51, 8] width 9 height 9
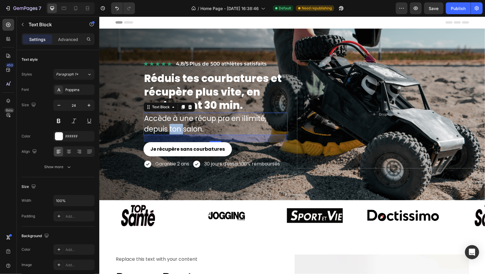
click at [172, 125] on p "Accède à une récup pro en illimité, depuis ton salon." at bounding box center [215, 123] width 143 height 21
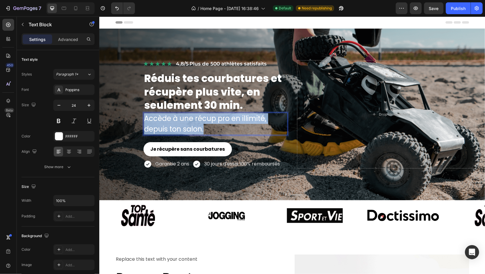
click at [172, 125] on p "Accède à une récup pro en illimité, depuis ton salon." at bounding box center [215, 123] width 143 height 21
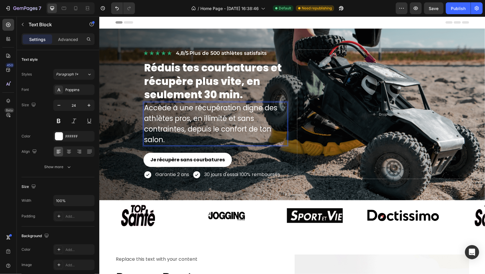
click at [187, 134] on p "Accède à une récupération digne des athlètes pros, en illimité et sans contrain…" at bounding box center [215, 124] width 143 height 42
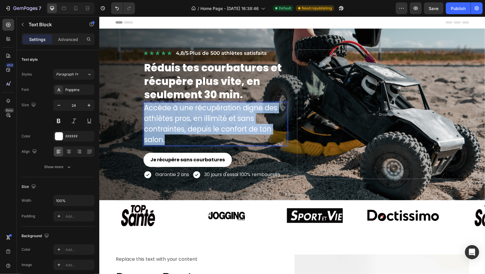
click at [187, 134] on p "Accède à une récupération digne des athlètes pros, en illimité et sans contrain…" at bounding box center [215, 124] width 143 height 42
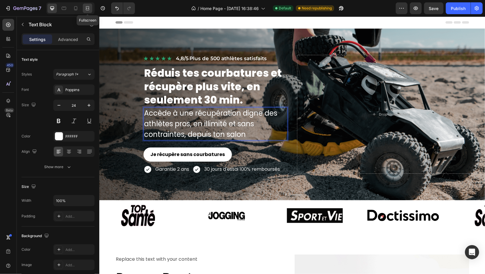
click at [88, 8] on icon at bounding box center [89, 7] width 2 height 1
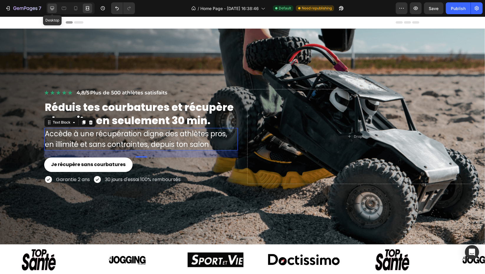
click at [50, 9] on icon at bounding box center [52, 8] width 6 height 6
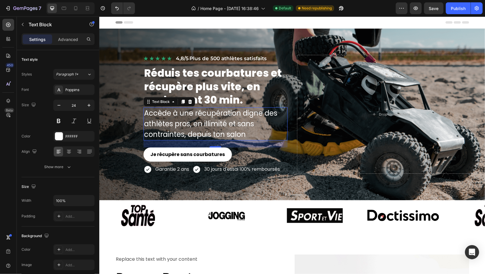
click at [156, 22] on div "Header" at bounding box center [292, 23] width 354 height 12
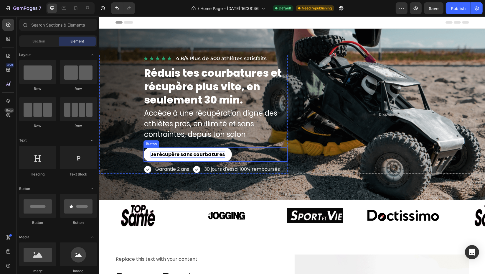
click at [171, 151] on p "Je récupère sans courbatures" at bounding box center [187, 154] width 75 height 6
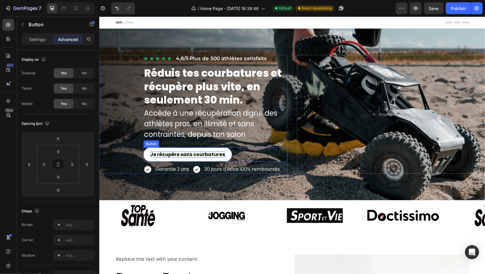
click at [171, 151] on p "Je récupère sans courbatures" at bounding box center [187, 154] width 75 height 6
click at [143, 147] on button "Je soulagesans courbatures" at bounding box center [187, 154] width 88 height 14
click at [186, 153] on p "Je soulage sans courbatures" at bounding box center [187, 154] width 73 height 6
click at [143, 147] on button "Je soulage mescourbatures" at bounding box center [187, 154] width 88 height 14
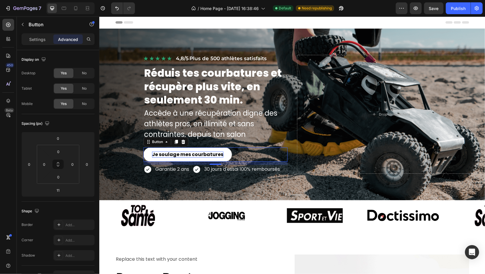
click at [176, 153] on p "Je soulage mes courbatures" at bounding box center [187, 154] width 71 height 6
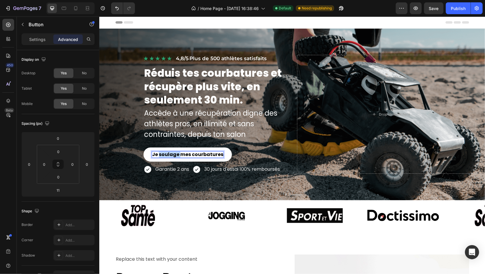
click at [176, 153] on p "Je soulage mes courbatures" at bounding box center [187, 154] width 71 height 6
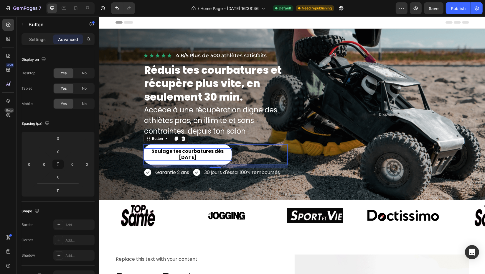
click at [224, 163] on button "Soulage tes courbatures dès [DATE]" at bounding box center [187, 154] width 88 height 21
click at [41, 38] on p "Settings" at bounding box center [37, 39] width 17 height 6
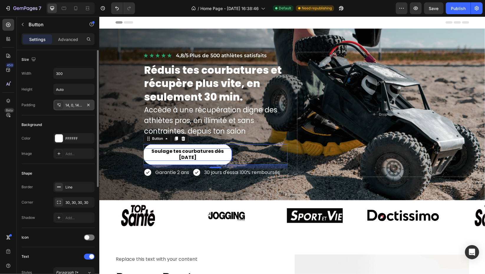
click at [73, 107] on div "14, 0, 14, 0" at bounding box center [73, 105] width 17 height 5
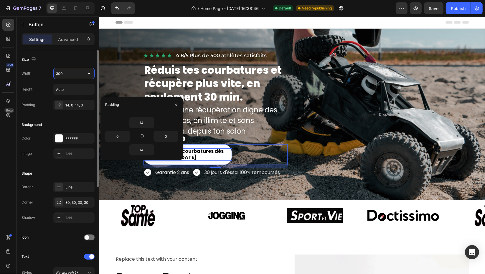
click at [62, 72] on input "300" at bounding box center [74, 73] width 41 height 11
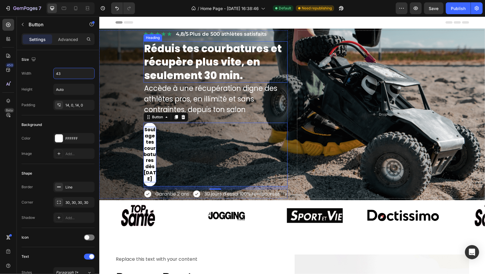
type input "4"
type input "380"
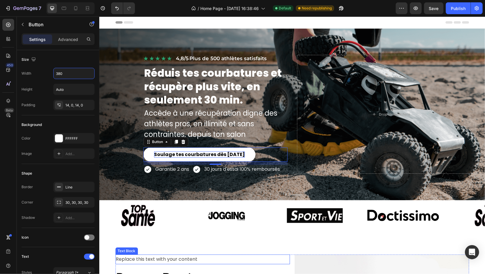
click at [232, 258] on div "Replace this text with your content" at bounding box center [202, 259] width 174 height 10
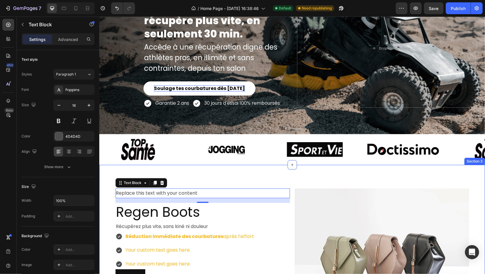
scroll to position [67, 0]
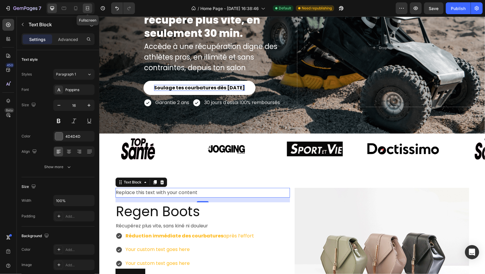
click at [90, 6] on icon at bounding box center [88, 8] width 6 height 6
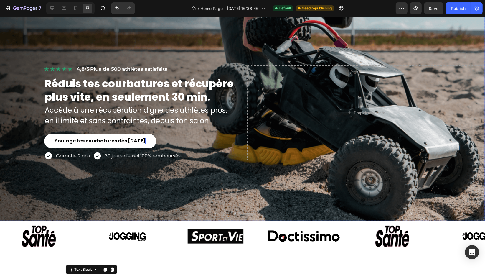
scroll to position [20, 0]
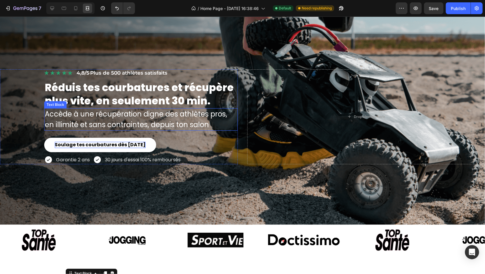
click at [142, 124] on p "Accède à une récupération digne des athlètes pros, en illimité et sans contrain…" at bounding box center [141, 119] width 192 height 21
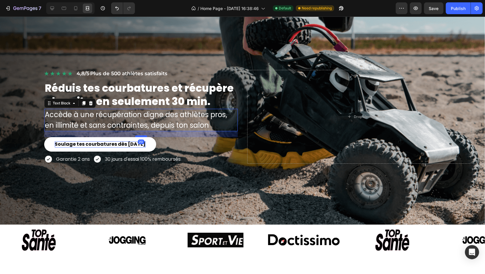
click at [139, 135] on div at bounding box center [141, 136] width 12 height 2
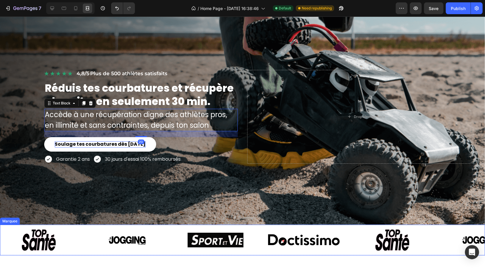
click at [171, 250] on div "Image" at bounding box center [133, 240] width 88 height 31
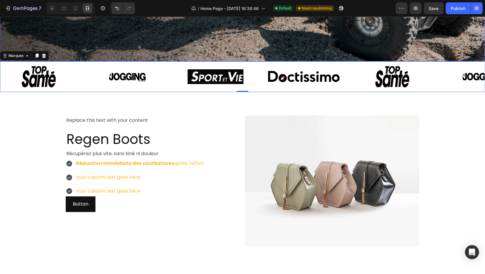
scroll to position [195, 0]
